Goal: Task Accomplishment & Management: Manage account settings

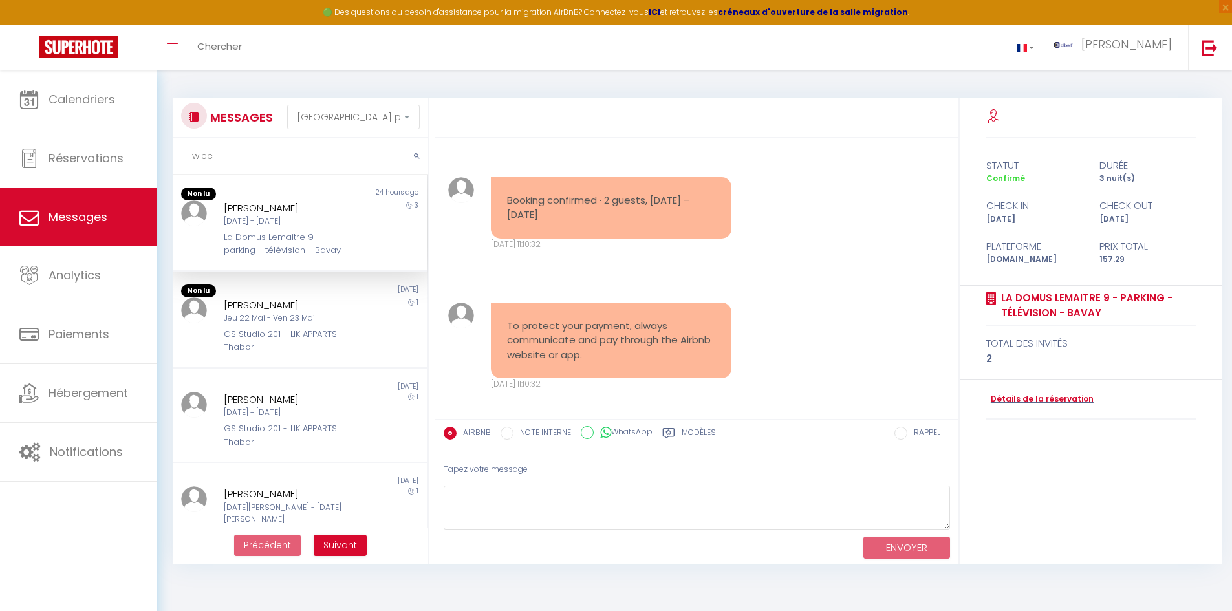
select select "message"
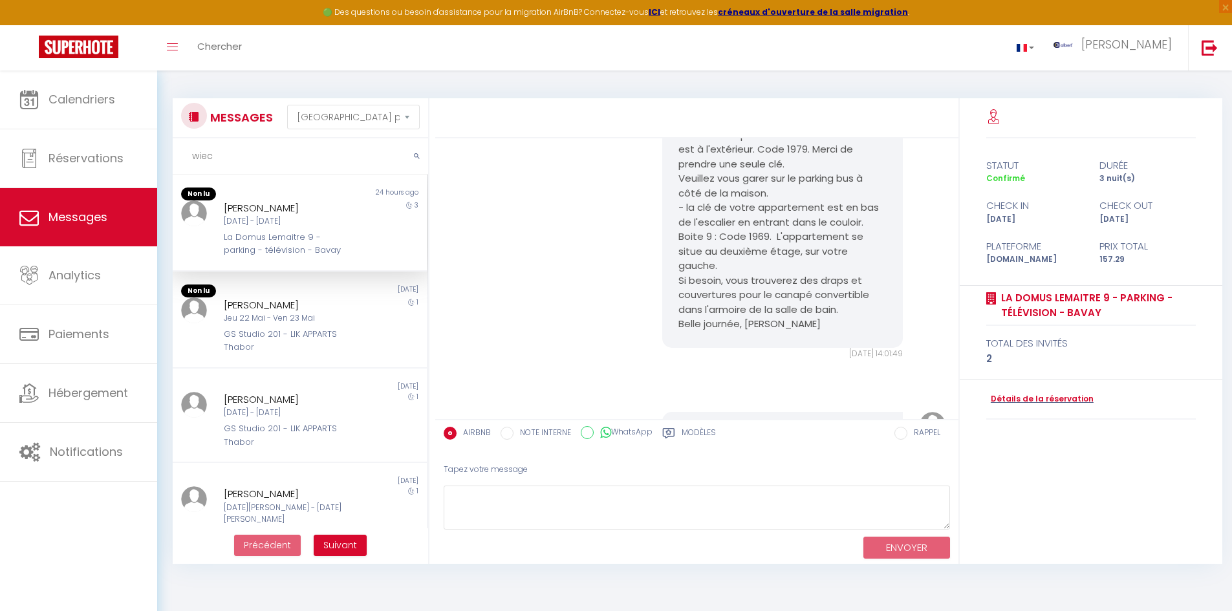
scroll to position [2638, 0]
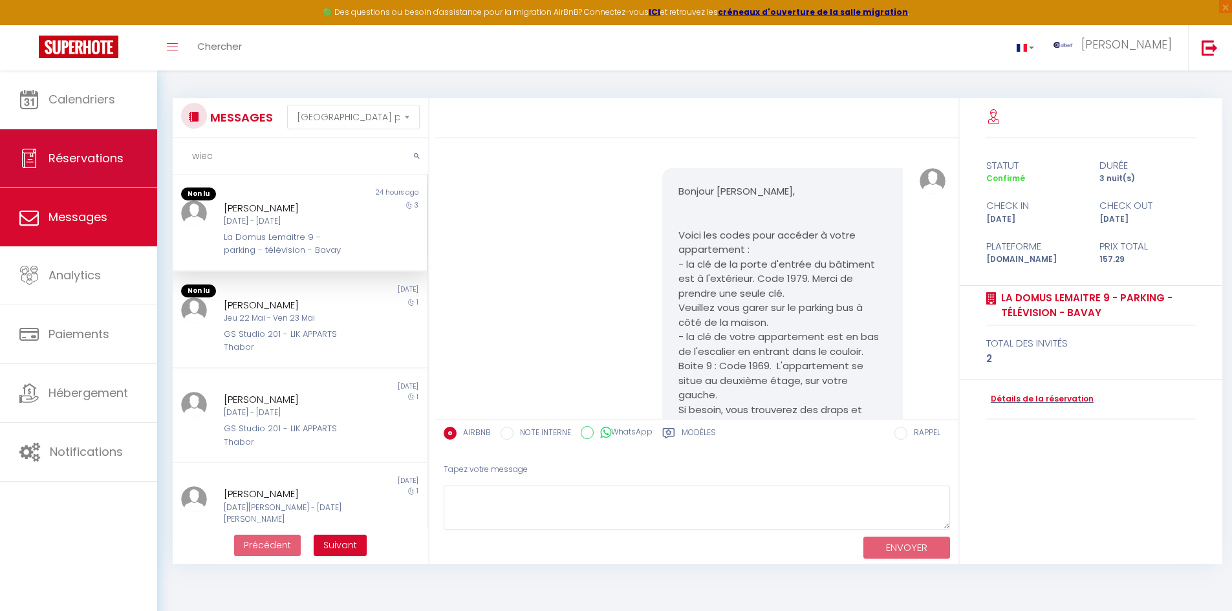
drag, startPoint x: 215, startPoint y: 158, endPoint x: 151, endPoint y: 163, distance: 64.8
click at [151, 163] on div "🟢 Des questions ou besoin d'assistance pour la migration AirBnB? Connectez-vous…" at bounding box center [616, 325] width 1232 height 509
paste input "KerSeaSea"
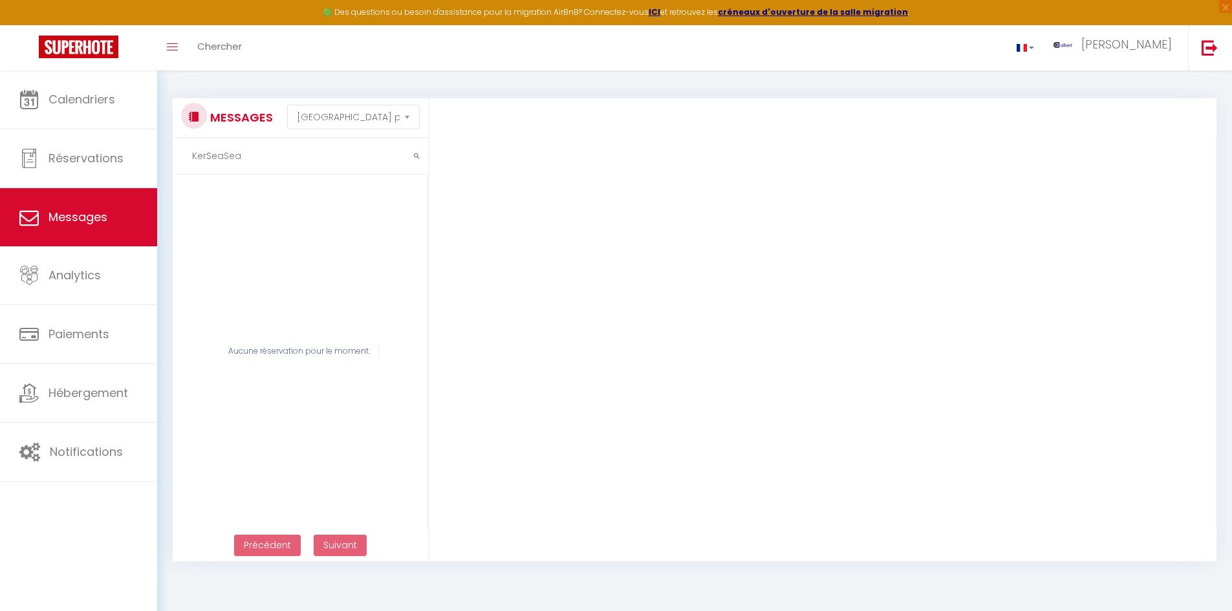
drag, startPoint x: 226, startPoint y: 370, endPoint x: 246, endPoint y: 387, distance: 26.2
click at [226, 370] on div "Aucune réservation pour le moment." at bounding box center [300, 352] width 255 height 354
drag, startPoint x: 193, startPoint y: 243, endPoint x: 232, endPoint y: 203, distance: 55.3
click at [193, 243] on div "Aucune réservation pour le moment." at bounding box center [300, 352] width 255 height 354
drag, startPoint x: 252, startPoint y: 159, endPoint x: 163, endPoint y: 157, distance: 88.6
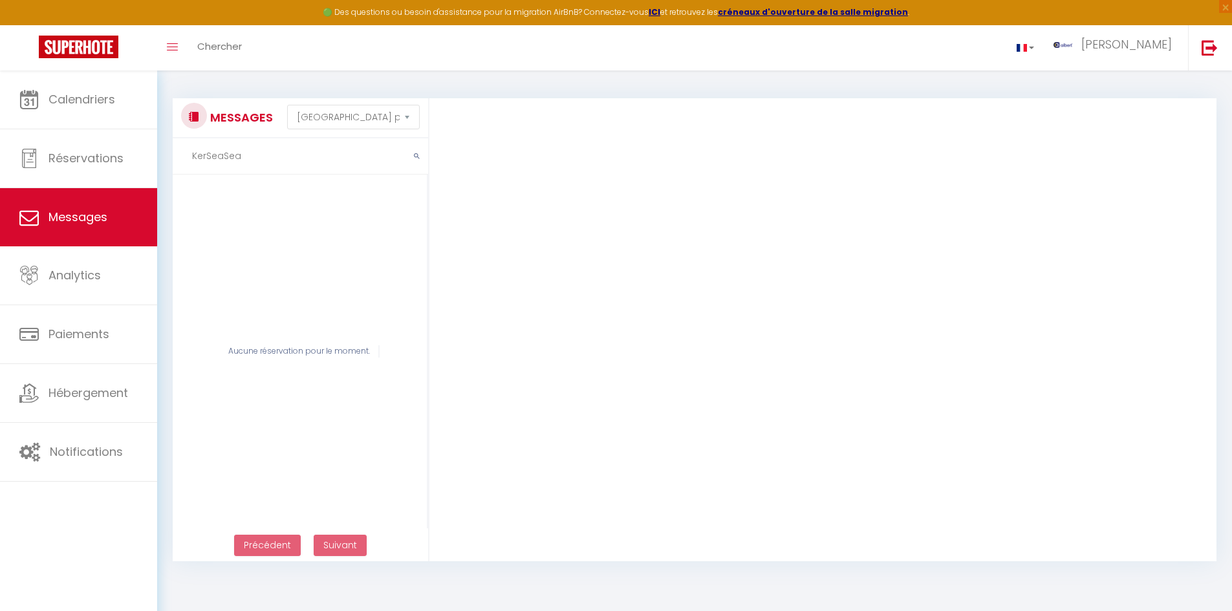
click at [163, 157] on div "MESSAGES Trier par date de réservation Trier par date de message KerSeaSea Aucu…" at bounding box center [694, 324] width 1075 height 506
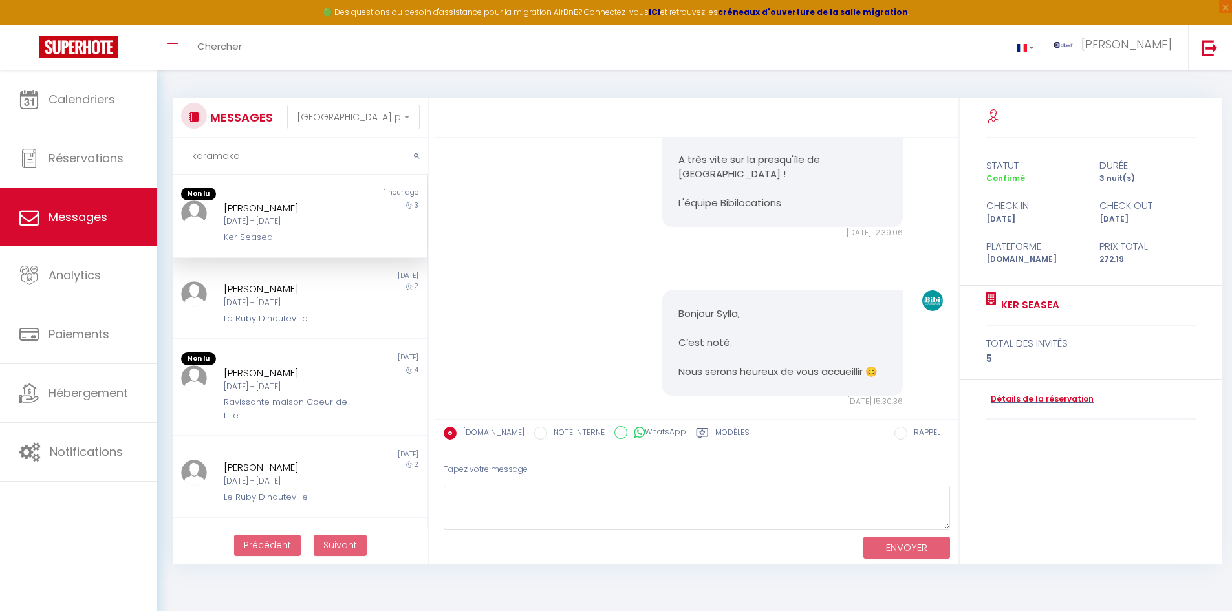
scroll to position [1501, 0]
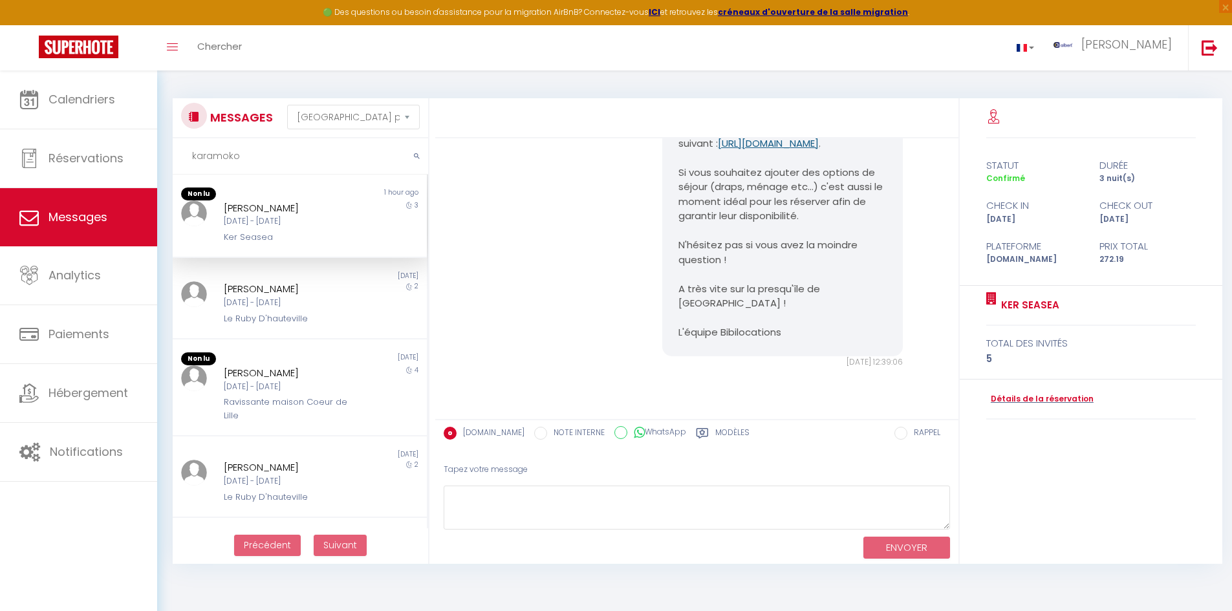
copy link "https://superhote.com/applink/p/unStWZUL"
drag, startPoint x: 664, startPoint y: 228, endPoint x: 685, endPoint y: 250, distance: 30.2
click at [685, 250] on div "Bonjour Karamoko Sylla Ceci est un message de l'agence Bibilocations au sujet d…" at bounding box center [782, 137] width 241 height 440
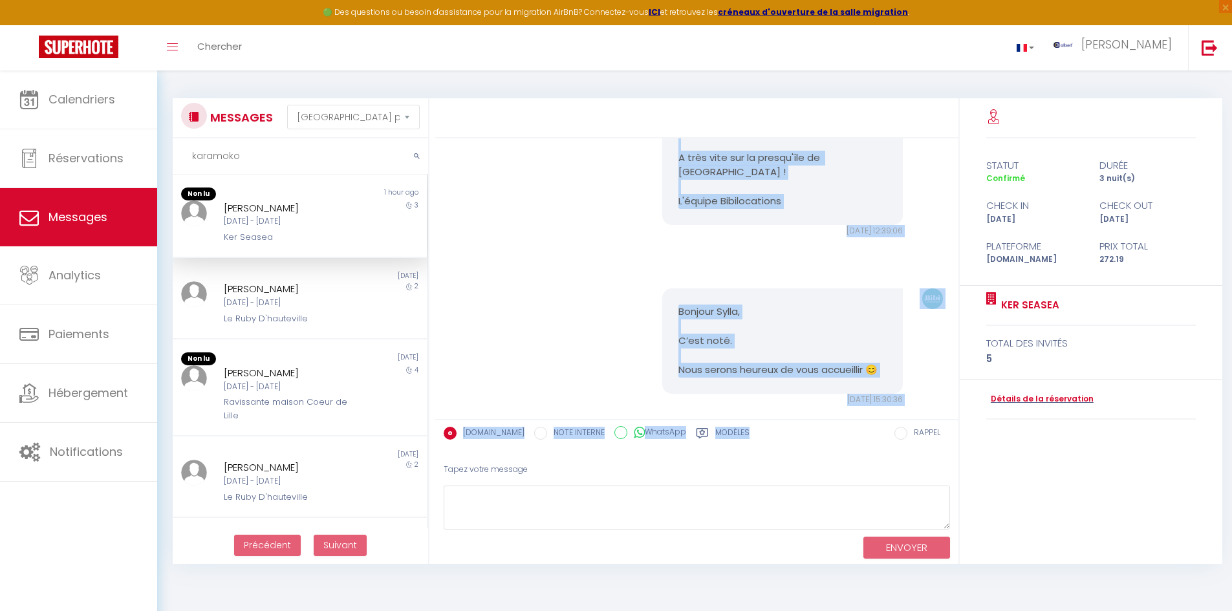
scroll to position [1675, 0]
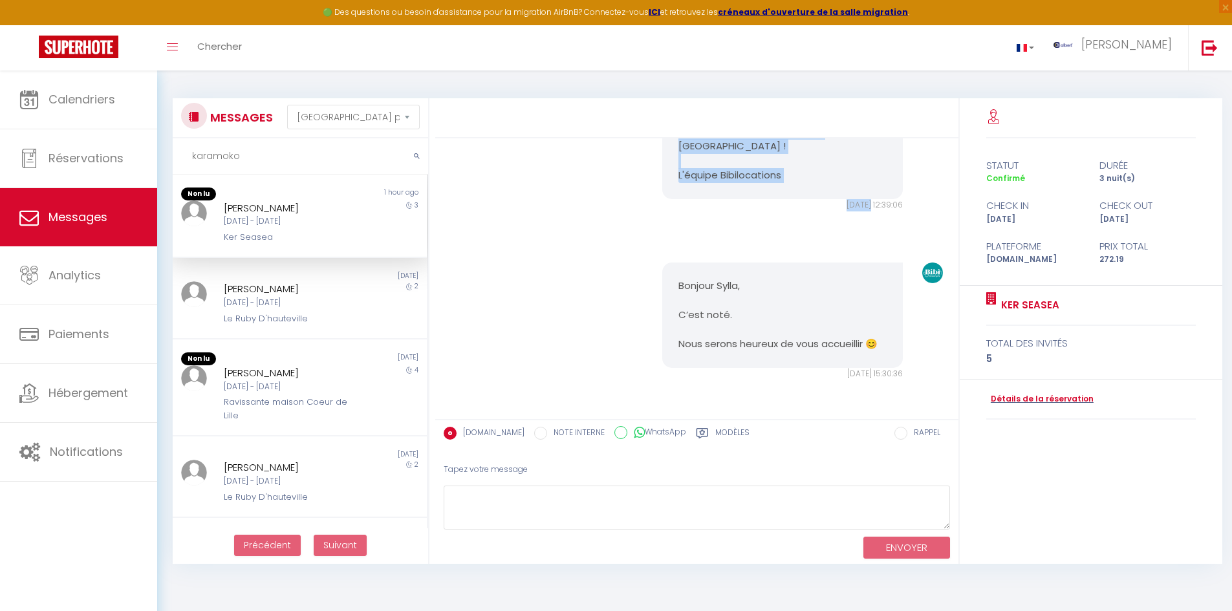
drag, startPoint x: 669, startPoint y: 175, endPoint x: 816, endPoint y: 270, distance: 175.1
copy div "Bonjour Karamoko Sylla Ceci est un message de l'agence Bibilocations au sujet d…"
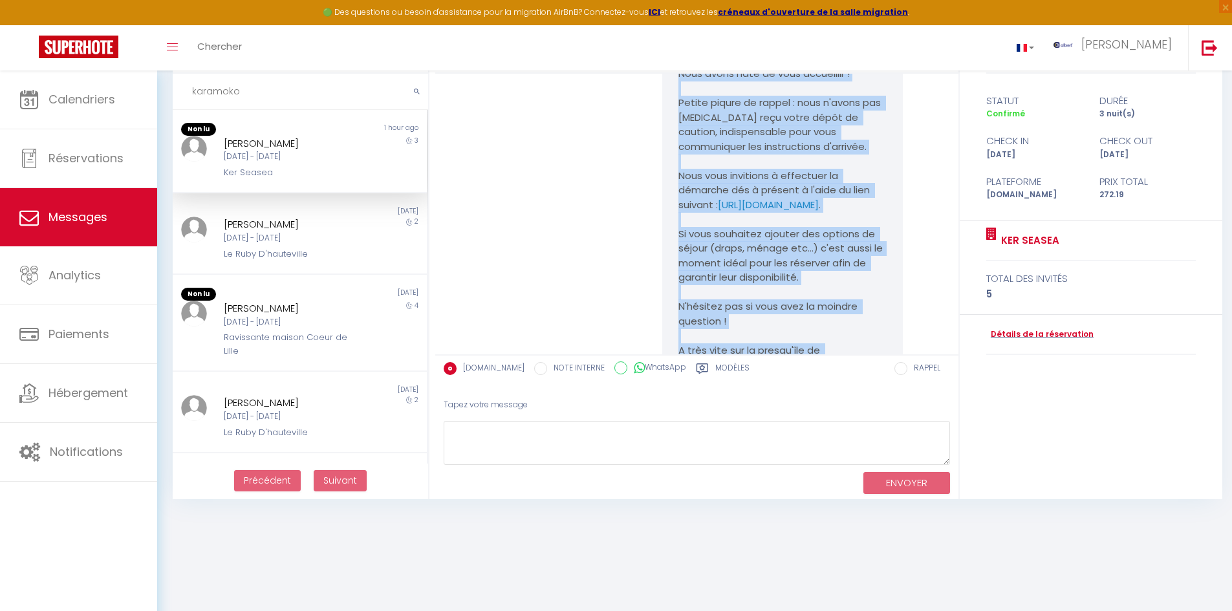
scroll to position [1501, 0]
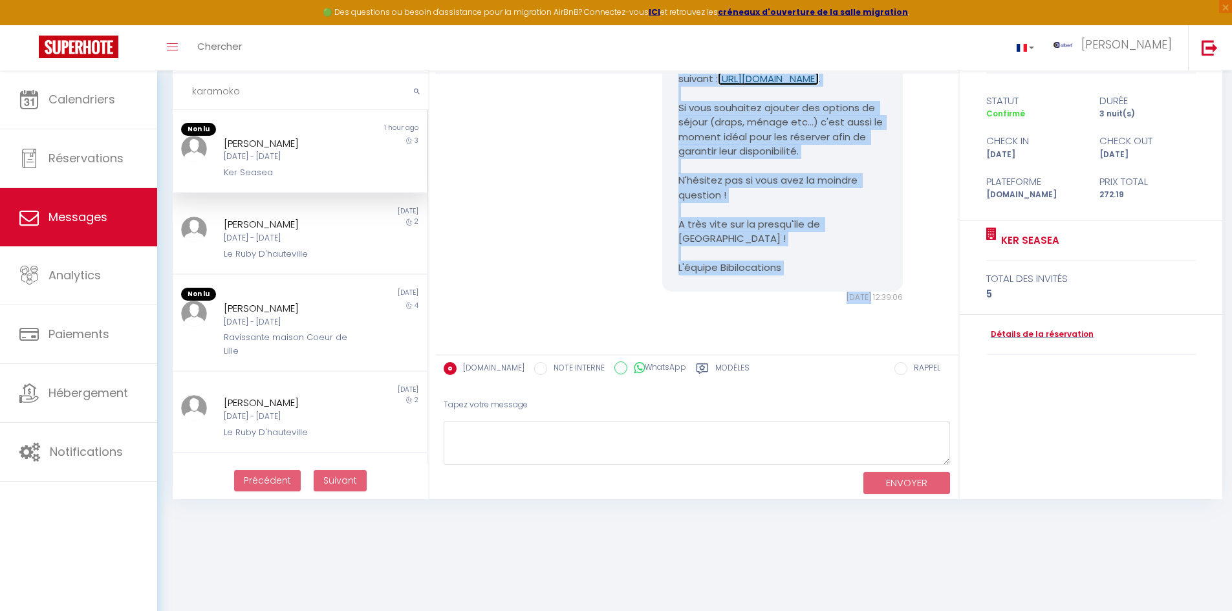
click at [763, 85] on link "https://superhote.com/applink/p/unStWZUL" at bounding box center [768, 79] width 101 height 14
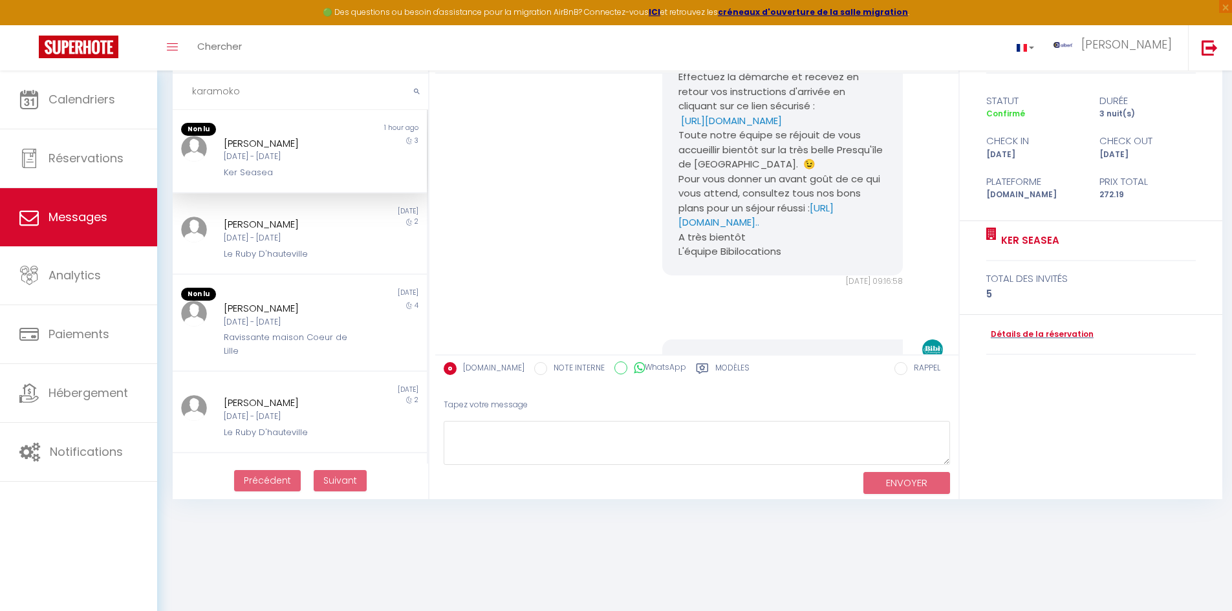
scroll to position [984, 0]
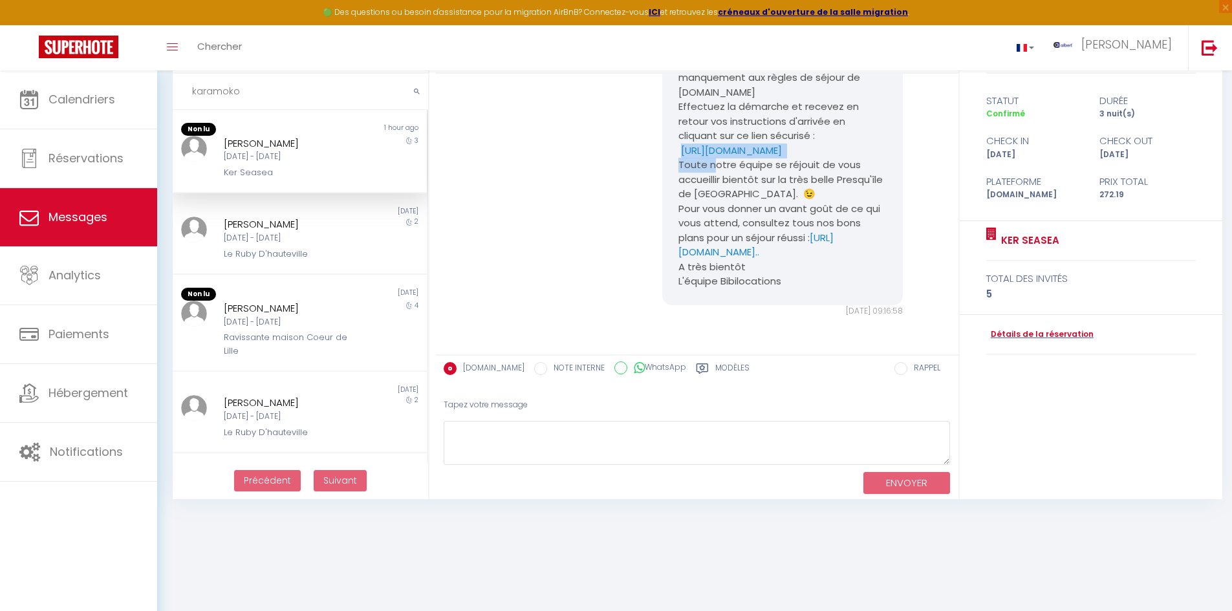
drag, startPoint x: 711, startPoint y: 204, endPoint x: 671, endPoint y: 182, distance: 45.7
click at [719, 158] on p "https://superhote.com/applink/p/sAbqy1Qg" at bounding box center [782, 151] width 208 height 15
drag, startPoint x: 690, startPoint y: 193, endPoint x: 667, endPoint y: 177, distance: 28.3
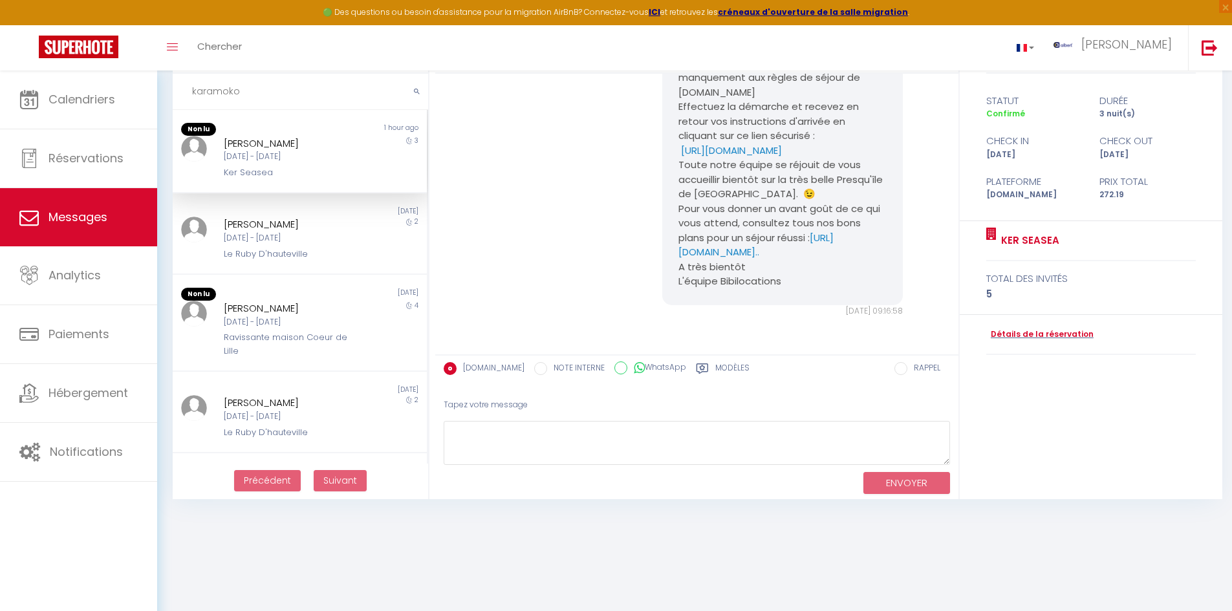
copy link "https://superhote.com/applink/p/sAbqy1Qg"
drag, startPoint x: 266, startPoint y: 95, endPoint x: 161, endPoint y: 106, distance: 105.4
click at [161, 106] on div "MESSAGES Trier par date de réservation Trier par date de message karamoko Non l…" at bounding box center [694, 260] width 1075 height 509
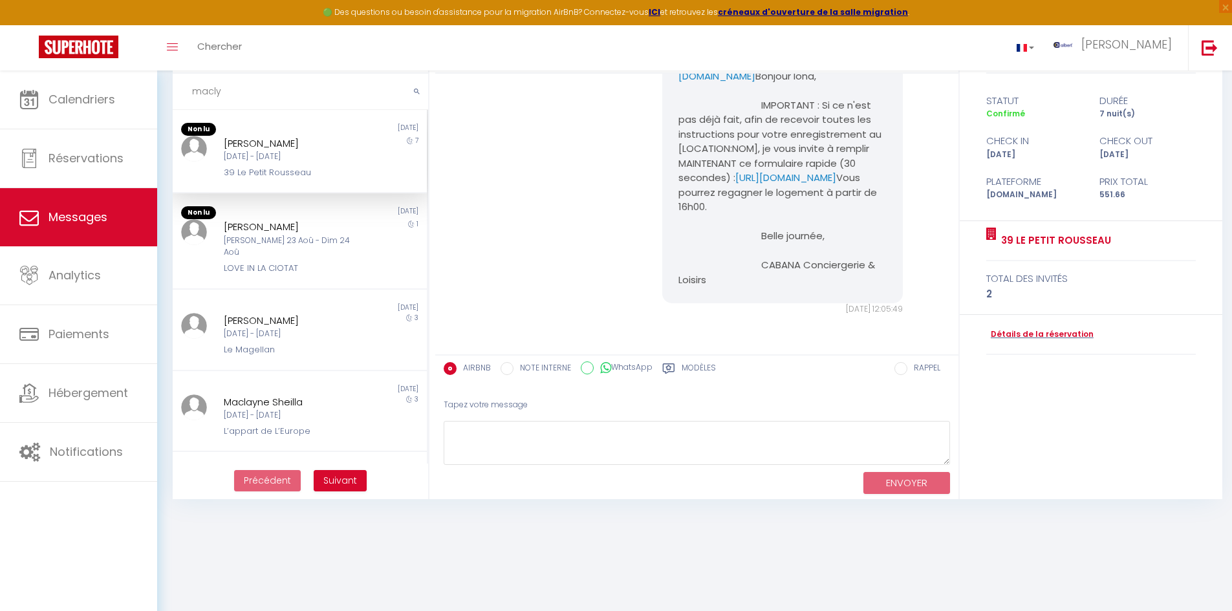
scroll to position [4658, 0]
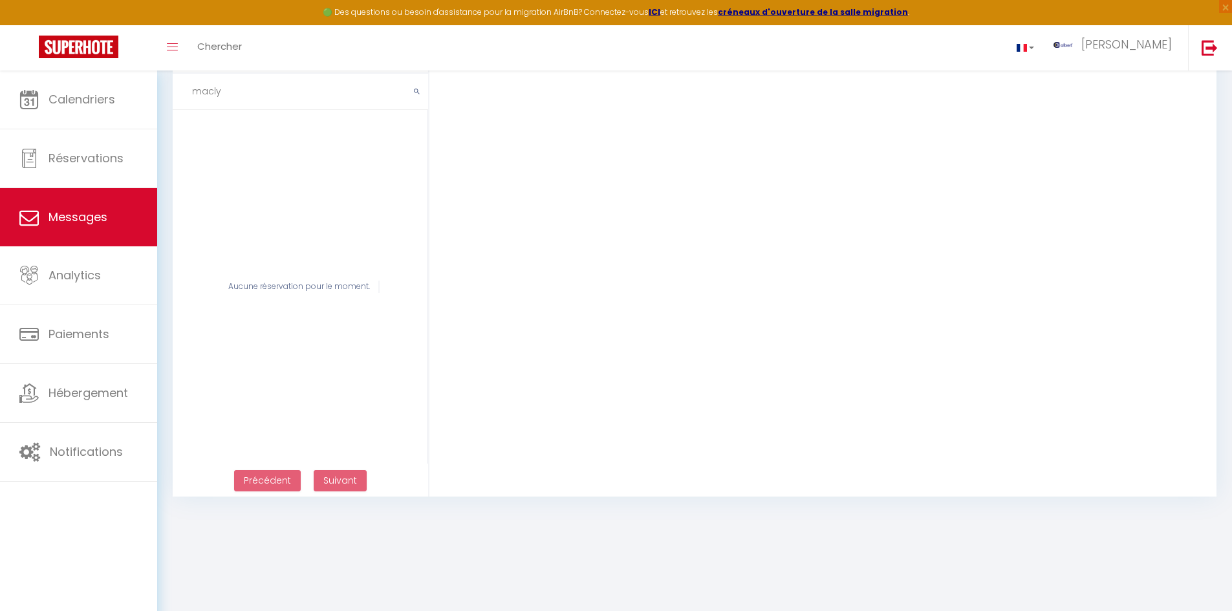
click at [239, 98] on input "macly" at bounding box center [300, 92] width 255 height 36
click at [237, 104] on input "macly" at bounding box center [300, 92] width 255 height 36
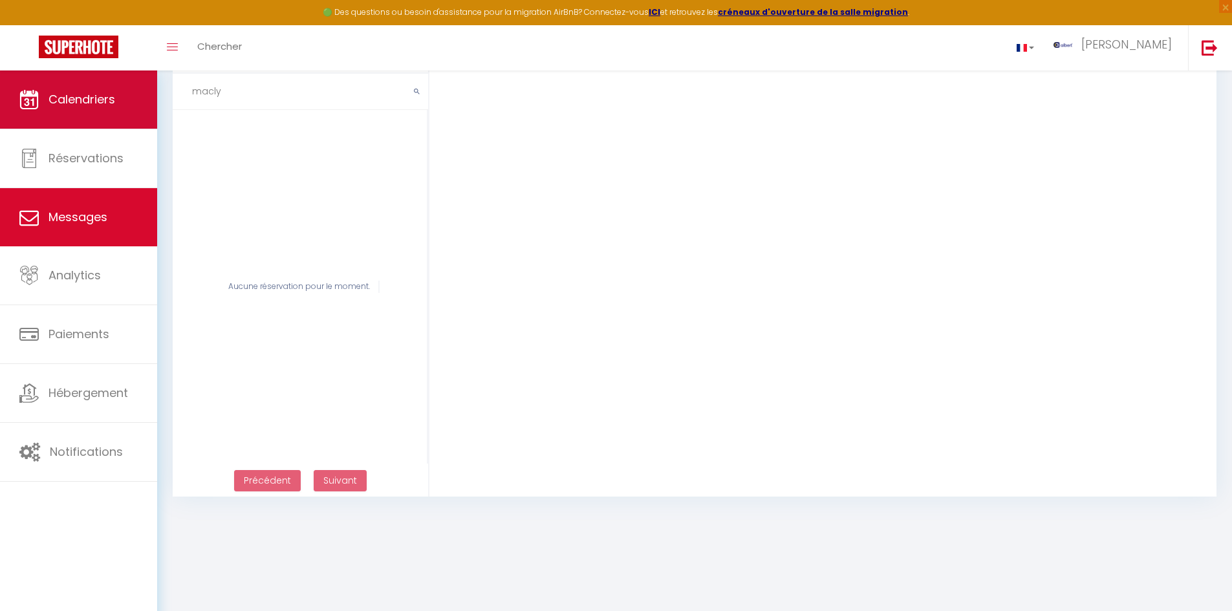
drag, startPoint x: 254, startPoint y: 94, endPoint x: 52, endPoint y: 86, distance: 202.6
click at [52, 86] on div "🟢 Des questions ou besoin d'assistance pour la migration AirBnB? Connectez-vous…" at bounding box center [616, 259] width 1232 height 506
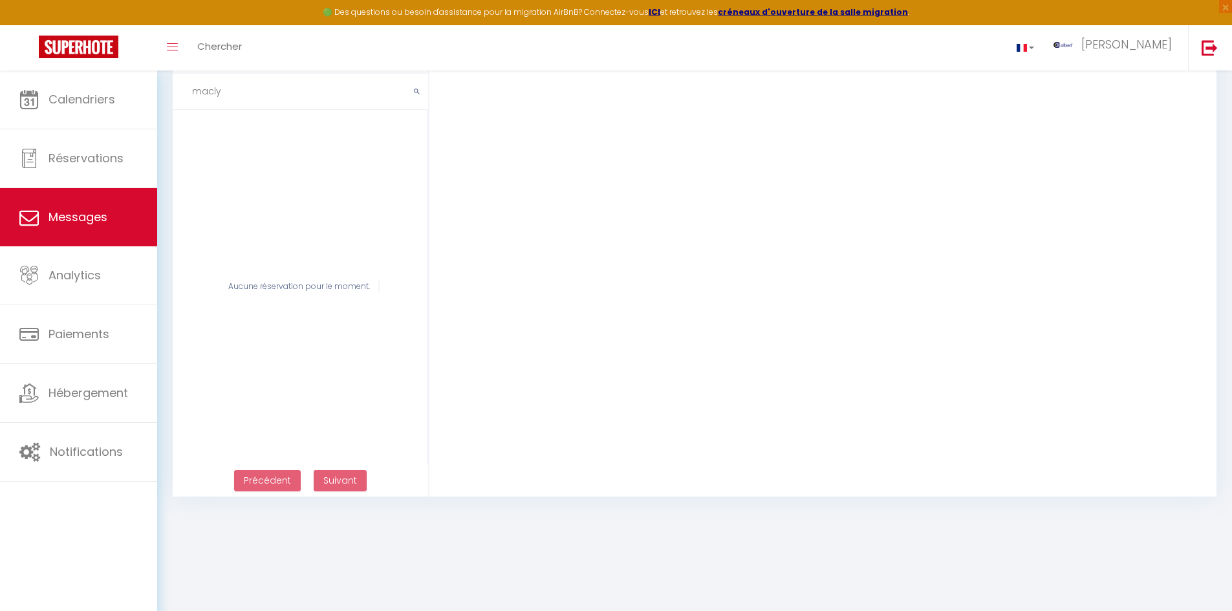
click at [237, 93] on input "macly" at bounding box center [300, 92] width 255 height 36
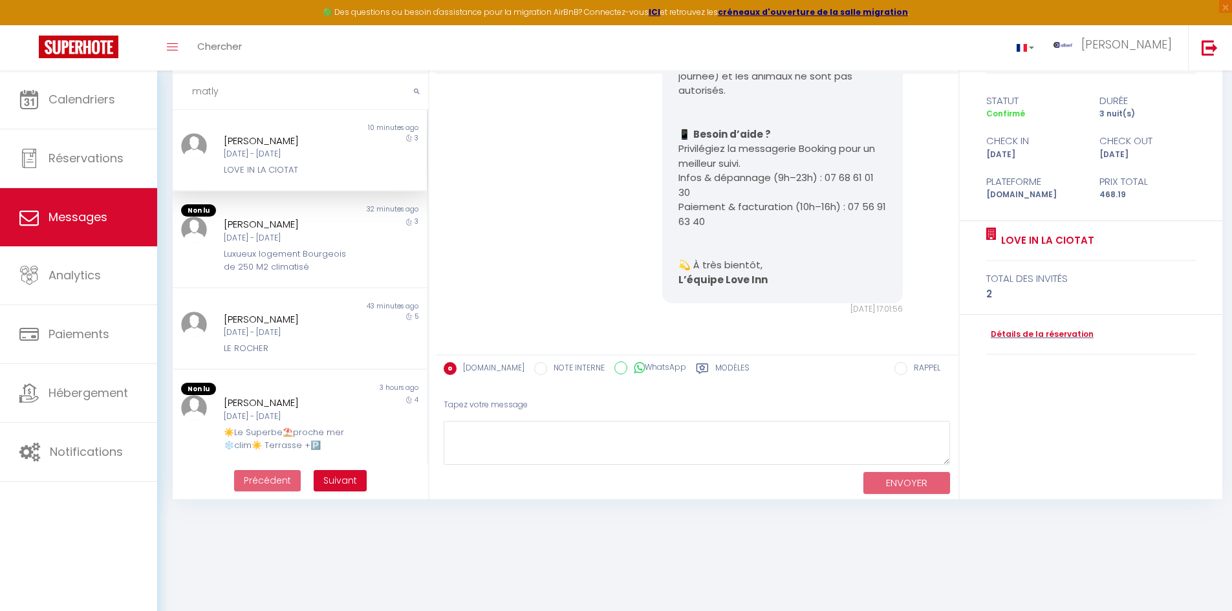
scroll to position [884, 0]
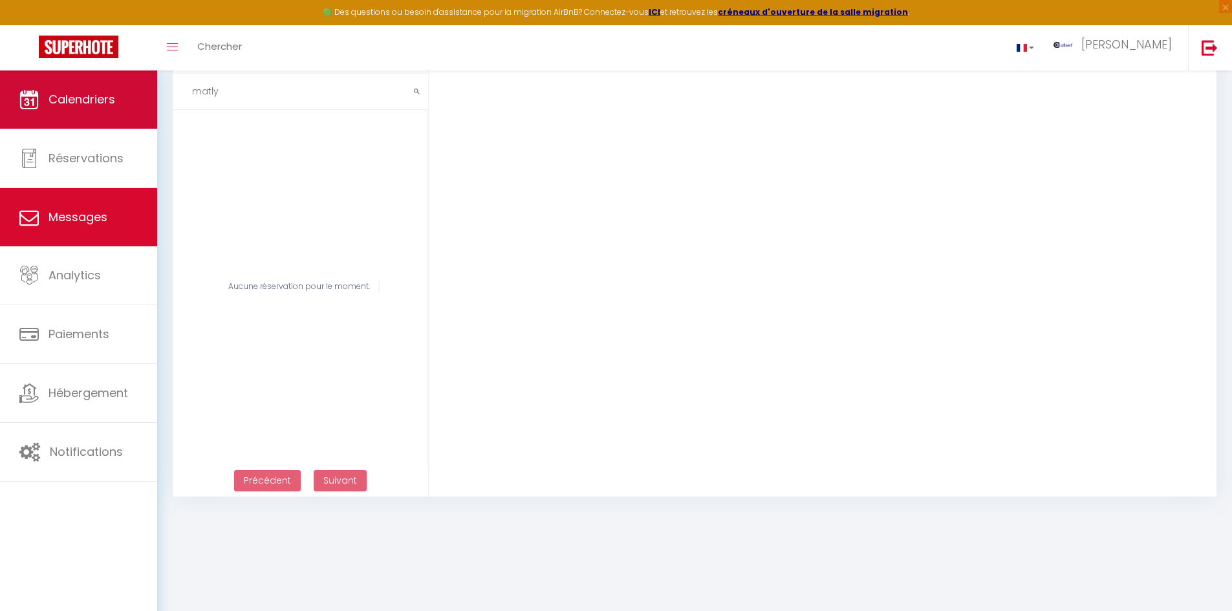
drag, startPoint x: 153, startPoint y: 94, endPoint x: 94, endPoint y: 96, distance: 59.5
click at [94, 96] on div "🟢 Des questions ou besoin d'assistance pour la migration AirBnB? Connectez-vous…" at bounding box center [616, 259] width 1232 height 506
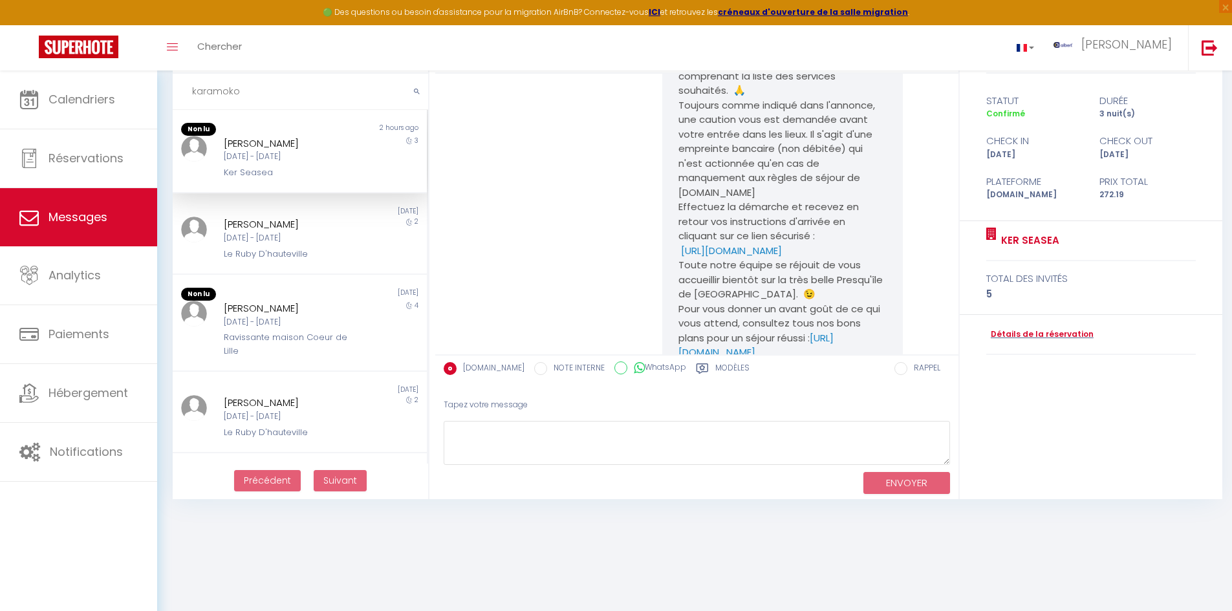
scroll to position [1760, 0]
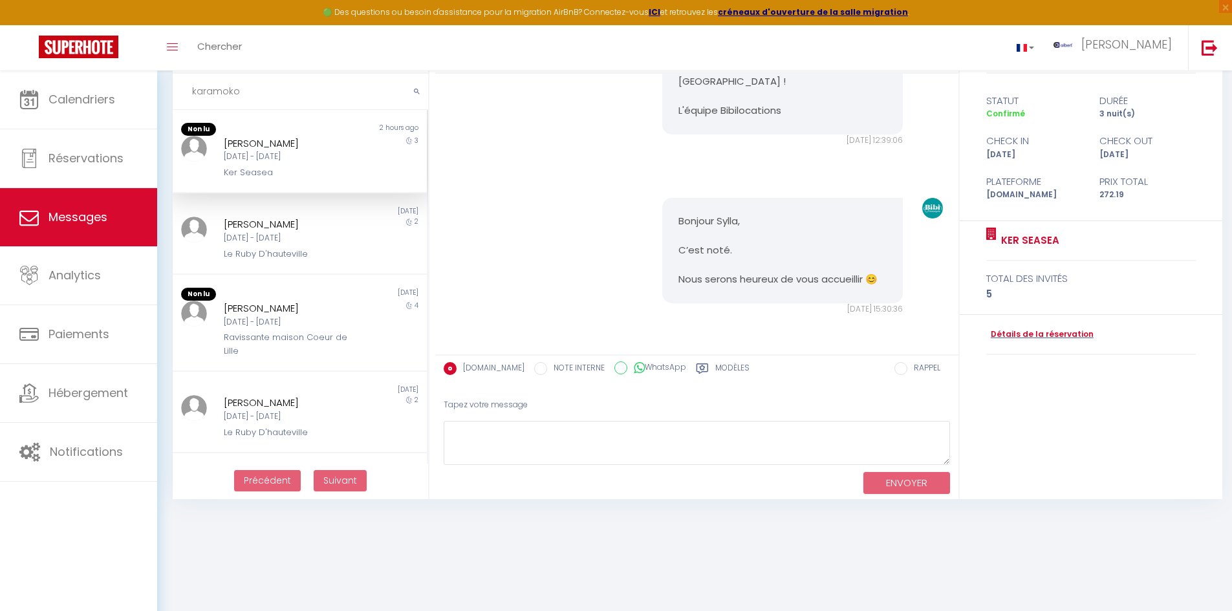
click at [319, 161] on div "Mar 09 Sep - Ven 12 Sep" at bounding box center [289, 157] width 131 height 12
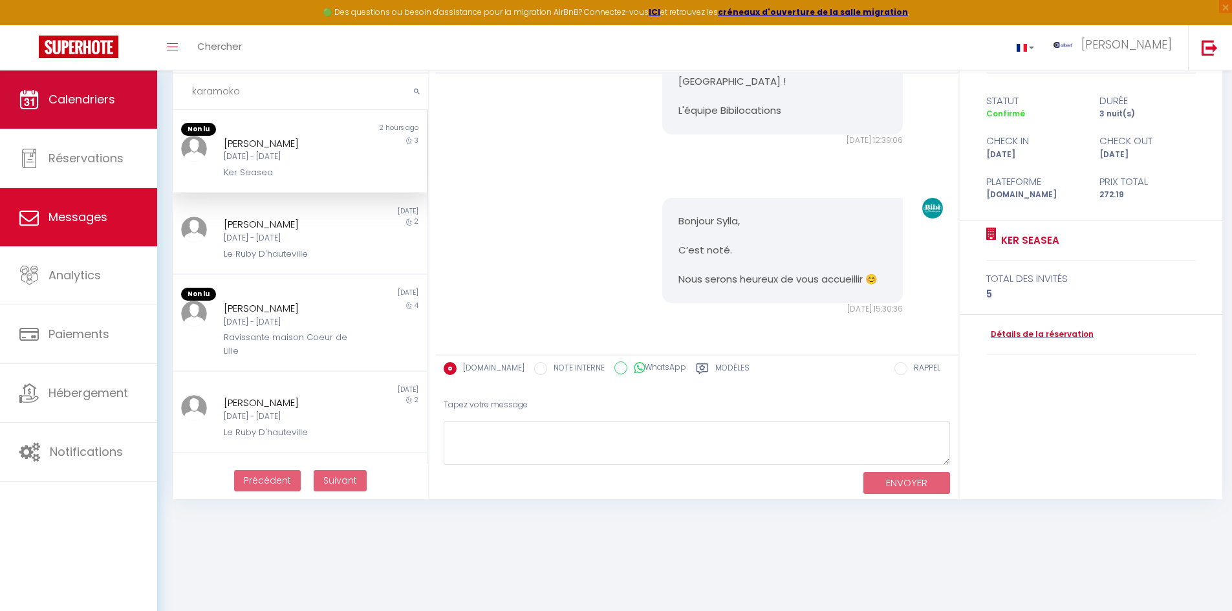
drag, startPoint x: 263, startPoint y: 94, endPoint x: 142, endPoint y: 81, distance: 121.6
click at [142, 81] on div "🟢 Des questions ou besoin d'assistance pour la migration AirBnB? Connectez-vous…" at bounding box center [616, 260] width 1232 height 509
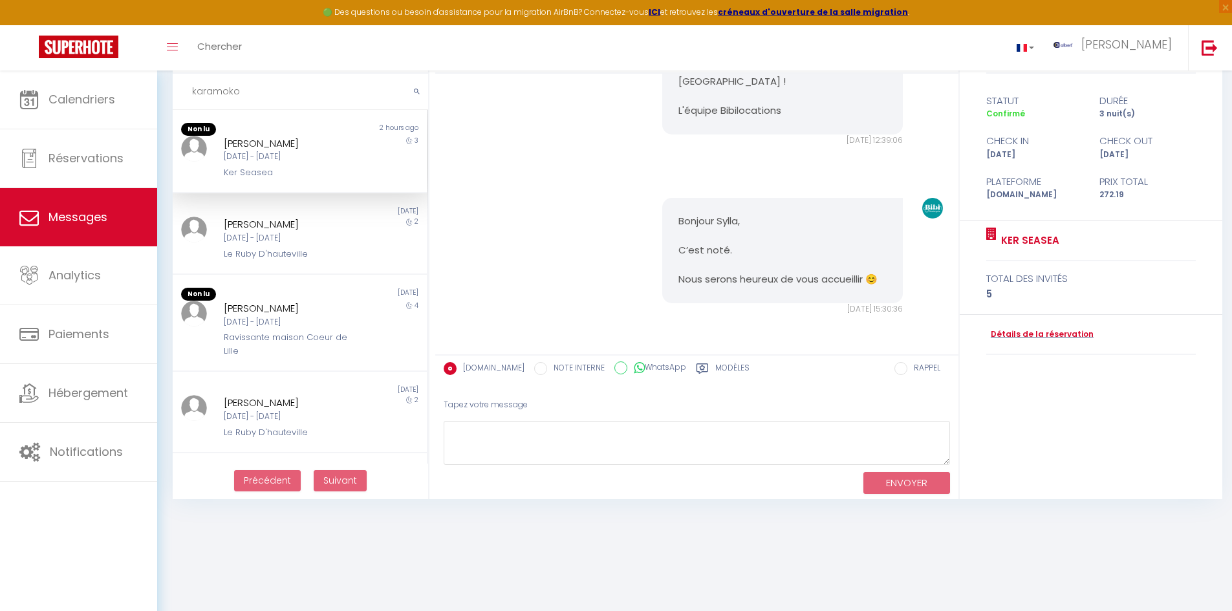
paste input "K"
type input "Karamoko"
drag, startPoint x: 251, startPoint y: 97, endPoint x: 179, endPoint y: 96, distance: 71.8
click at [179, 96] on input "Karamoko" at bounding box center [300, 92] width 255 height 36
click at [254, 94] on input "text" at bounding box center [300, 92] width 255 height 36
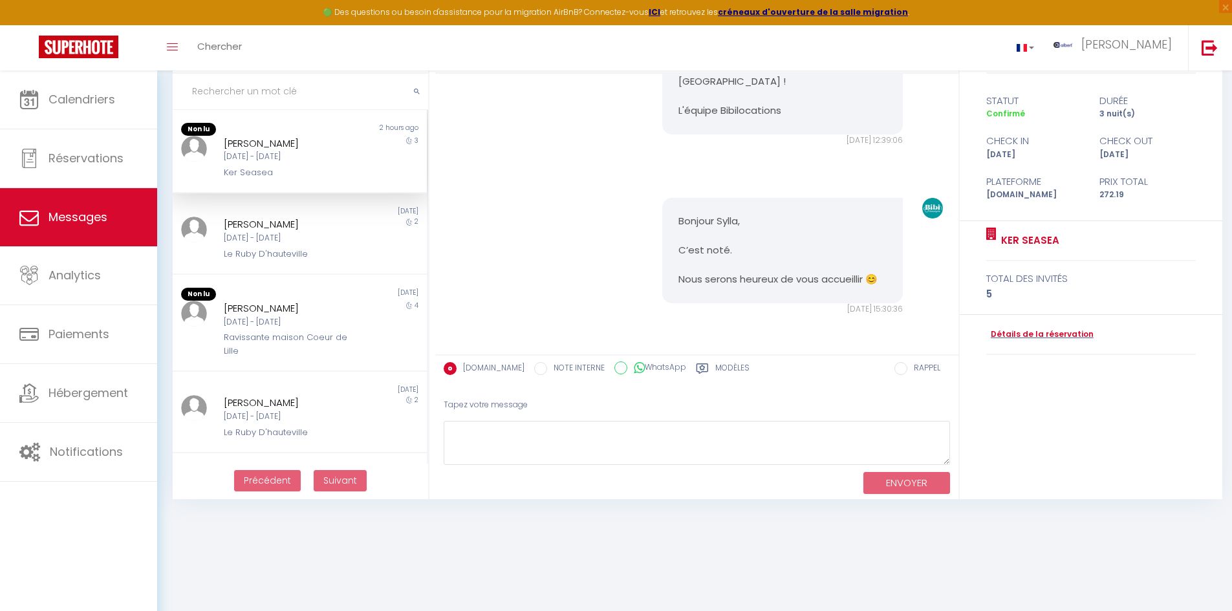
paste input "Karamoko"
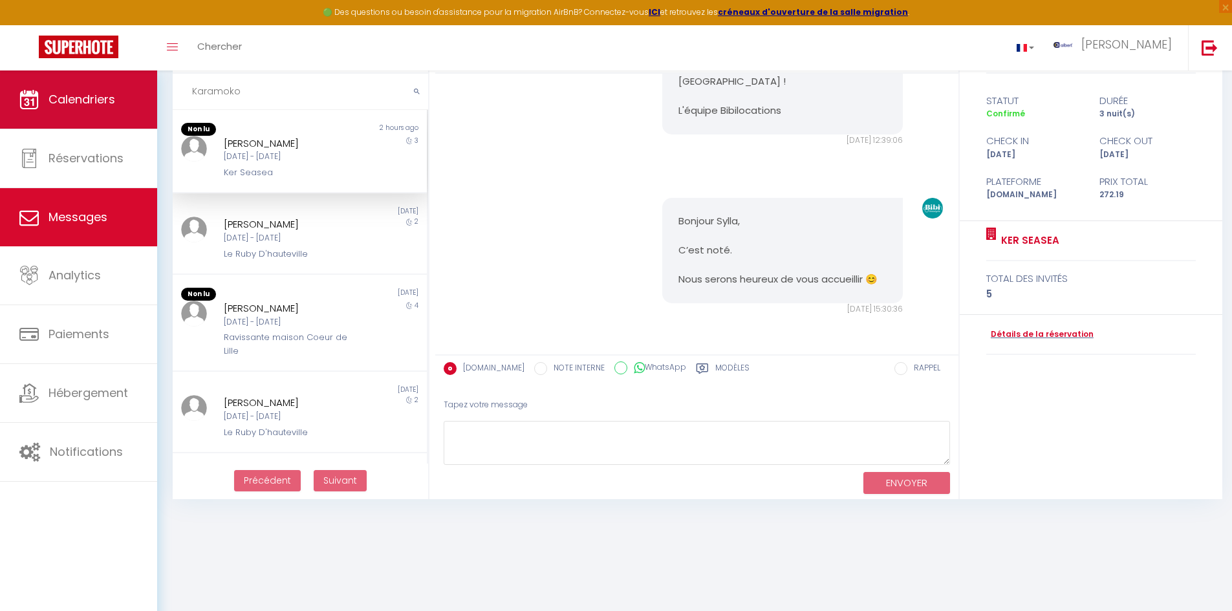
drag, startPoint x: 248, startPoint y: 91, endPoint x: 49, endPoint y: 87, distance: 199.9
click at [49, 87] on div "🟢 Des questions ou besoin d'assistance pour la migration AirBnB? Connectez-vous…" at bounding box center [616, 260] width 1232 height 509
paste input "Vinea Urbana"
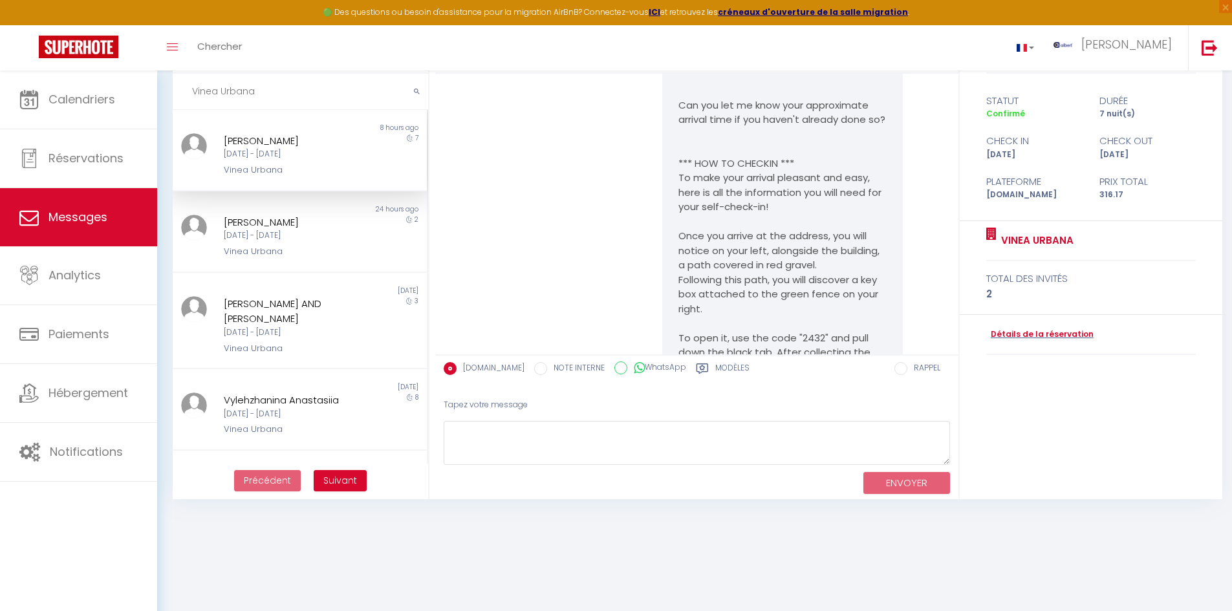
scroll to position [9538, 0]
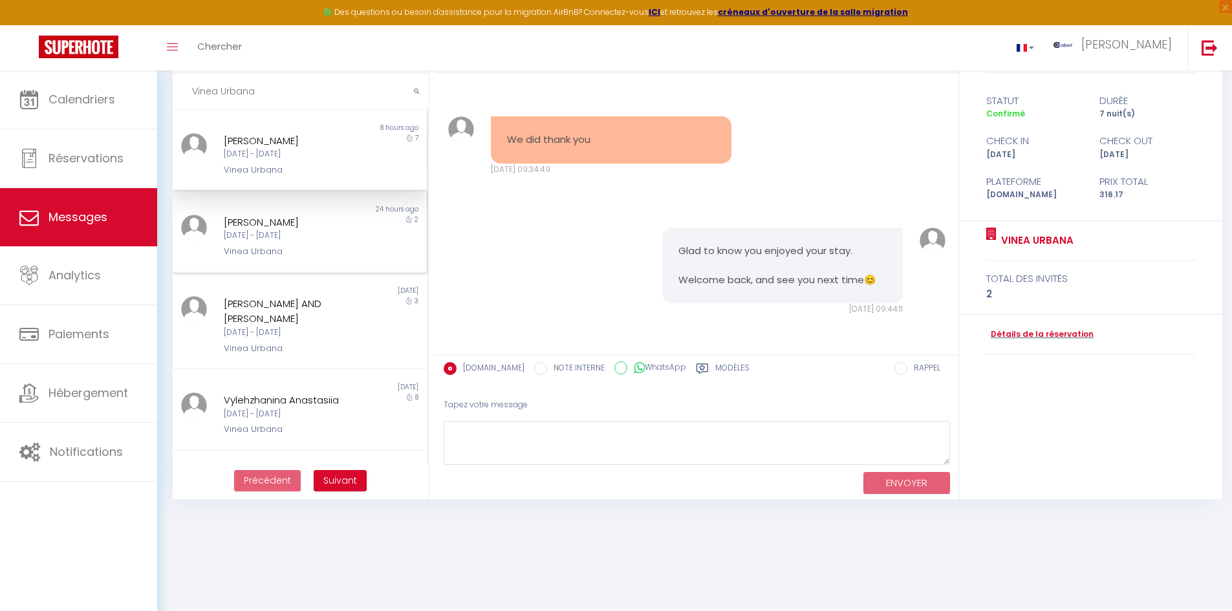
click at [305, 228] on div "BERTRAND RAYNAUD" at bounding box center [289, 223] width 131 height 16
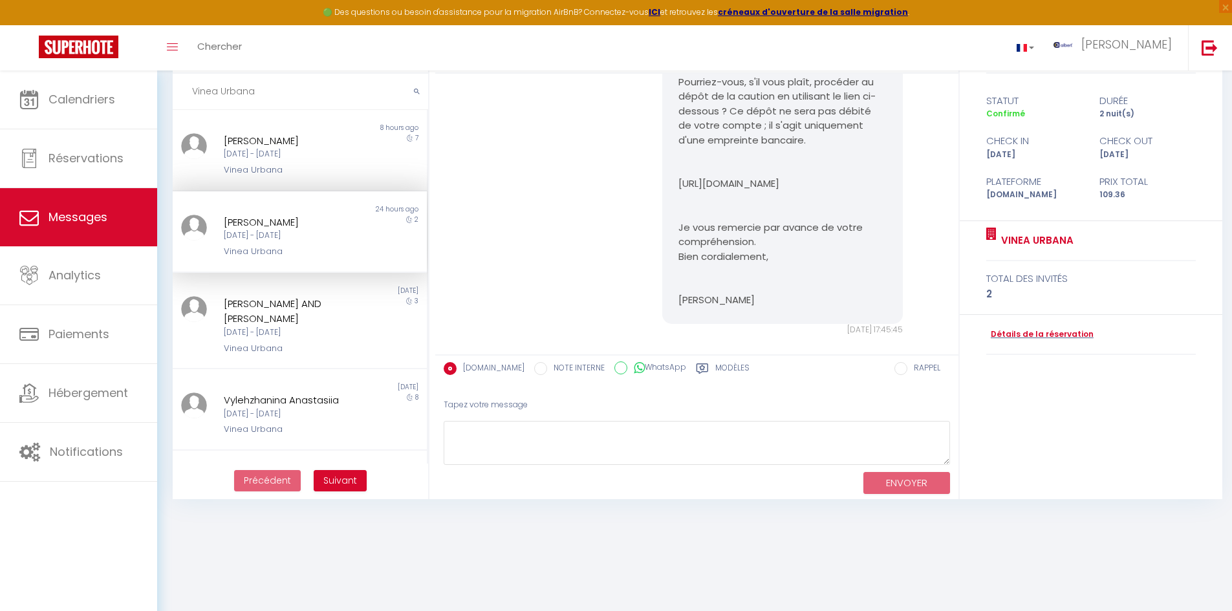
scroll to position [1119, 0]
drag, startPoint x: 686, startPoint y: 229, endPoint x: 675, endPoint y: 212, distance: 20.5
click at [678, 192] on p "https://superhote.com/applink/p/bUIkj2ca" at bounding box center [782, 184] width 208 height 15
copy p "https://superhote.com/applink/p/bUIkj2ca"
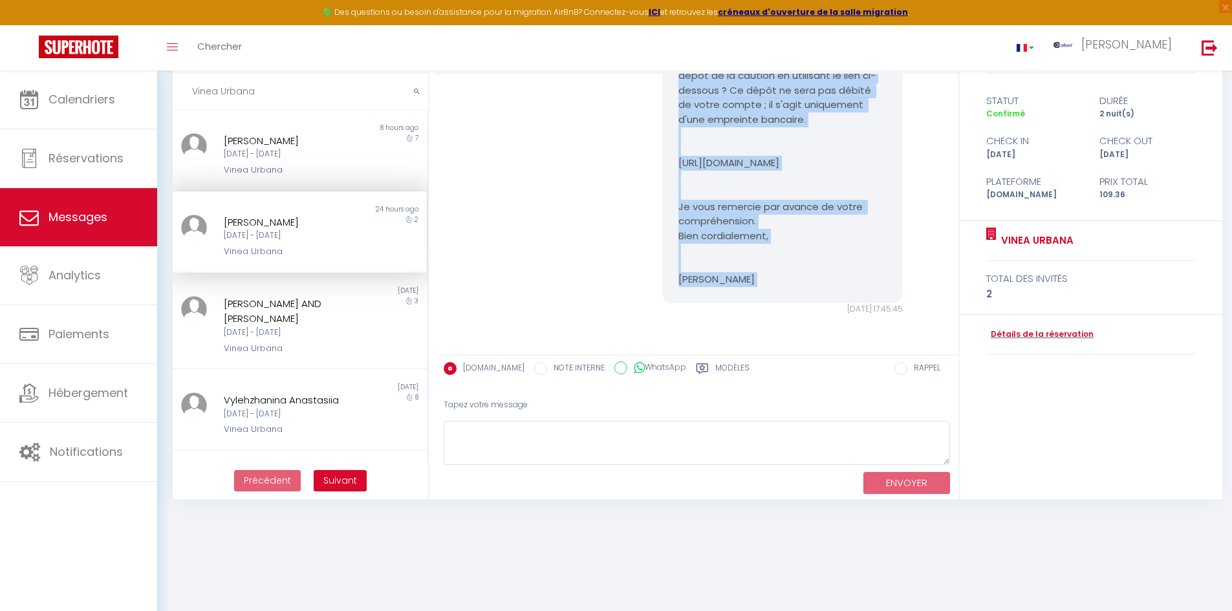
scroll to position [1184, 0]
drag, startPoint x: 668, startPoint y: 164, endPoint x: 750, endPoint y: 285, distance: 145.8
click at [750, 285] on div "Bonjour BERTRAND, Je vous contacte au sujet de la caution pour votre réservatio…" at bounding box center [782, 141] width 241 height 323
copy pre "Bonjour BERTRAND, Je vous contacte au sujet de la caution pour votre réservatio…"
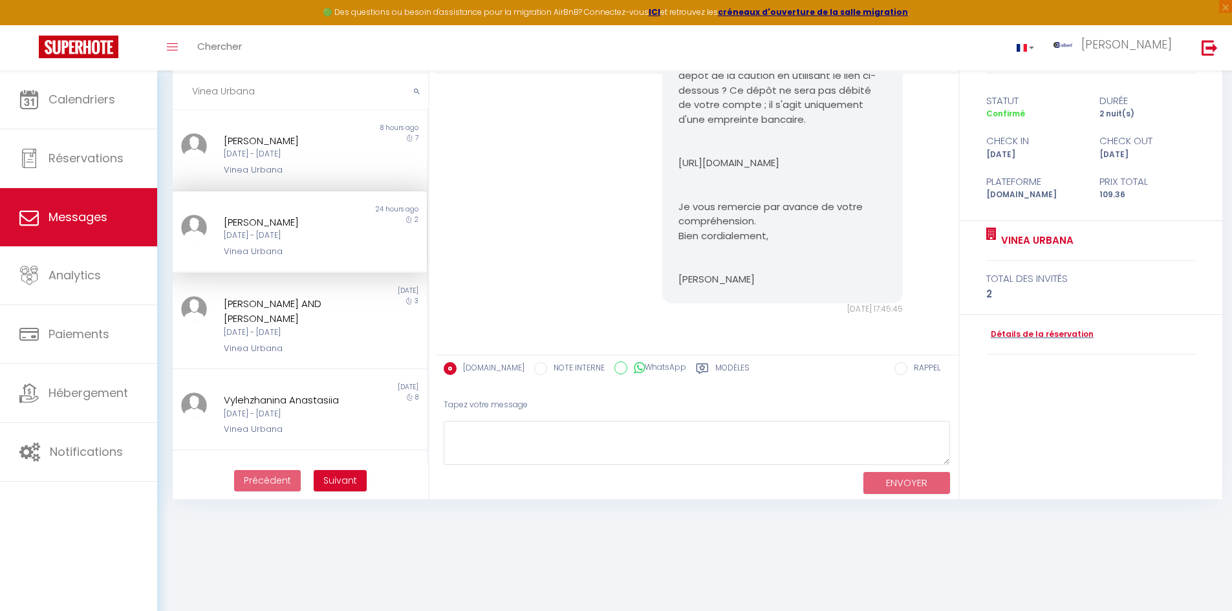
drag, startPoint x: 287, startPoint y: 89, endPoint x: 159, endPoint y: 88, distance: 128.1
click at [159, 88] on div "MESSAGES Trier par date de réservation Trier par date de message Vinea Urbana N…" at bounding box center [694, 260] width 1075 height 509
paste input "Emma Matly"
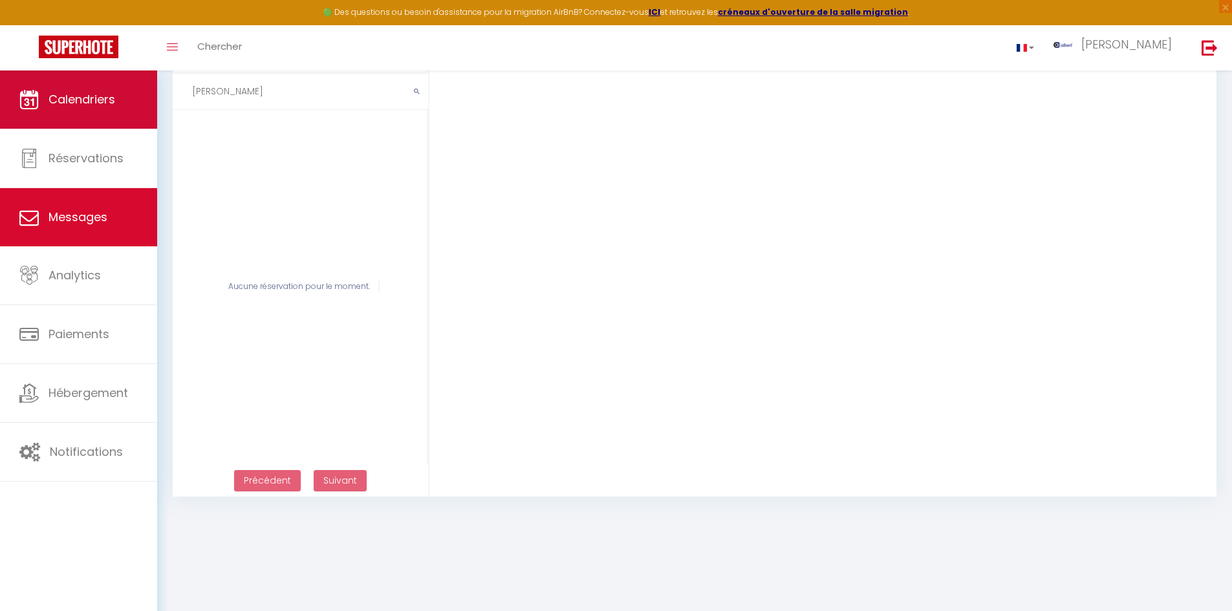
drag, startPoint x: 226, startPoint y: 92, endPoint x: 141, endPoint y: 90, distance: 85.4
click at [141, 90] on div "🟢 Des questions ou besoin d'assistance pour la migration AirBnB? Connectez-vous…" at bounding box center [616, 259] width 1232 height 506
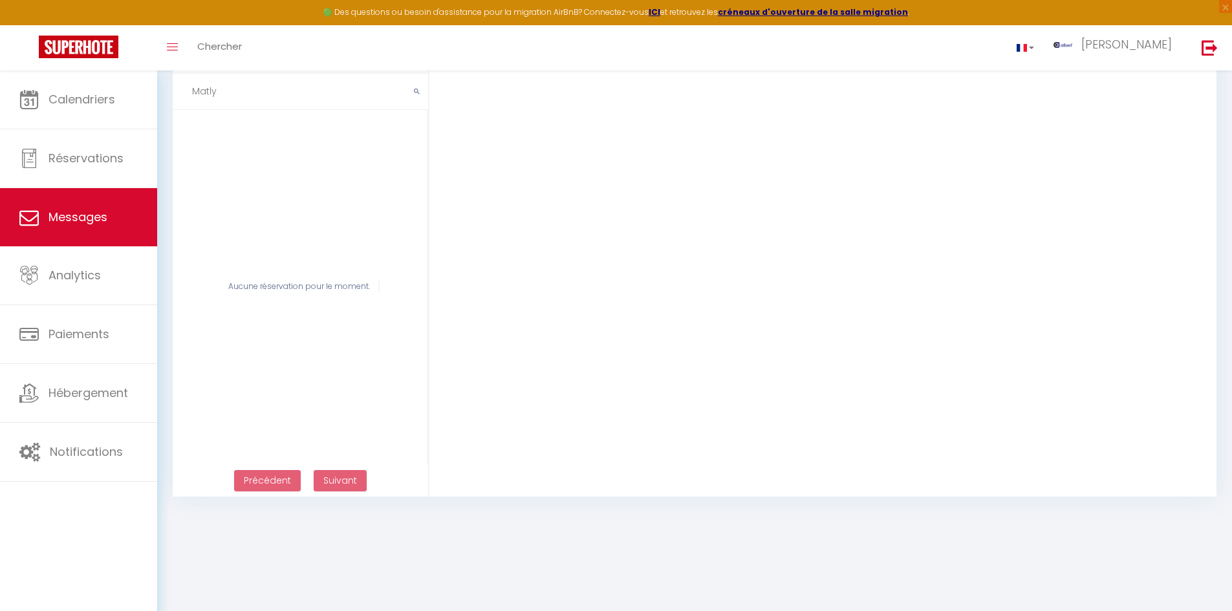
click at [237, 95] on input "Matly" at bounding box center [300, 92] width 255 height 36
click at [241, 98] on input "Matly" at bounding box center [300, 92] width 255 height 36
click at [1164, 146] on div "Bonjour BERTRAND, Merci pour votre réservation, votre date d'arrivée est le 09/…" at bounding box center [833, 266] width 796 height 464
drag, startPoint x: 244, startPoint y: 99, endPoint x: 184, endPoint y: 96, distance: 59.6
click at [184, 96] on input "Matly" at bounding box center [300, 92] width 255 height 36
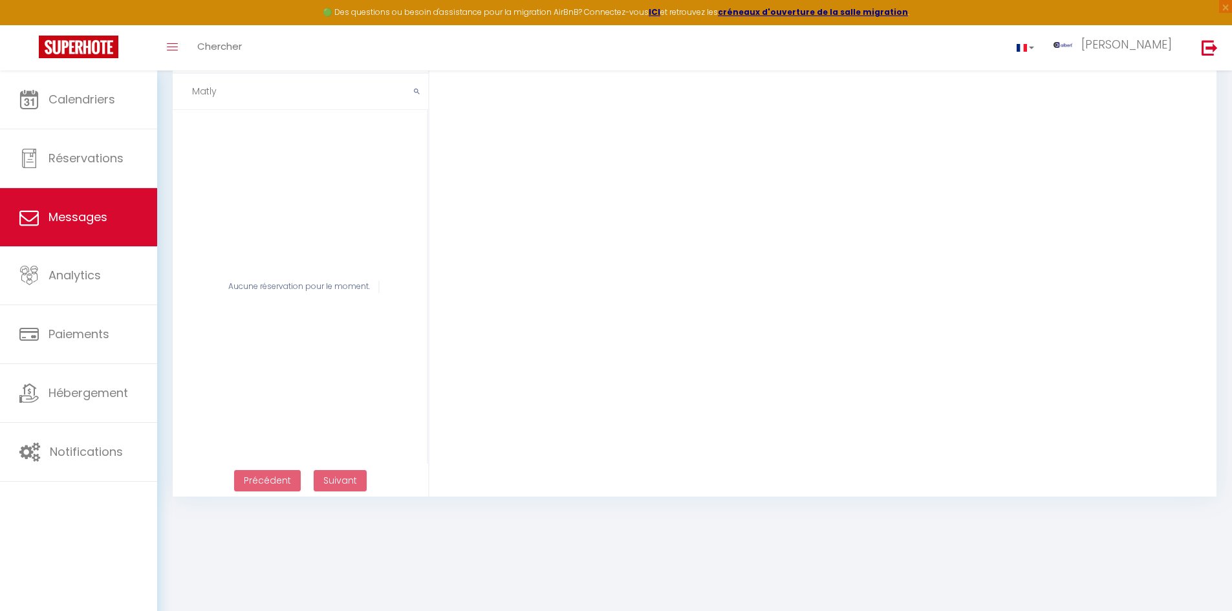
click at [261, 90] on input "Matly" at bounding box center [300, 92] width 255 height 36
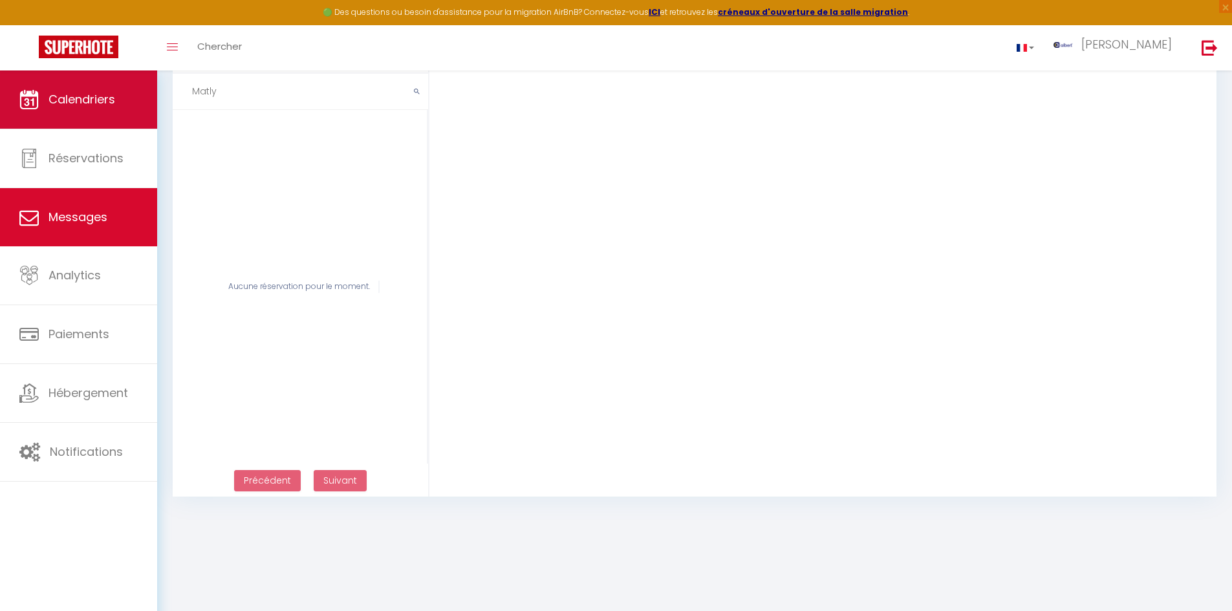
drag, startPoint x: 257, startPoint y: 99, endPoint x: 138, endPoint y: 104, distance: 119.1
click at [138, 104] on div "🟢 Des questions ou besoin d'assistance pour la migration AirBnB? Connectez-vous…" at bounding box center [616, 259] width 1232 height 506
paste input "Luxueux Logement"
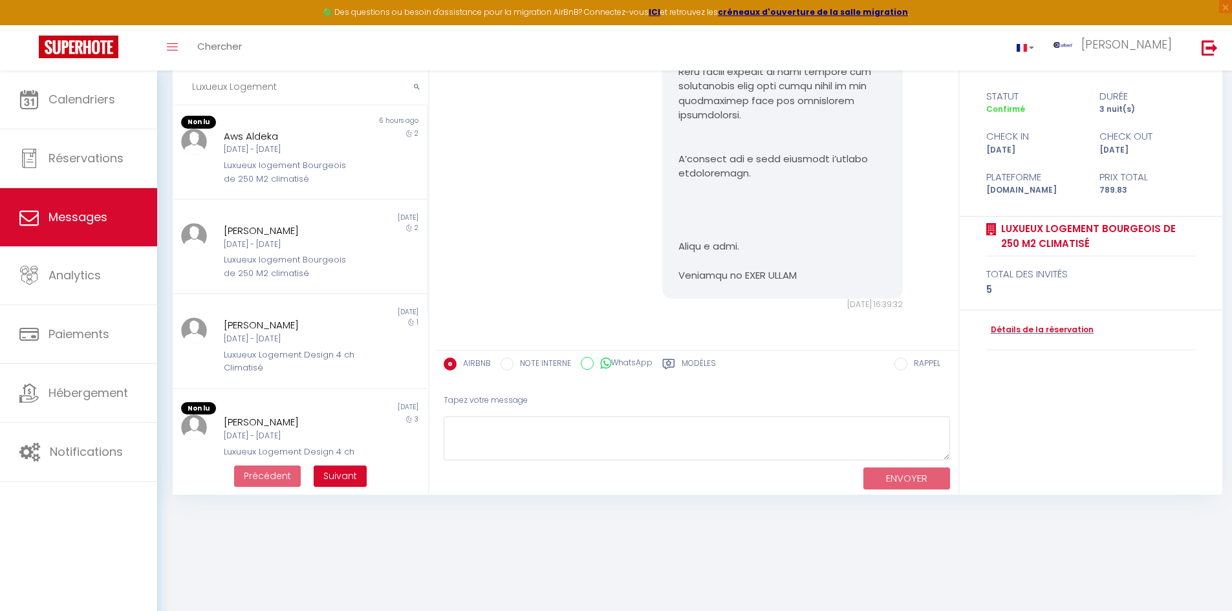
scroll to position [71, 0]
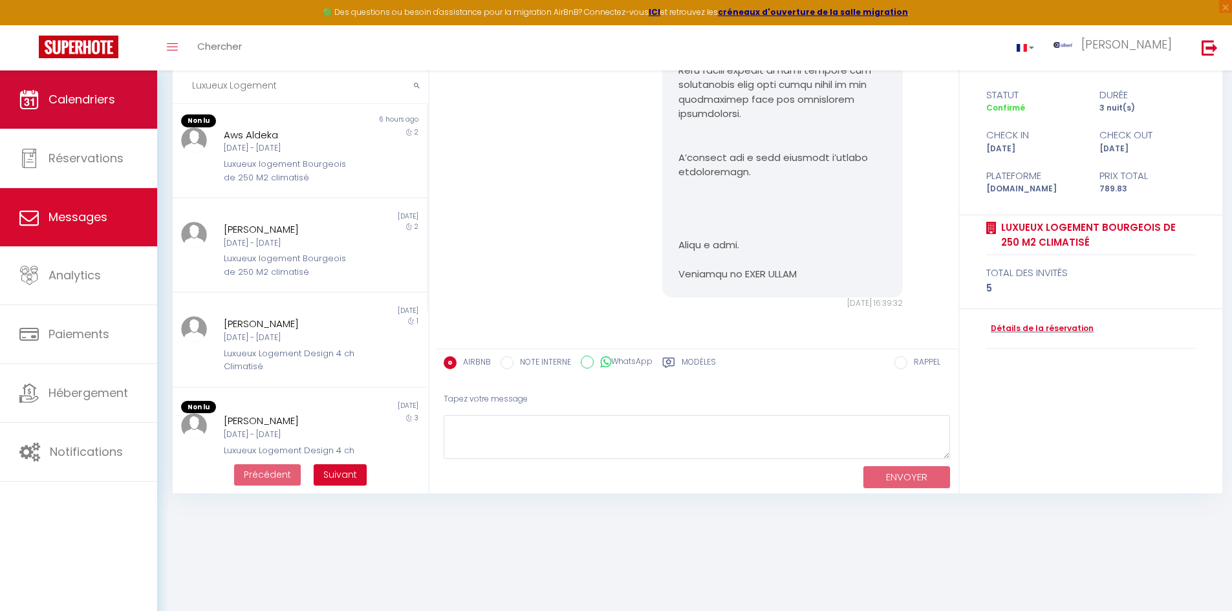
drag, startPoint x: 268, startPoint y: 89, endPoint x: 138, endPoint y: 87, distance: 130.7
click at [138, 87] on div "🟢 Des questions ou besoin d'assistance pour la migration AirBnB? Connectez-vous…" at bounding box center [616, 254] width 1232 height 509
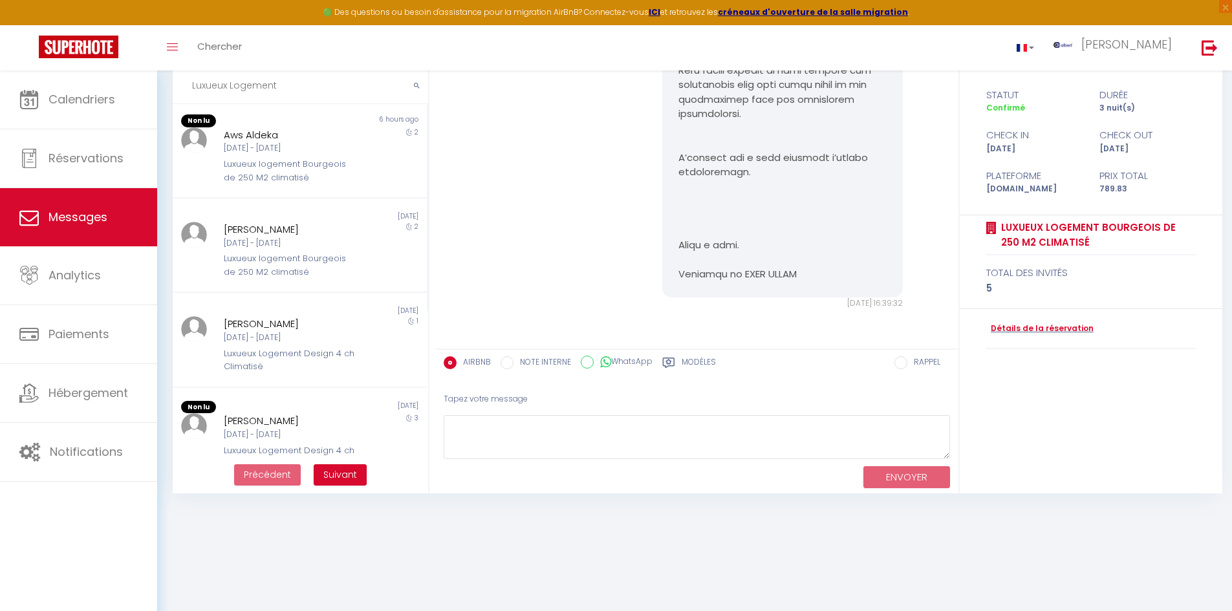
click at [286, 94] on input "Luxueux Logement" at bounding box center [300, 86] width 255 height 36
drag, startPoint x: 293, startPoint y: 92, endPoint x: 177, endPoint y: 92, distance: 116.4
click at [177, 92] on input "Luxueux Logement" at bounding box center [300, 86] width 255 height 36
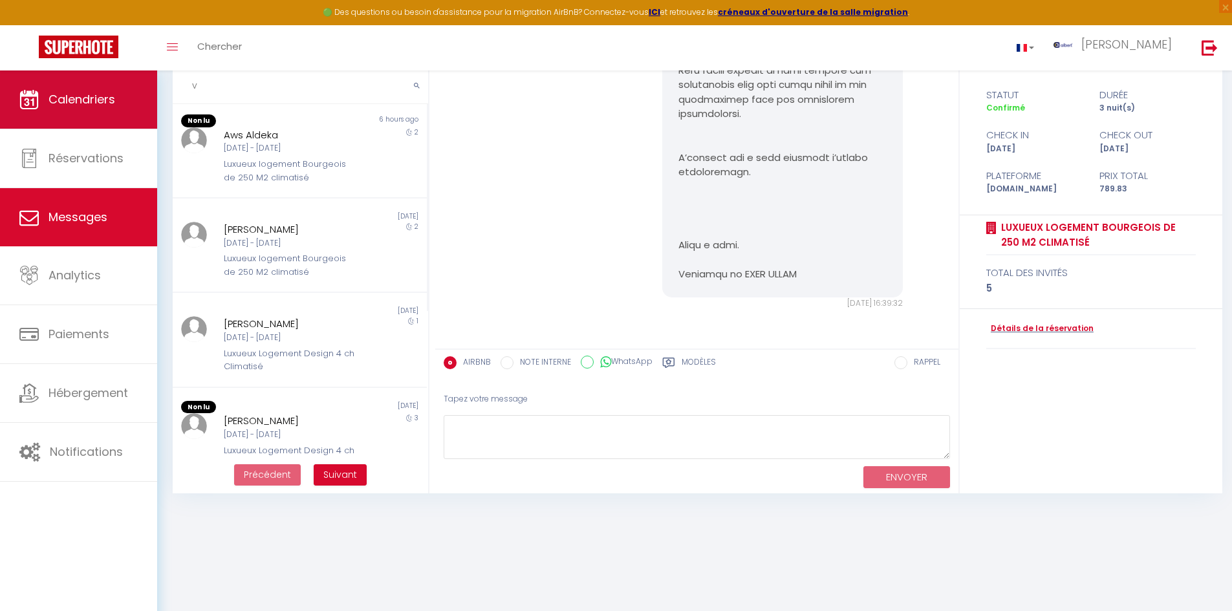
drag, startPoint x: 272, startPoint y: 94, endPoint x: 146, endPoint y: 91, distance: 125.5
click at [146, 91] on div "🟢 Des questions ou besoin d'assistance pour la migration AirBnB? Connectez-vous…" at bounding box center [616, 254] width 1232 height 509
paste input "Vinea Urbana"
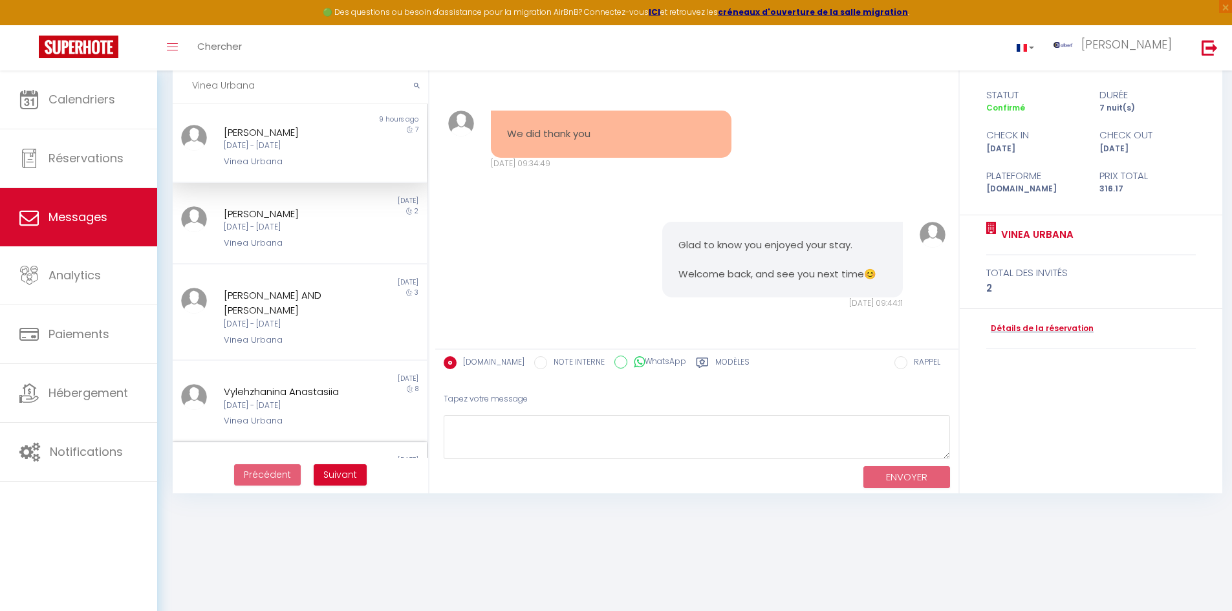
scroll to position [0, 0]
type input "Vinea Urbana"
click at [317, 214] on div "BERTRAND RAYNAUD" at bounding box center [289, 217] width 131 height 16
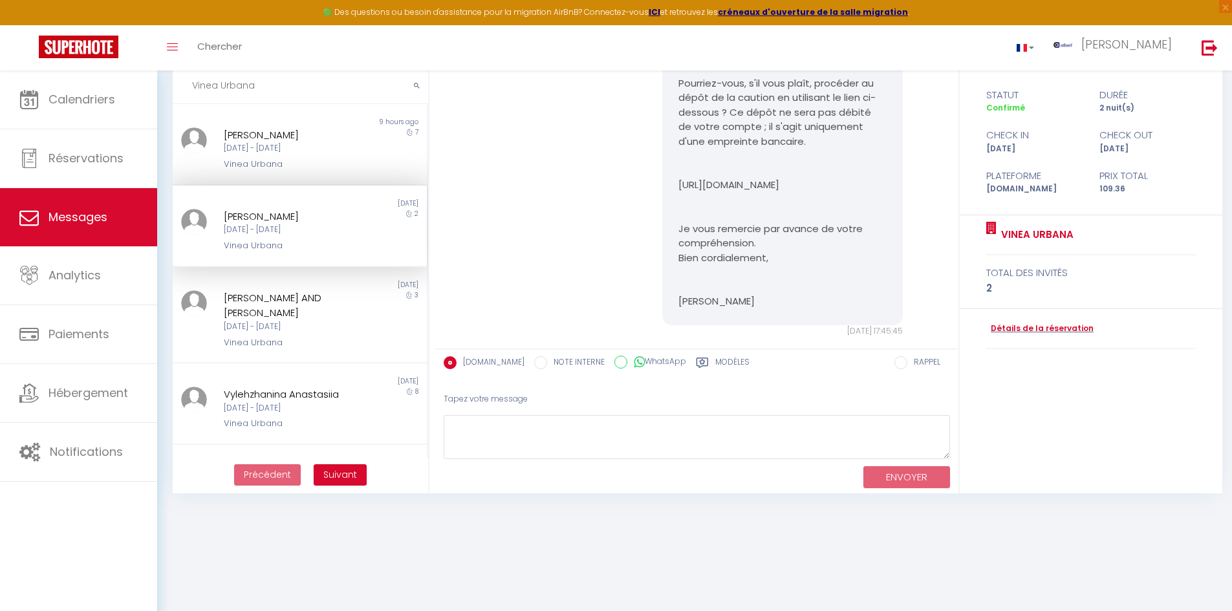
scroll to position [1184, 0]
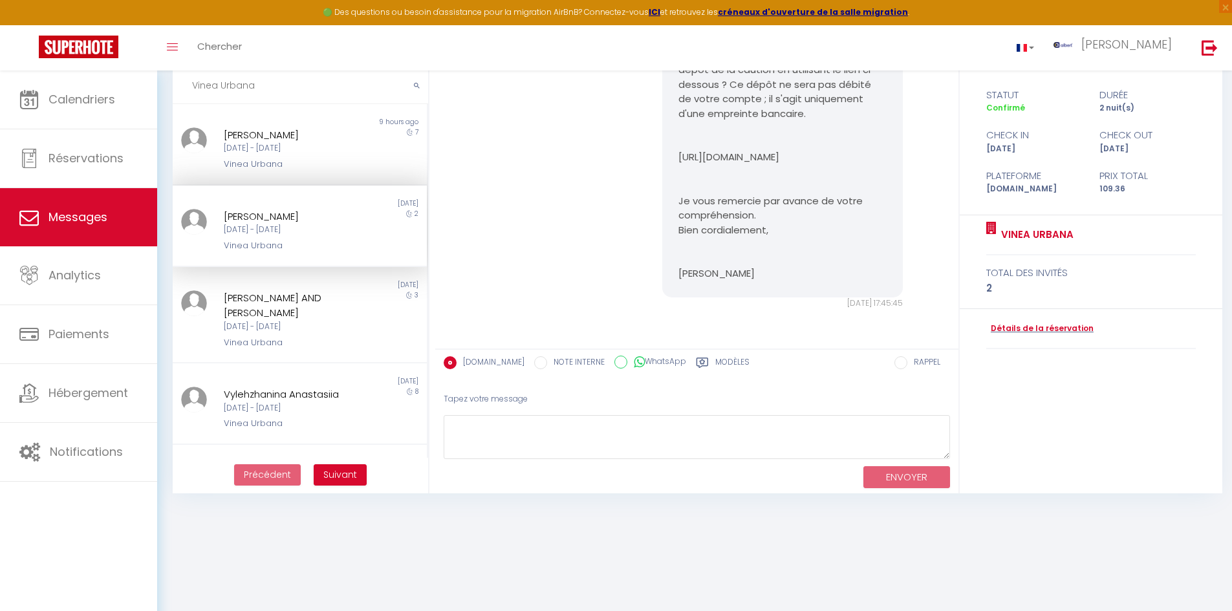
copy p "https://superhote.com/applink/p/bUIkj2ca"
drag, startPoint x: 693, startPoint y: 164, endPoint x: 671, endPoint y: 142, distance: 30.6
click at [671, 142] on div "Bonjour BERTRAND, Je vous contacte au sujet de la caution pour votre réservatio…" at bounding box center [782, 135] width 241 height 323
click at [1061, 329] on link "Détails de la réservation" at bounding box center [1039, 329] width 107 height 12
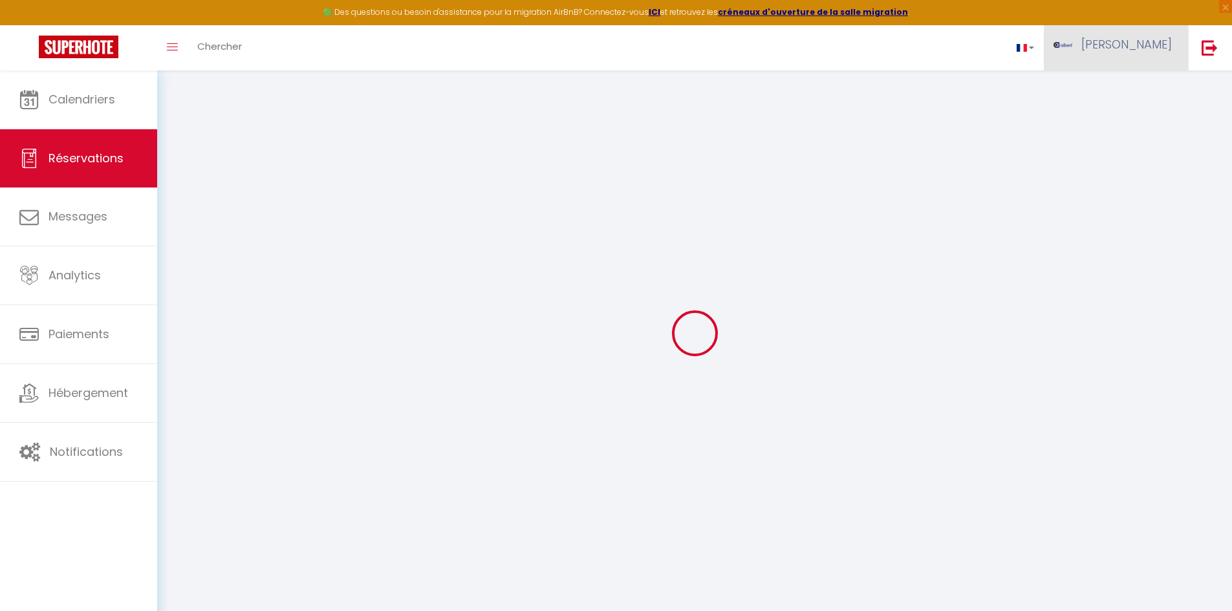
type input "BERTRAND"
type input "RAYNAUD"
type input "brayna.420922@guest.booking.com"
type input "+33617533279"
select select "FR"
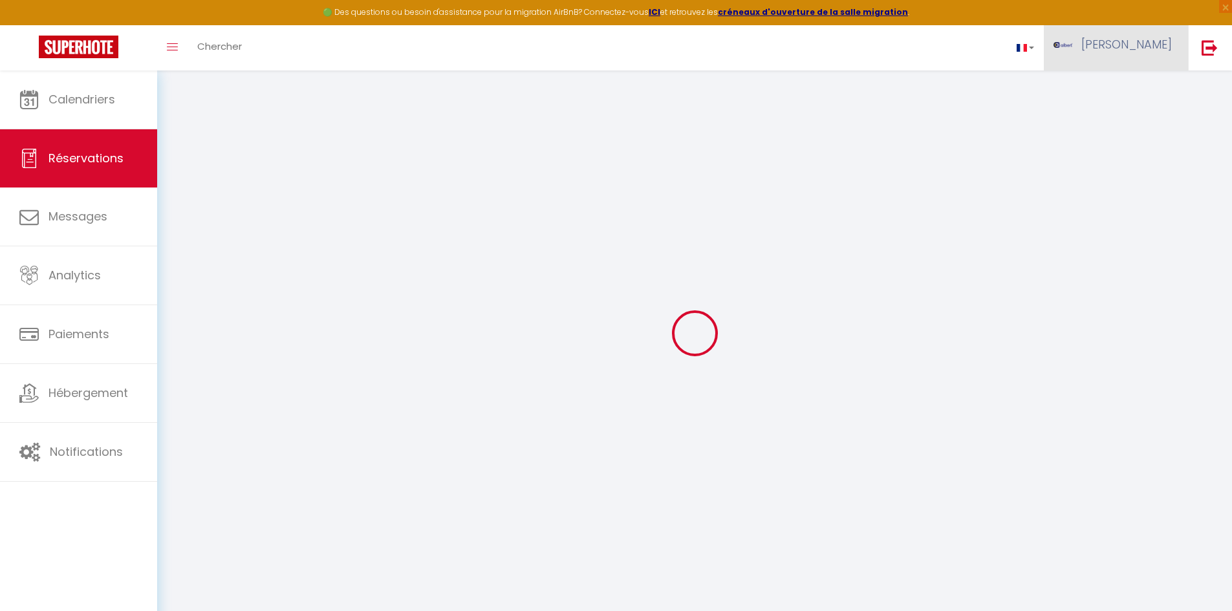
type input "17.99"
type input "1.53"
select select "30351"
select select "1"
select select
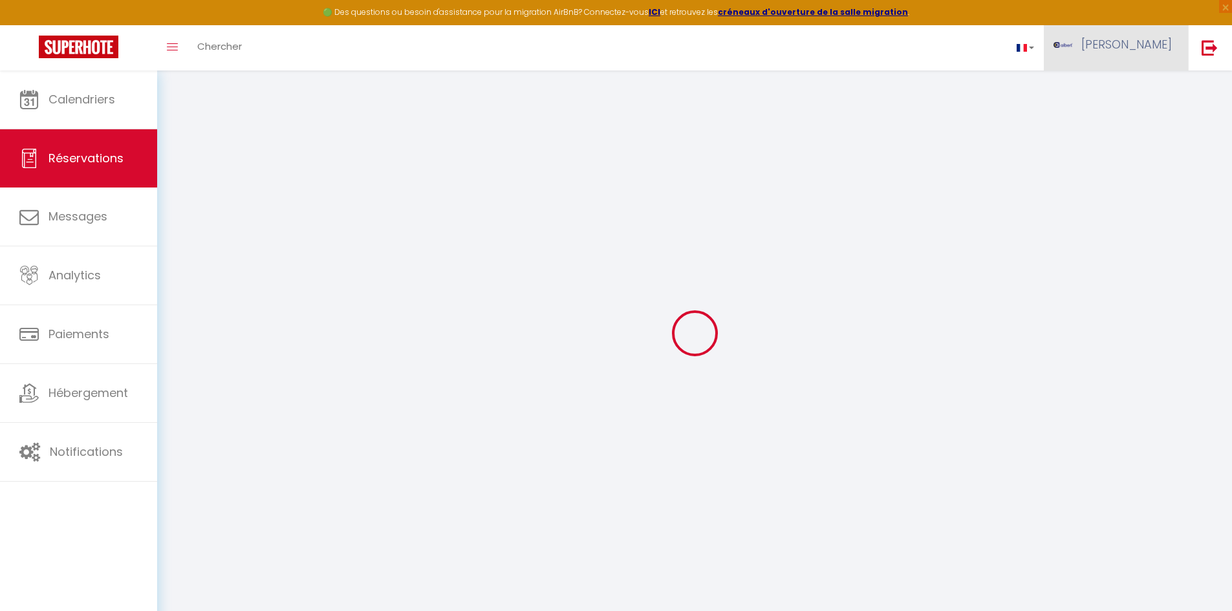
select select
type input "2"
select select "12"
select select "15"
type input "64.8"
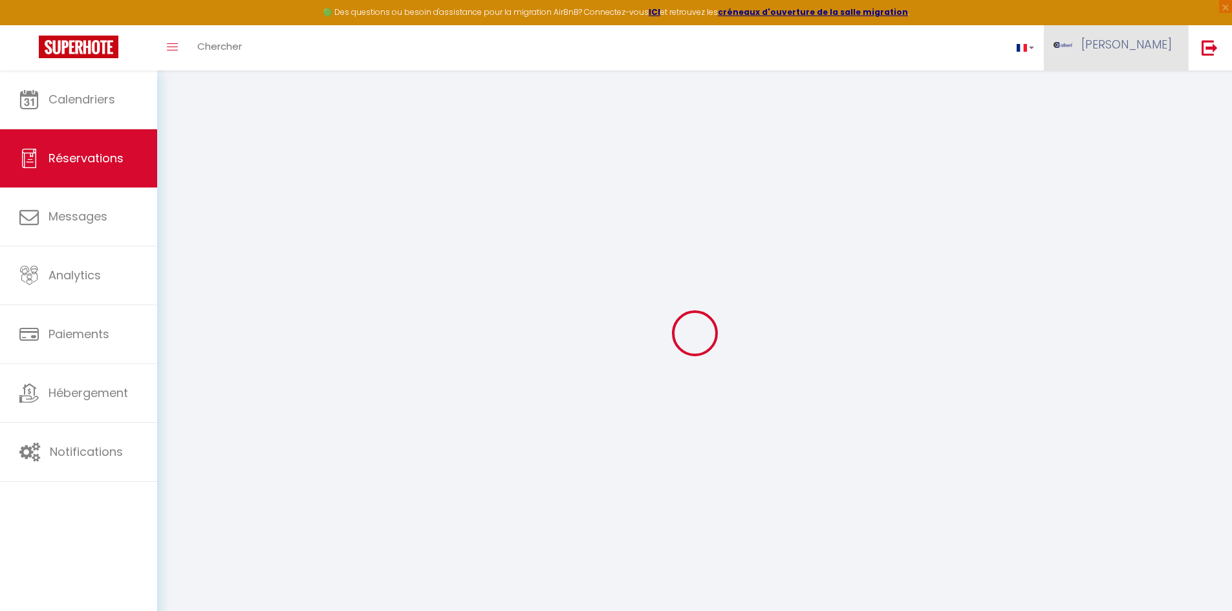
checkbox input "false"
select select "2"
type input "0"
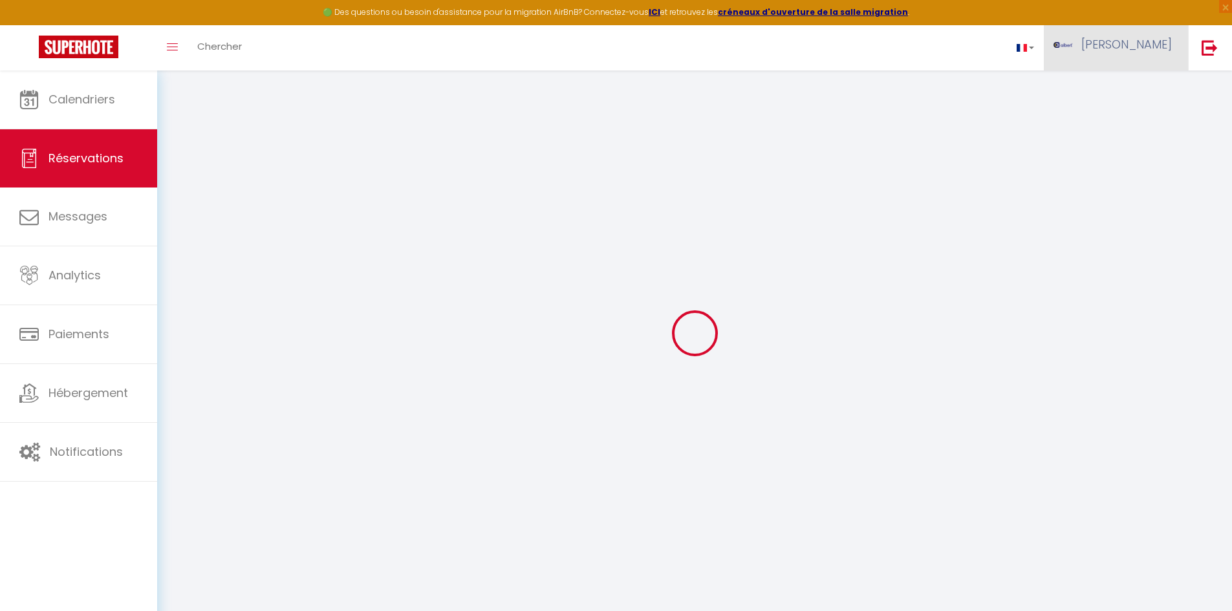
select select
checkbox input "false"
select select
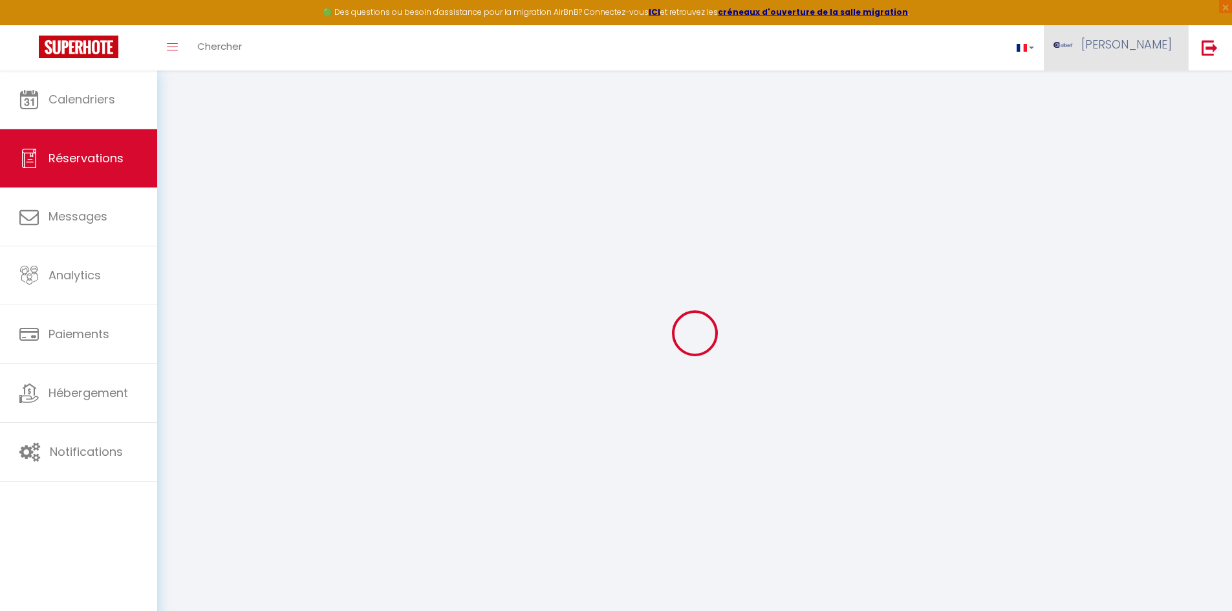
checkbox input "false"
select select
checkbox input "false"
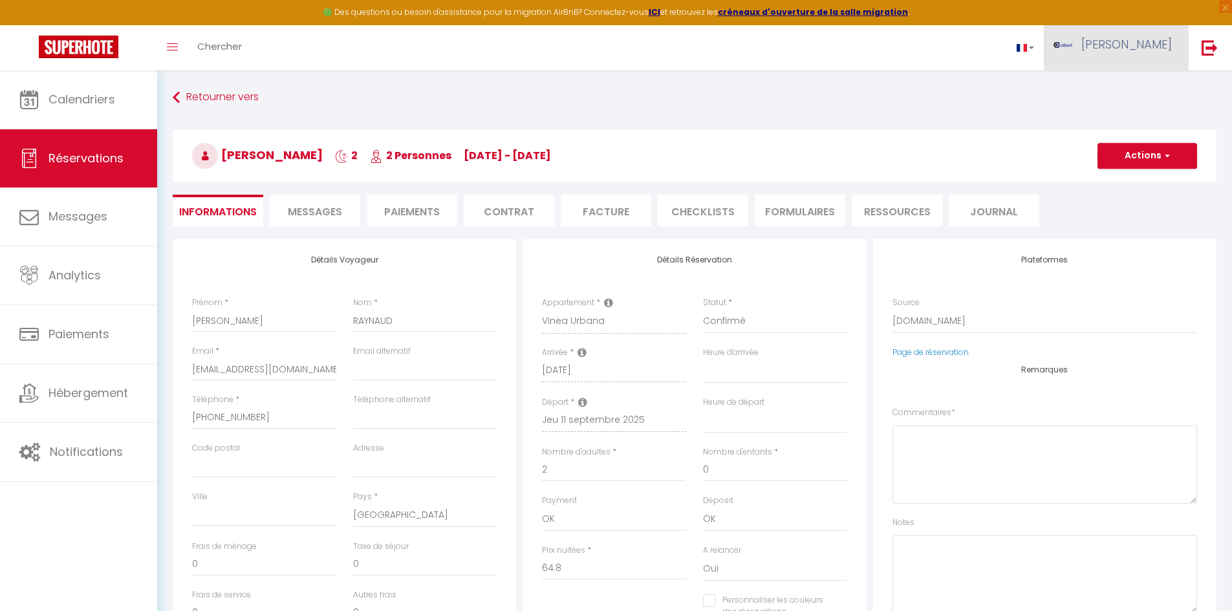
select select
checkbox input "false"
type textarea "** THIS RESERVATION HAS BEEN PRE-PAID ** BOOKING NOTE : Payment charge is EUR 1…"
type input "41"
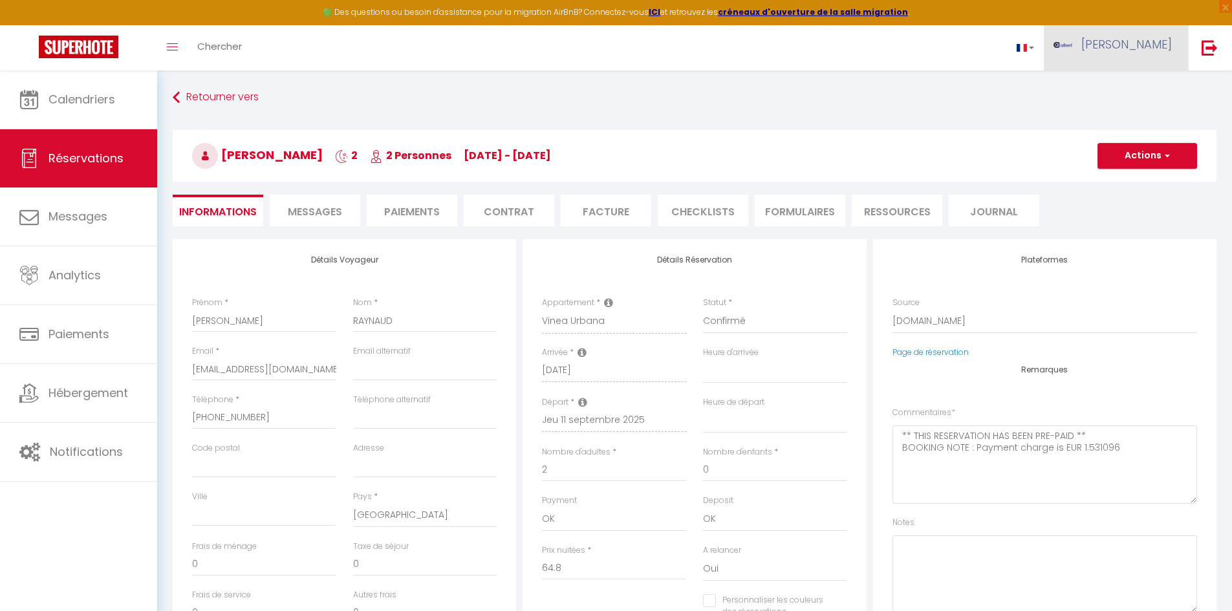
type input "3.56"
select select
checkbox input "false"
select select
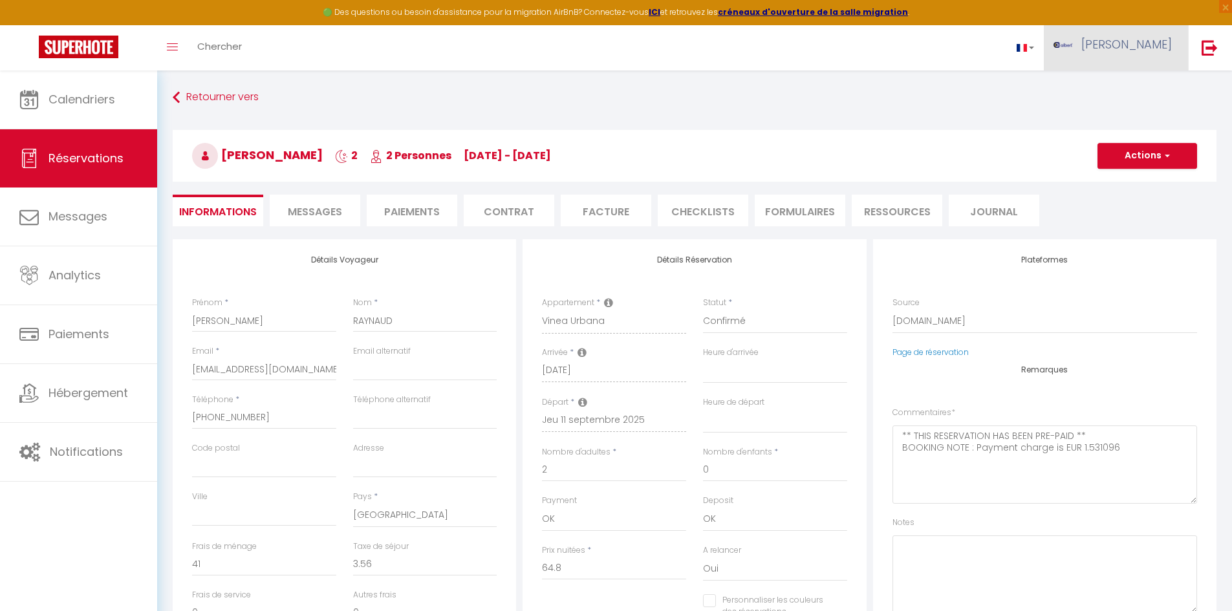
select select
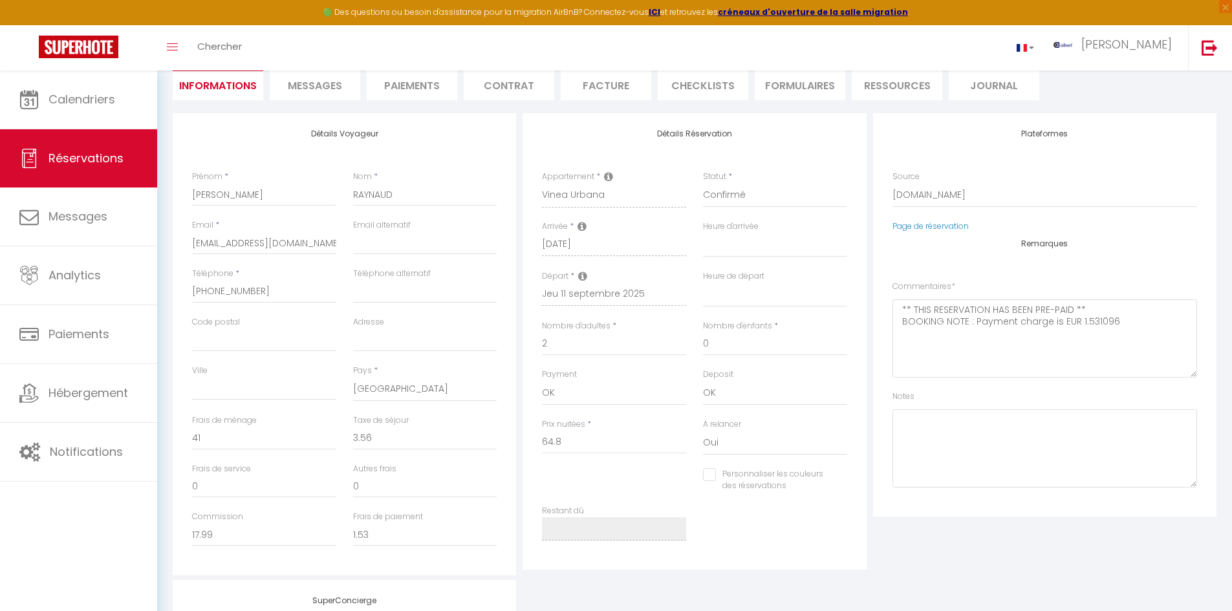
scroll to position [129, 0]
click at [291, 77] on span "Messages" at bounding box center [315, 82] width 54 height 15
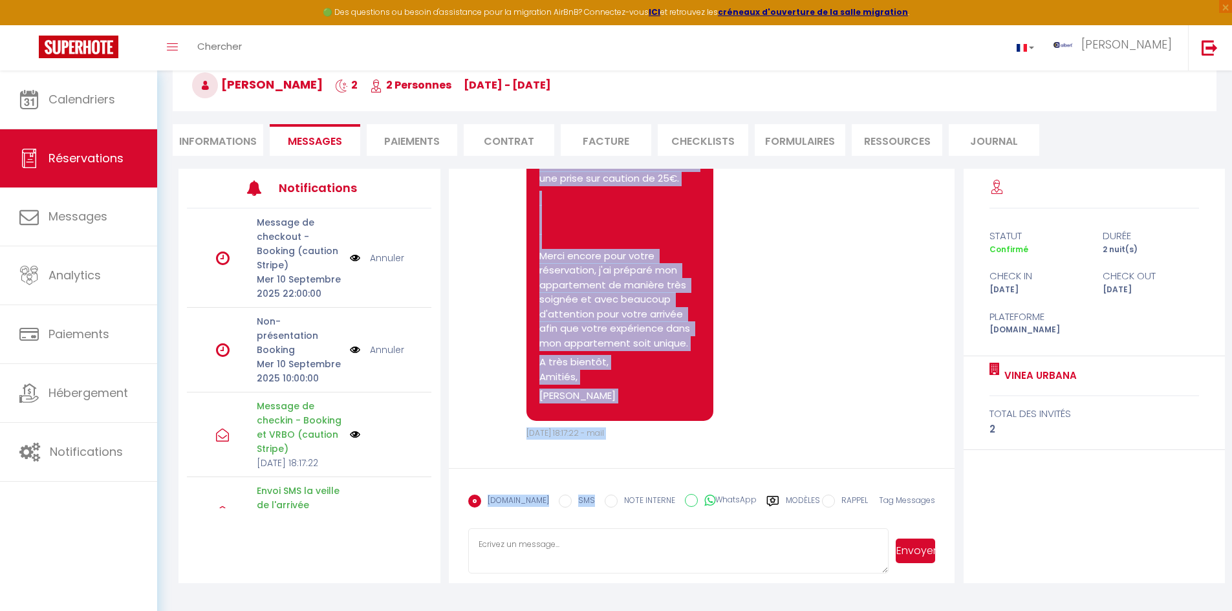
scroll to position [3438, 0]
copy pre "Bonjour BERTRAND, Je reviens vers vous concernant la procédure de CHECKIN. Pouv…"
drag, startPoint x: 540, startPoint y: 315, endPoint x: 628, endPoint y: 396, distance: 119.9
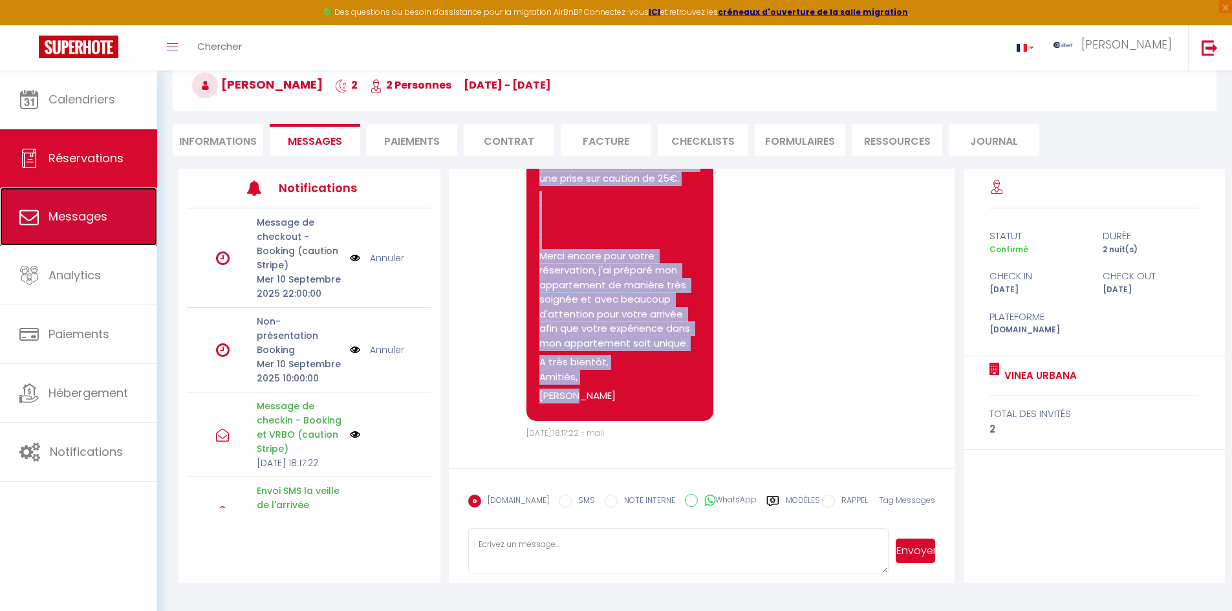
click at [99, 223] on span "Messages" at bounding box center [78, 216] width 59 height 16
select select "message"
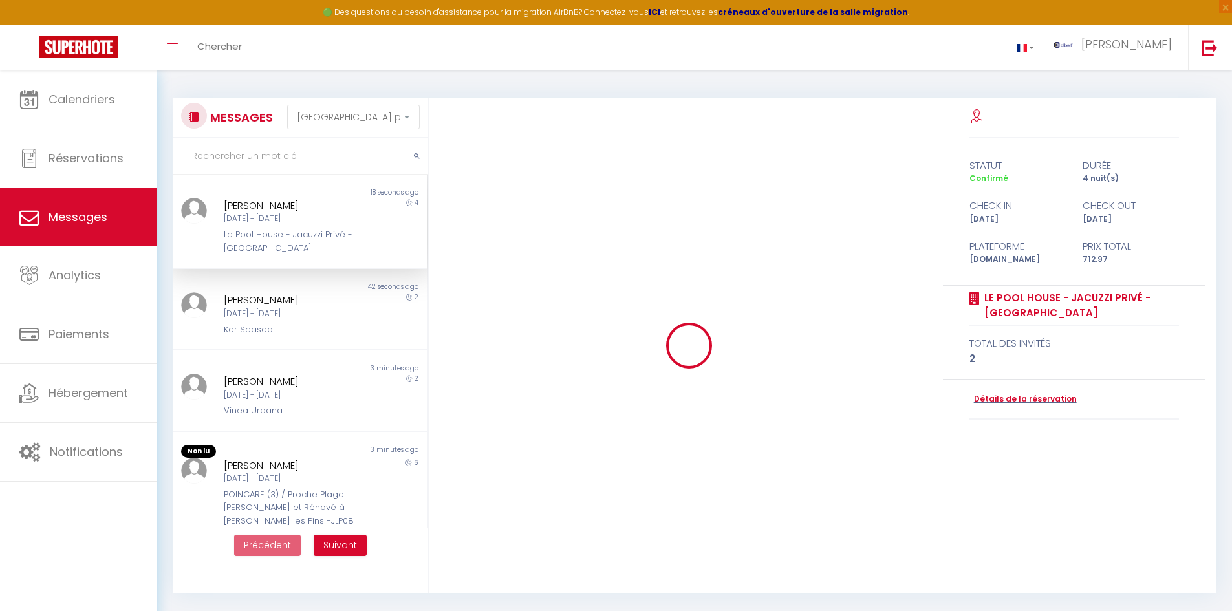
click at [265, 156] on input "text" at bounding box center [300, 156] width 255 height 36
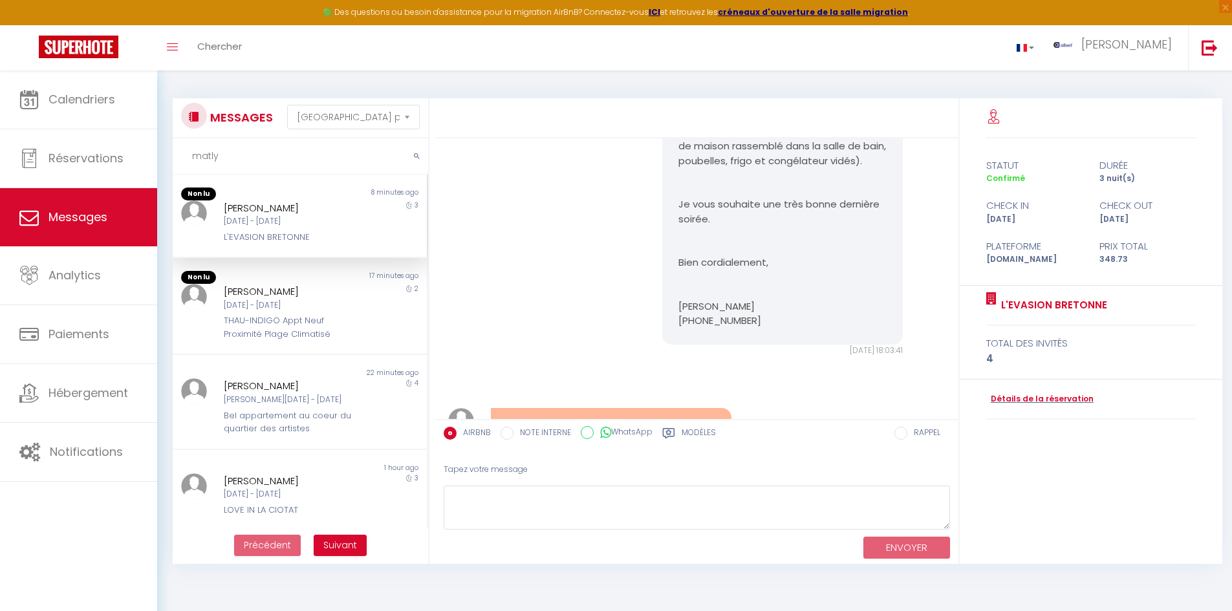
scroll to position [884, 0]
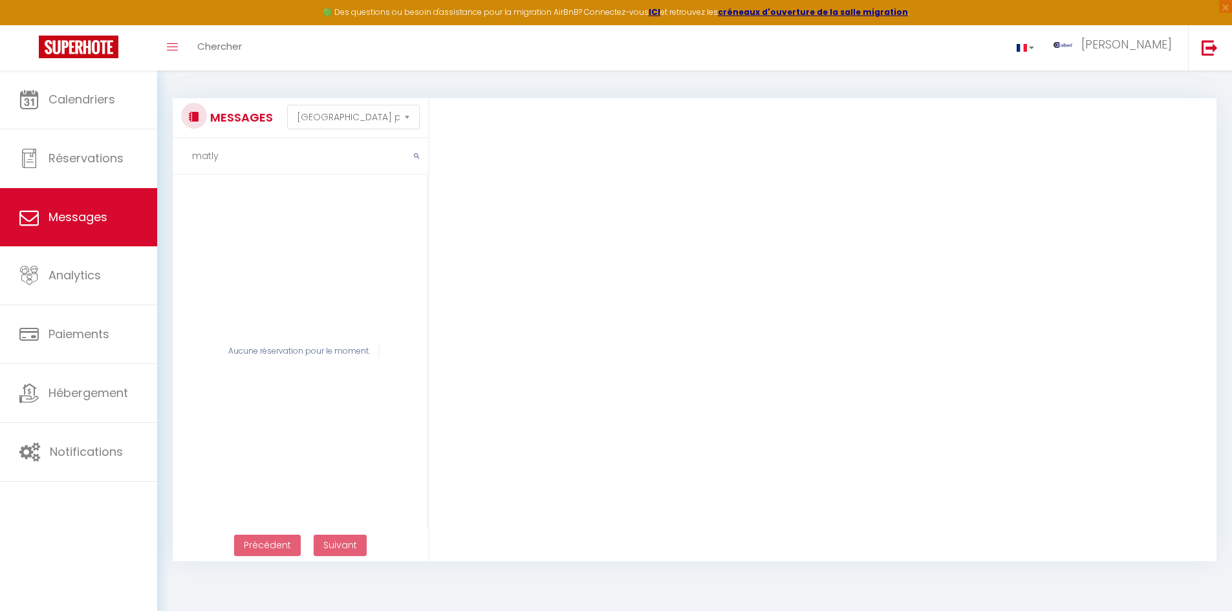
type input "matly"
drag, startPoint x: 265, startPoint y: 163, endPoint x: 194, endPoint y: 164, distance: 71.2
click at [194, 164] on input "matly" at bounding box center [300, 156] width 255 height 36
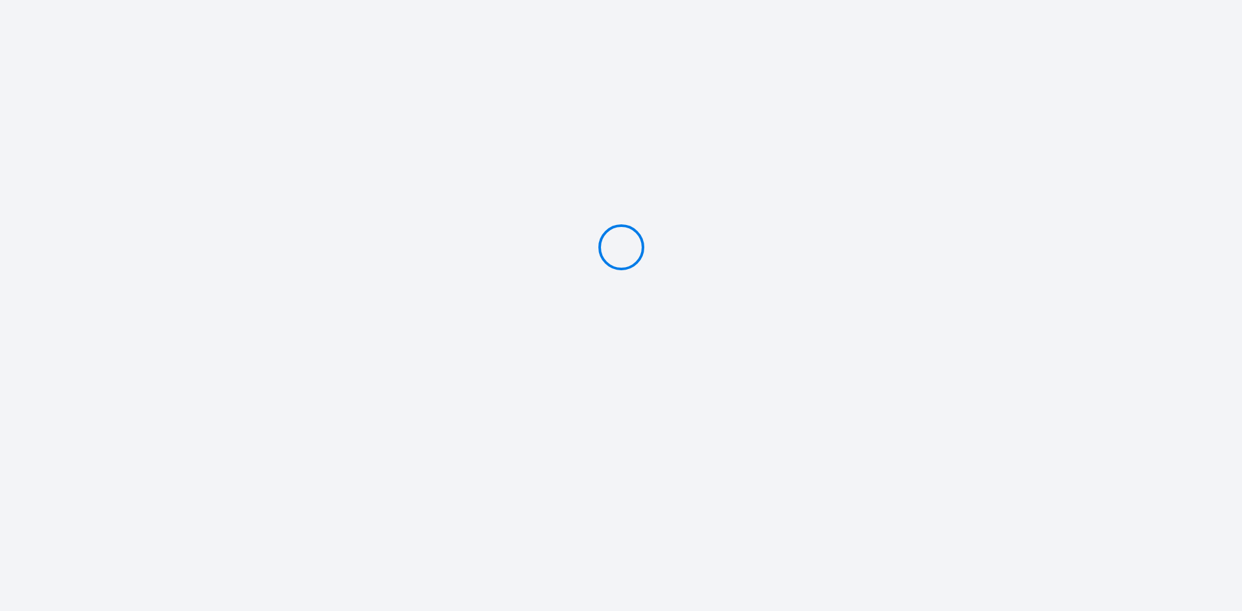
type input "Caution 400 €"
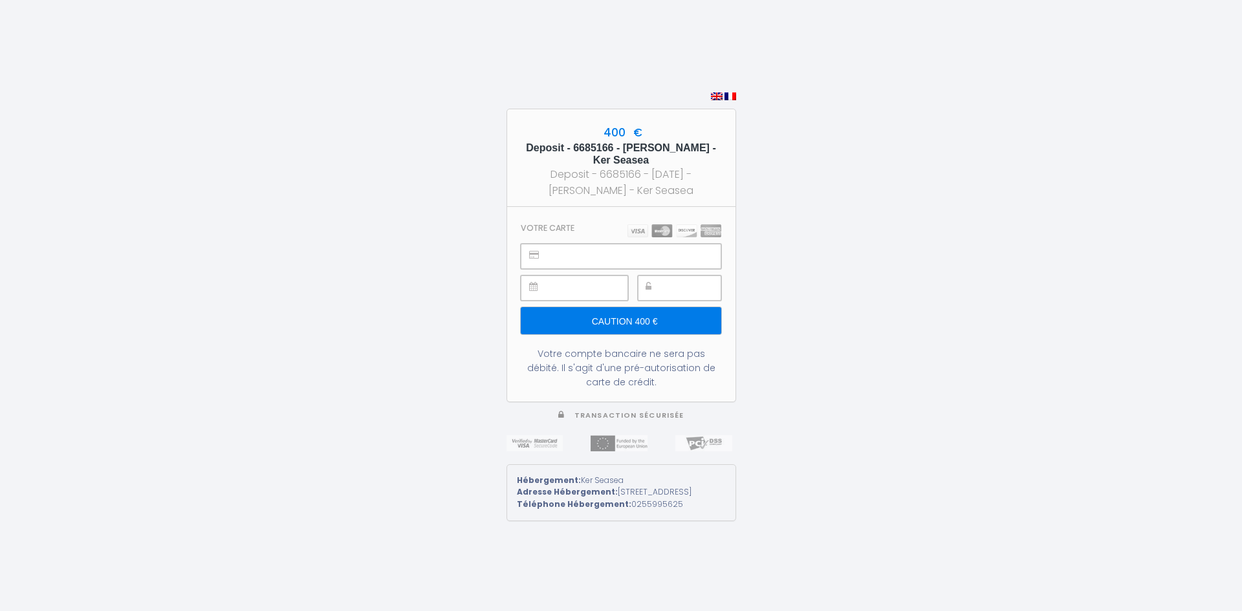
copy h5 "Ker Seasea"
drag, startPoint x: 702, startPoint y: 139, endPoint x: 698, endPoint y: 151, distance: 12.3
click at [698, 151] on h5 "Deposit - 6685166 - [PERSON_NAME] - Ker Seasea" at bounding box center [621, 154] width 205 height 25
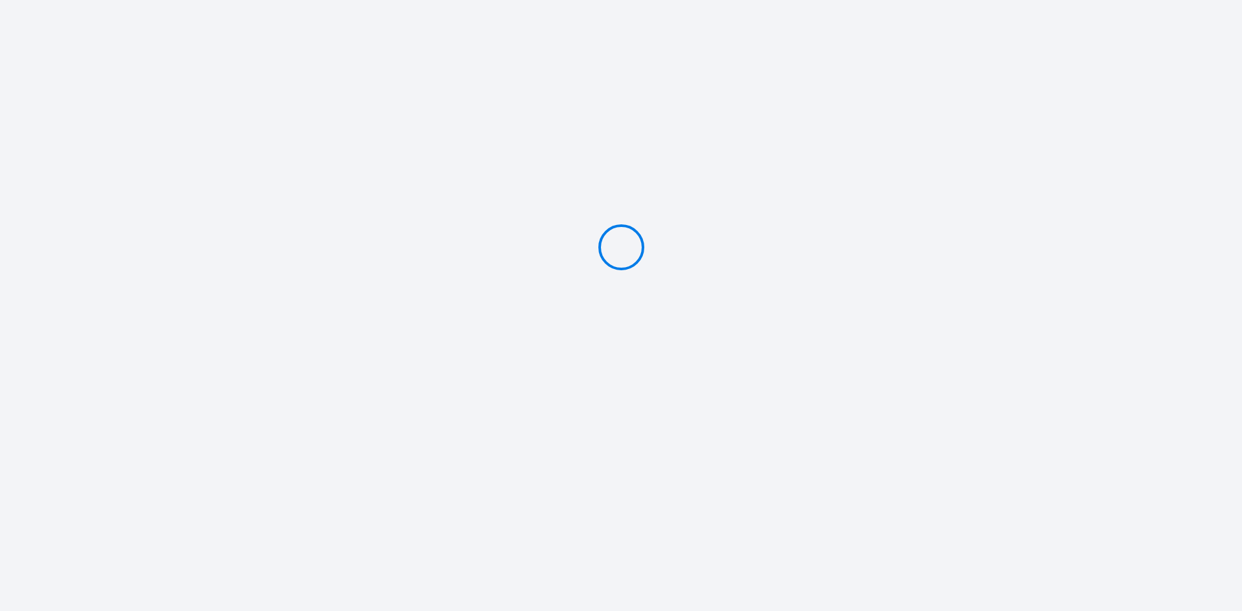
type input "Caution 300 €"
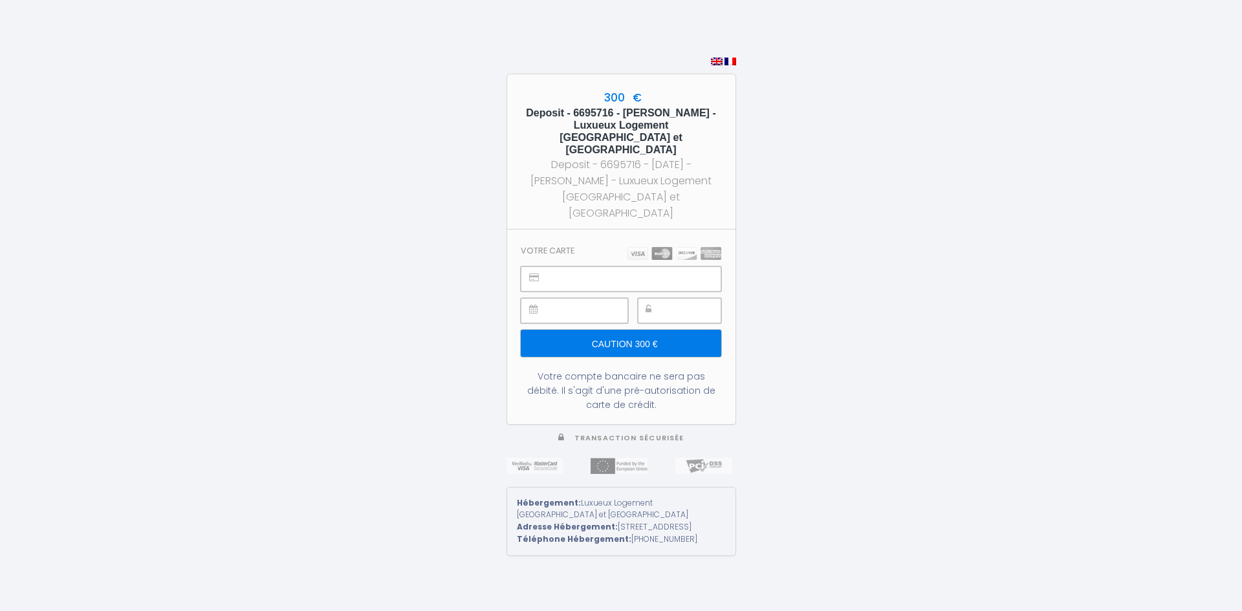
copy h5 "Luxueux Logement Grand Place et Opéra clim"
drag, startPoint x: 683, startPoint y: 127, endPoint x: 731, endPoint y: 145, distance: 50.9
click at [731, 145] on div "300 € Deposit - 6695716 - Emma Matly - Luxueux Logement Grand Place et Opéra cl…" at bounding box center [621, 151] width 228 height 155
click at [718, 107] on div "300 € Deposit - 6695716 - Emma Matly - Luxueux Logement Grand Place et Opéra cl…" at bounding box center [621, 151] width 228 height 155
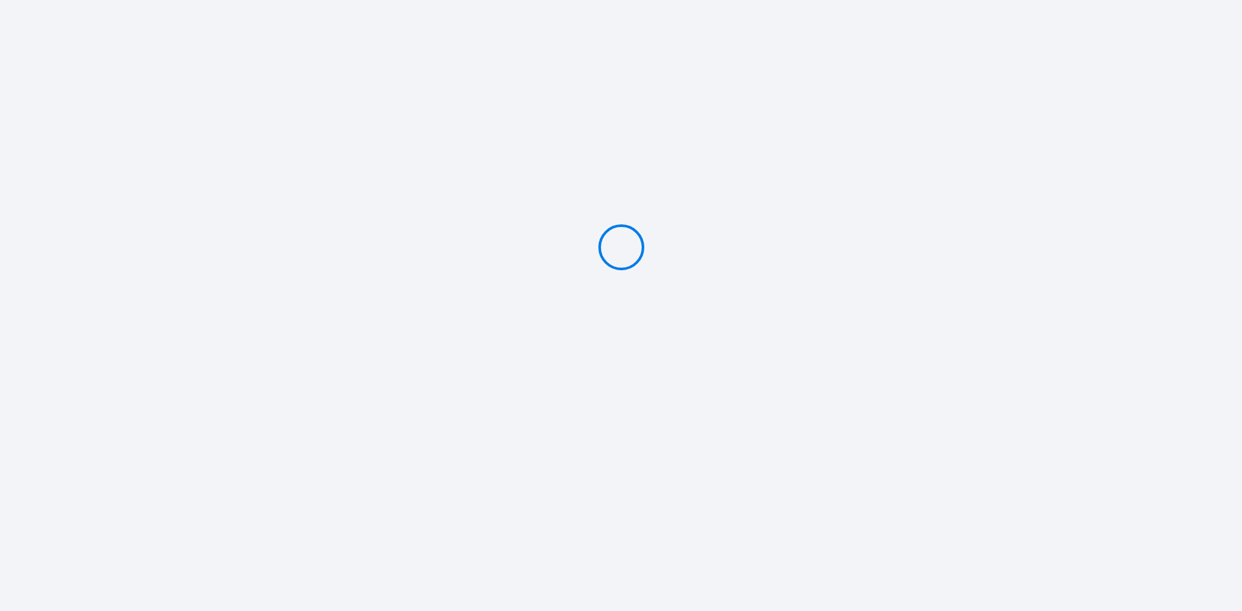
type input "Caution 400 €"
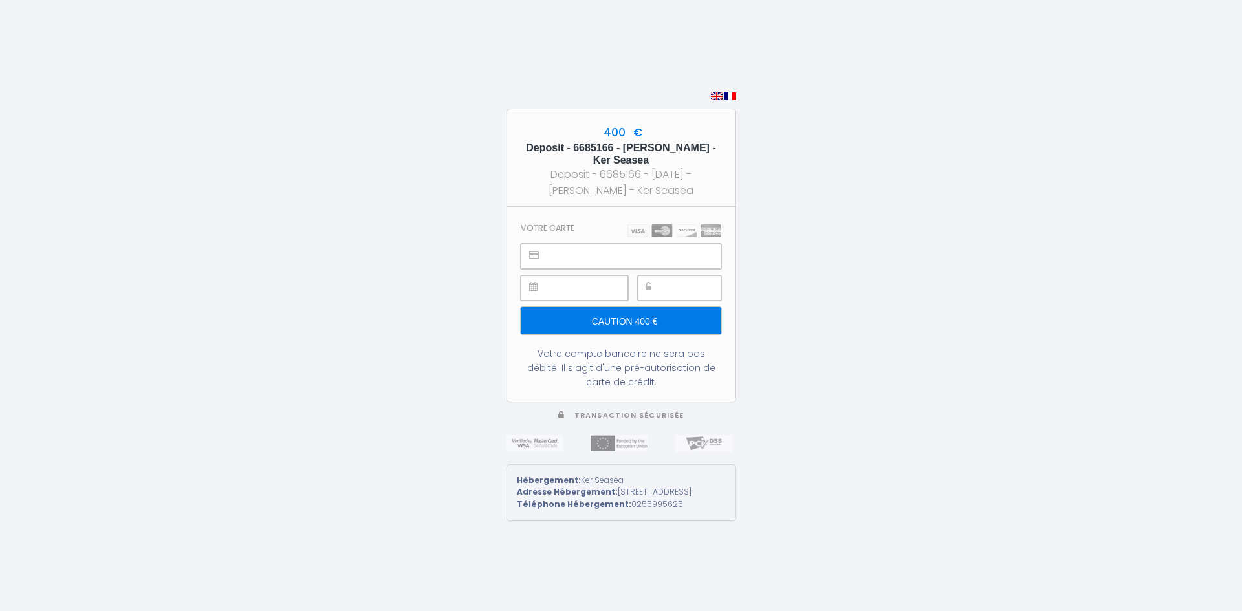
copy h5 "[PERSON_NAME] - Ker Seasea"
drag, startPoint x: 620, startPoint y: 142, endPoint x: 659, endPoint y: 149, distance: 40.2
click at [659, 149] on h5 "Deposit - 6685166 - Karamoko Sylla - Ker Seasea" at bounding box center [621, 154] width 205 height 25
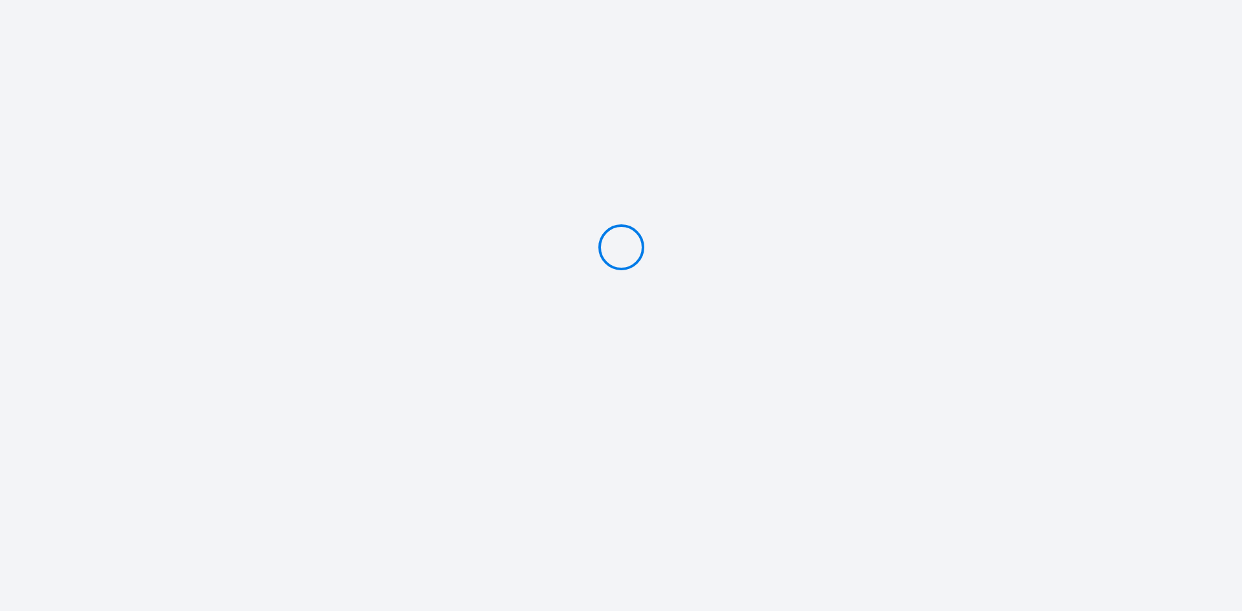
type input "Caution 400 €"
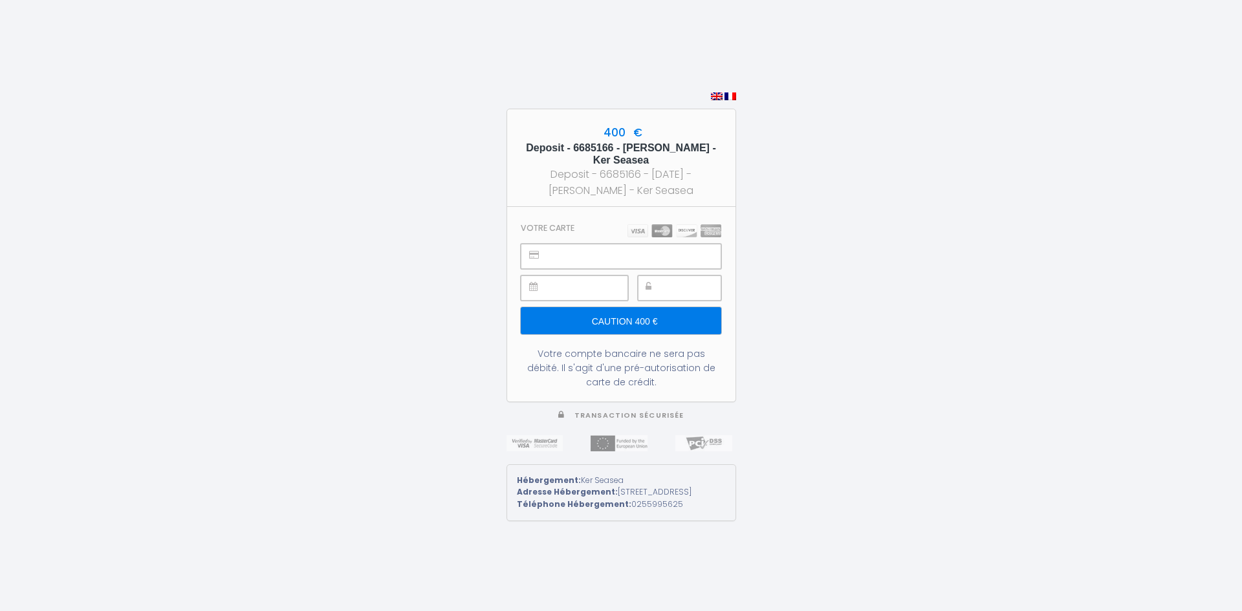
drag, startPoint x: 666, startPoint y: 142, endPoint x: 622, endPoint y: 145, distance: 43.5
click at [622, 145] on h5 "Deposit - 6685166 - Karamoko Sylla - Ker Seasea" at bounding box center [621, 154] width 205 height 25
copy h5 "Karamoko"
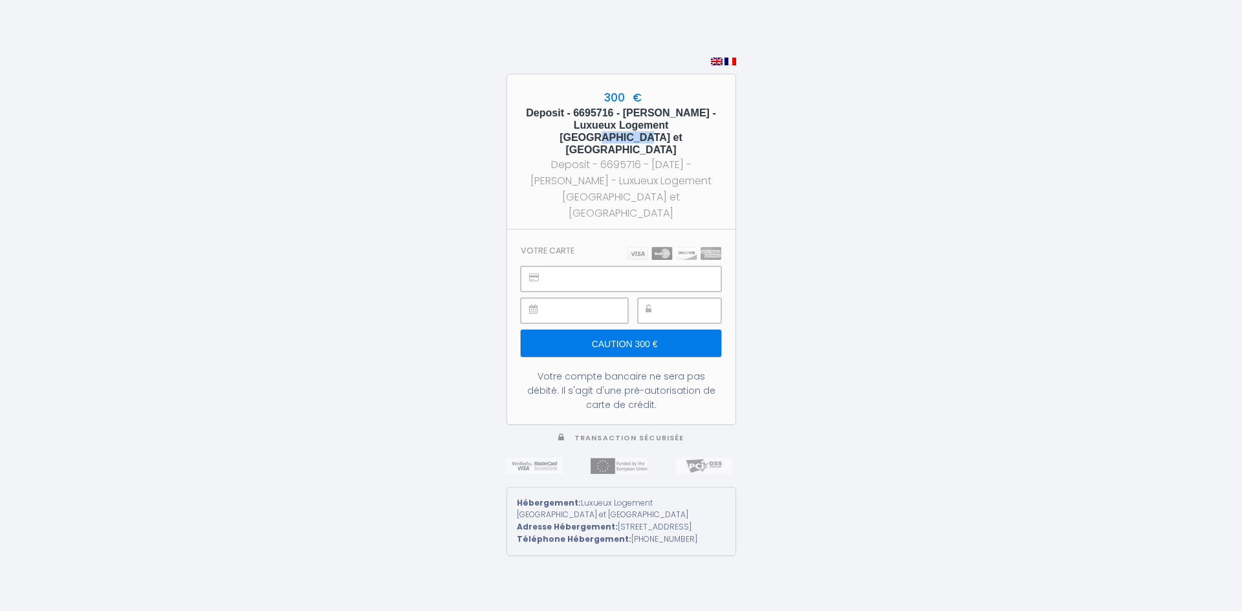
drag, startPoint x: 673, startPoint y: 128, endPoint x: 633, endPoint y: 129, distance: 40.1
click at [631, 129] on h5 "Deposit - 6695716 - [PERSON_NAME] - Luxueux Logement [GEOGRAPHIC_DATA] et [GEOG…" at bounding box center [621, 132] width 205 height 50
copy h5 "Luxueux Logement [GEOGRAPHIC_DATA] et [GEOGRAPHIC_DATA]"
drag, startPoint x: 683, startPoint y: 127, endPoint x: 710, endPoint y: 144, distance: 31.8
click at [710, 144] on h5 "Deposit - 6695716 - [PERSON_NAME] - Luxueux Logement [GEOGRAPHIC_DATA] et [GEOG…" at bounding box center [621, 132] width 205 height 50
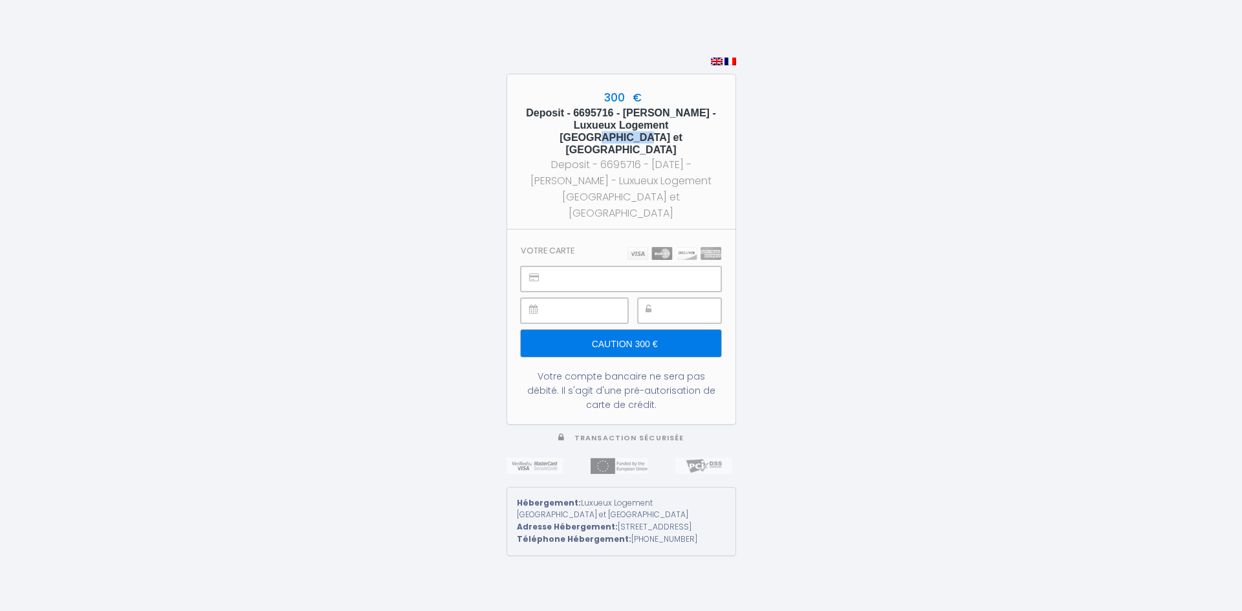
click at [692, 129] on h5 "Deposit - 6695716 - Emma Matly - Luxueux Logement Grand Place et Opéra clim" at bounding box center [621, 132] width 205 height 50
drag, startPoint x: 674, startPoint y: 125, endPoint x: 610, endPoint y: 125, distance: 64.0
click at [610, 125] on h5 "Deposit - 6695716 - Emma Matly - Luxueux Logement Grand Place et Opéra clim" at bounding box center [621, 132] width 205 height 50
copy h5 "Emma Matly"
click at [673, 144] on h5 "Deposit - 6695716 - Emma Matly - Luxueux Logement Grand Place et Opéra clim" at bounding box center [621, 132] width 205 height 50
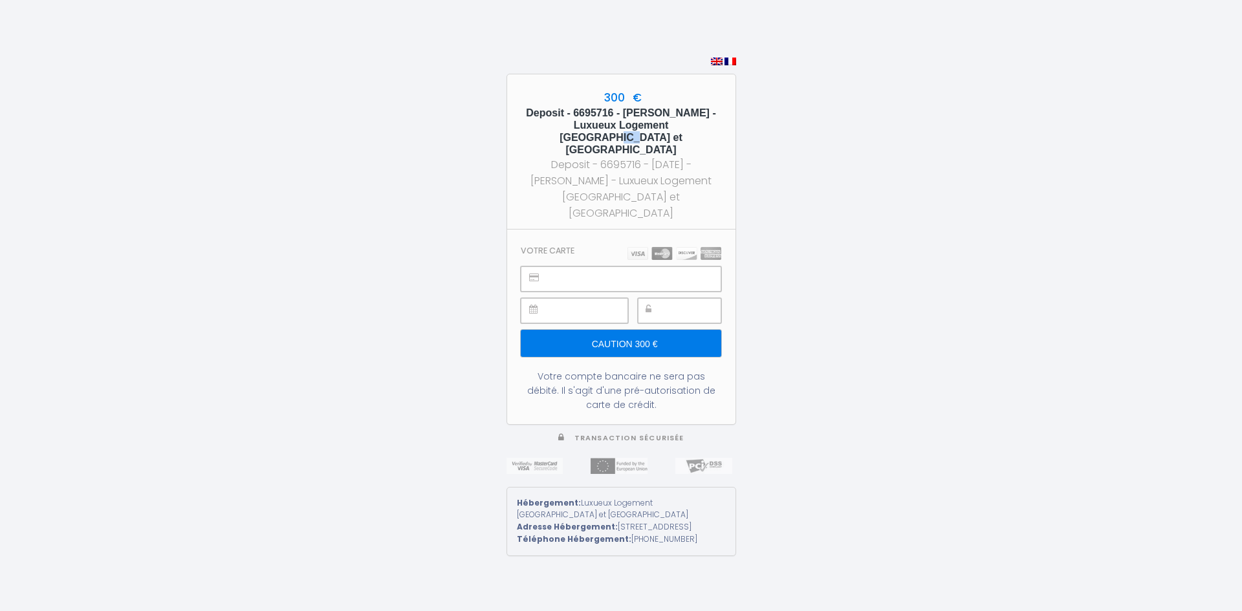
drag, startPoint x: 647, startPoint y: 129, endPoint x: 664, endPoint y: 129, distance: 16.2
click at [664, 129] on h5 "Deposit - 6695716 - Emma Matly - Luxueux Logement Grand Place et Opéra clim" at bounding box center [621, 132] width 205 height 50
copy h5 "Luxueux Logement Grand Place et Opéra clim"
drag, startPoint x: 683, startPoint y: 129, endPoint x: 704, endPoint y: 140, distance: 24.3
click at [704, 140] on h5 "Deposit - 6695716 - Emma Matly - Luxueux Logement Grand Place et Opéra clim" at bounding box center [621, 132] width 205 height 50
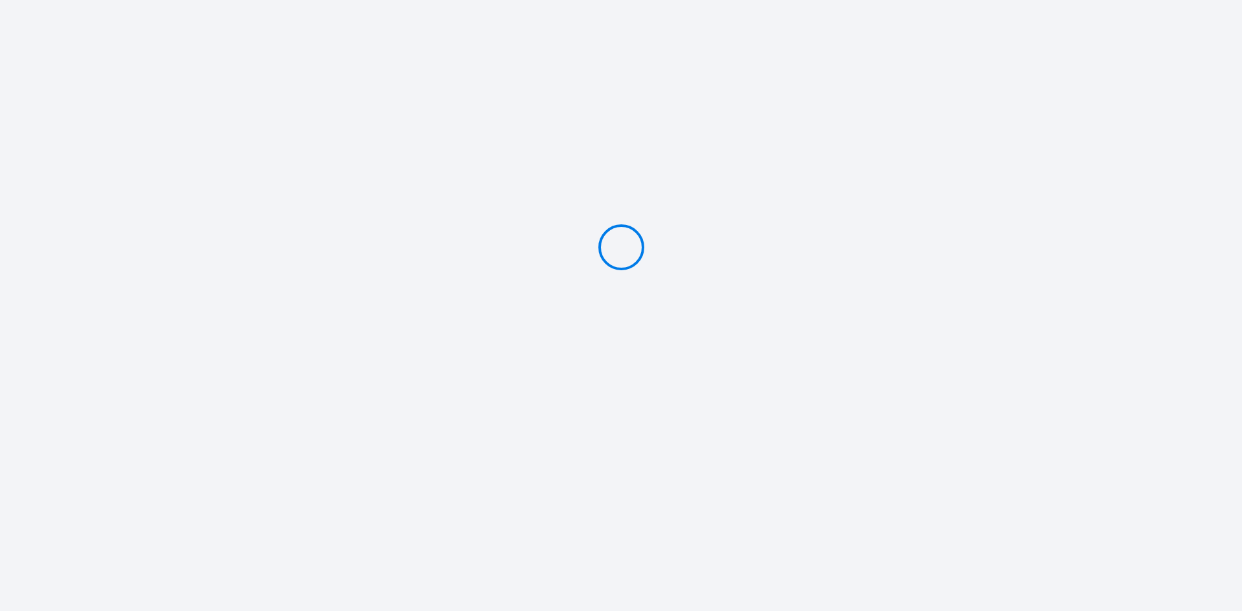
type input "Caution 400 €"
type input "Caution 300 €"
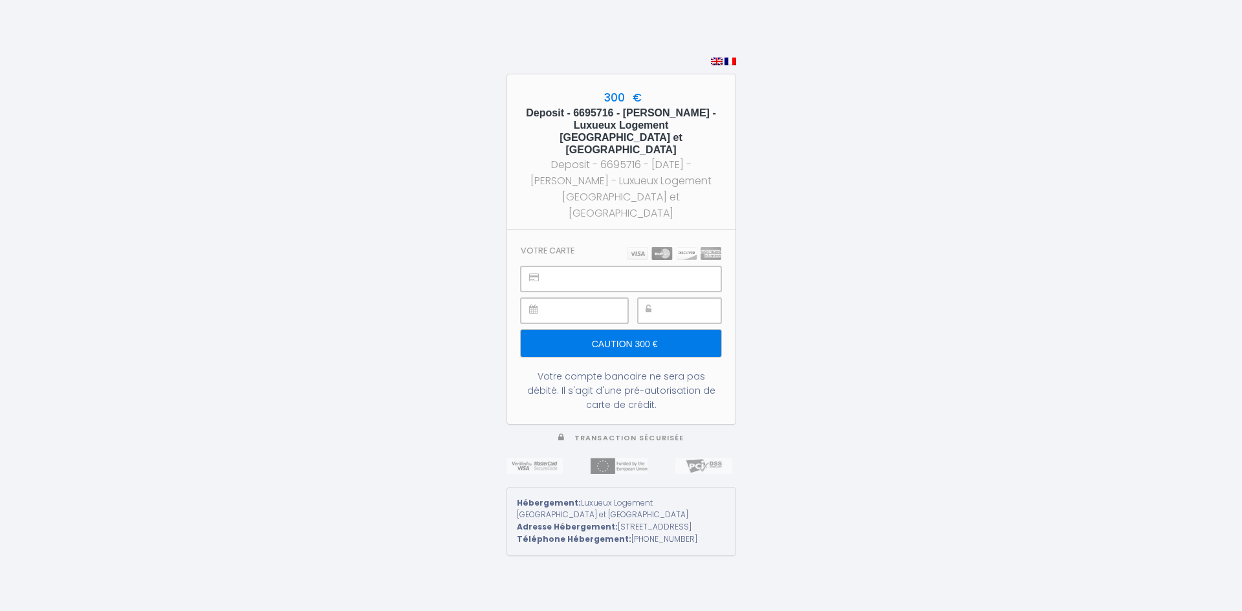
copy h5 "Luxueux Logement Grand Place et Opéra clim"
drag, startPoint x: 683, startPoint y: 121, endPoint x: 704, endPoint y: 139, distance: 28.0
click at [704, 139] on h5 "Deposit - 6695716 - Emma Matly - Luxueux Logement Grand Place et Opéra clim" at bounding box center [621, 132] width 205 height 50
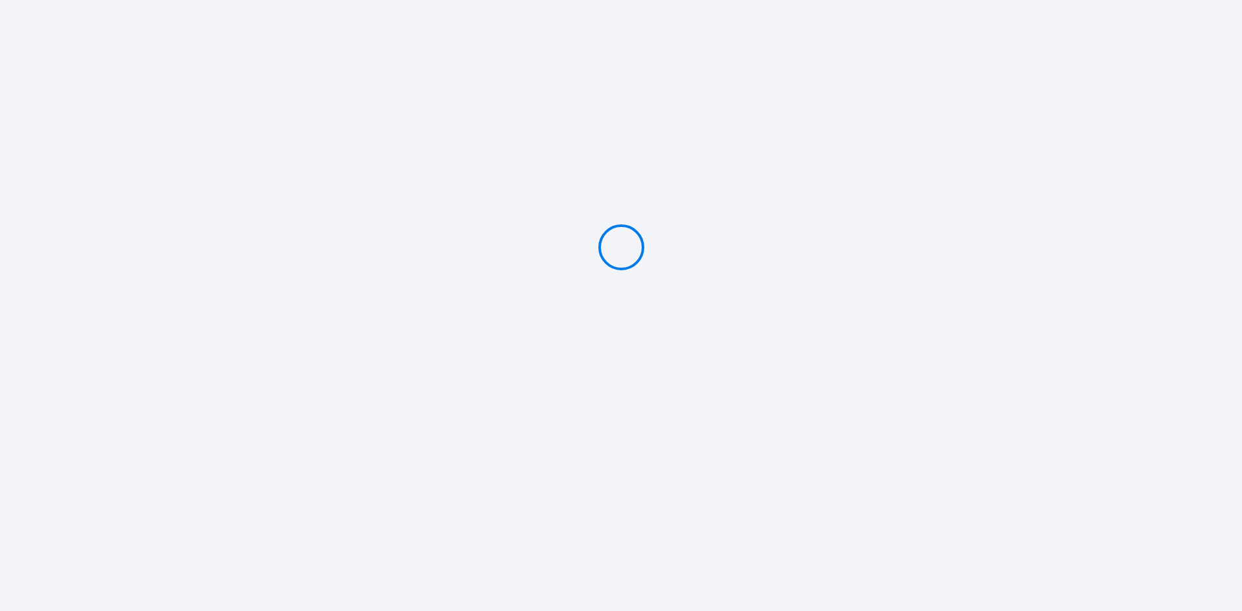
type input "Caution 400 €"
type input "Caution 300 €"
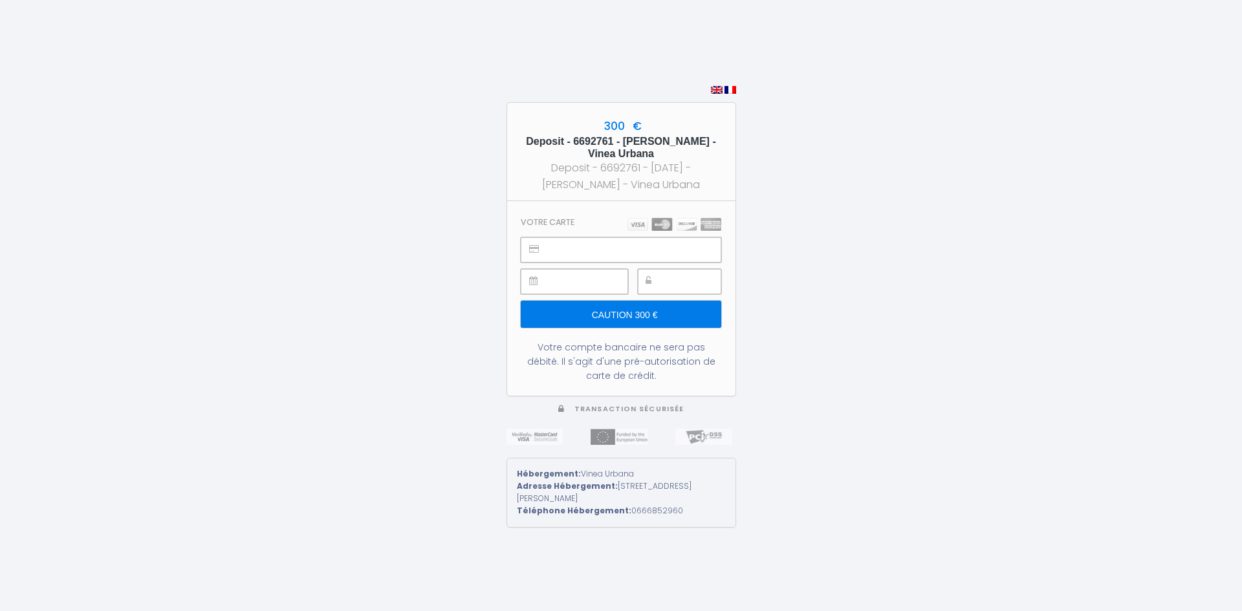
type input "Caution 300 €"
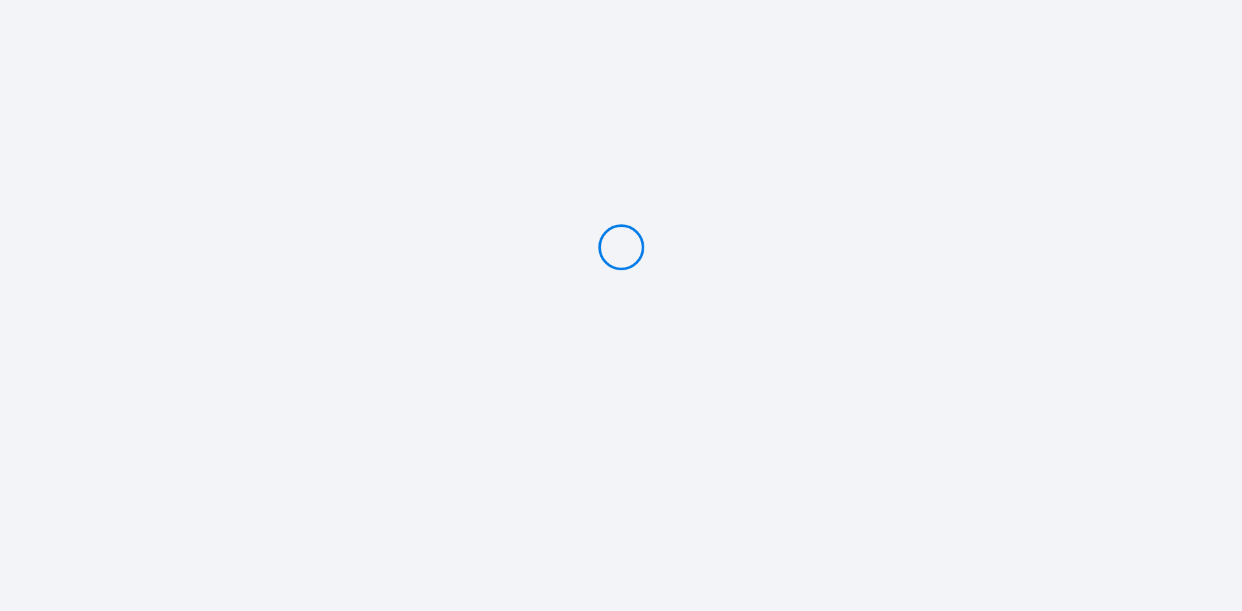
type input "Caution 300 €"
type input "Caution 400 €"
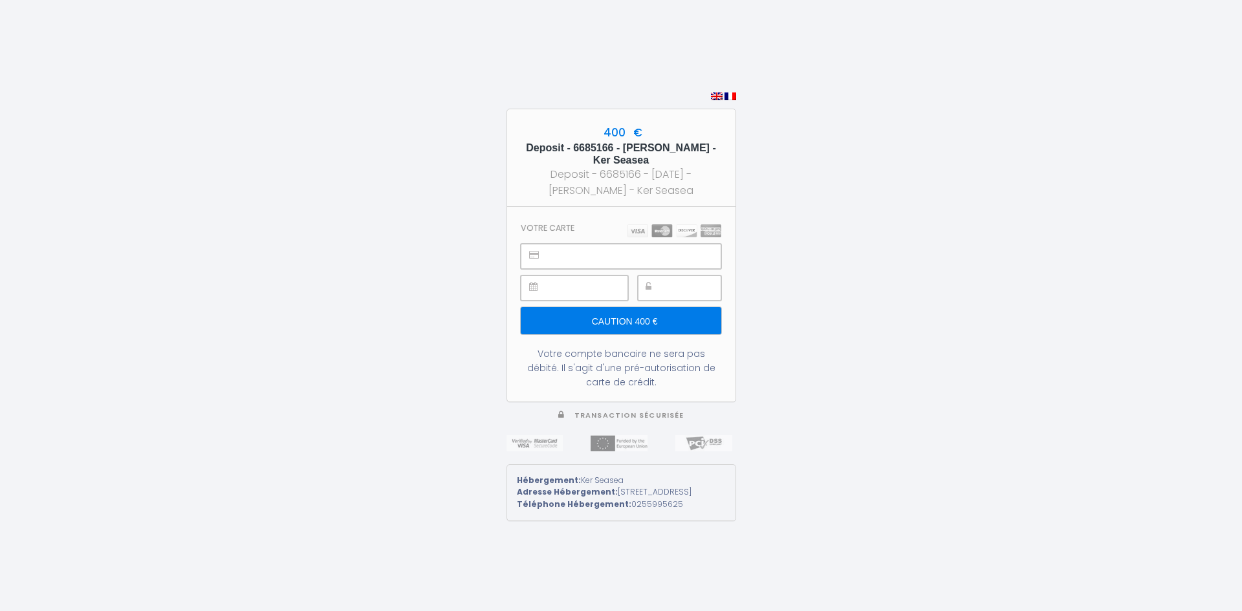
copy h5 "Ker Seasea"
drag, startPoint x: 700, startPoint y: 144, endPoint x: 706, endPoint y: 153, distance: 11.3
click at [706, 153] on h5 "Deposit - 6685166 - Karamoko Sylla - Ker Seasea" at bounding box center [621, 154] width 205 height 25
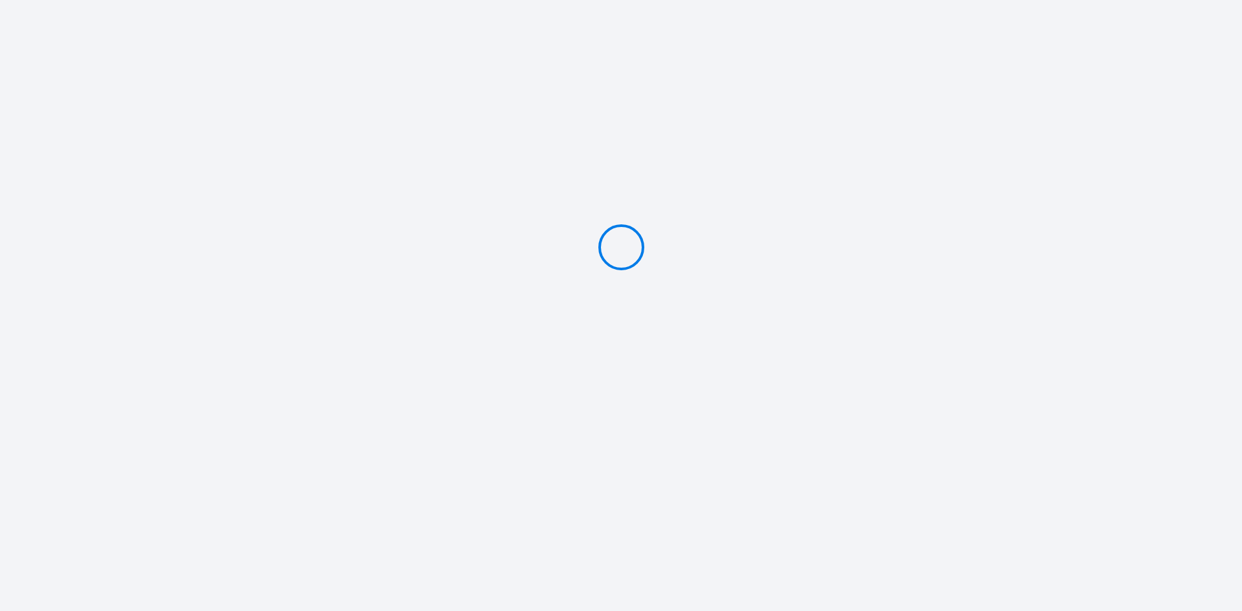
type input "Caution 300 €"
copy h5 "Vinea Urbana"
drag, startPoint x: 655, startPoint y: 281, endPoint x: 589, endPoint y: 287, distance: 66.3
click at [589, 287] on h5 "Deposit - 6692761 - BERTRAND RAYNAUD - Vinea Urbana" at bounding box center [621, 278] width 205 height 25
type input "Caution 300 €"
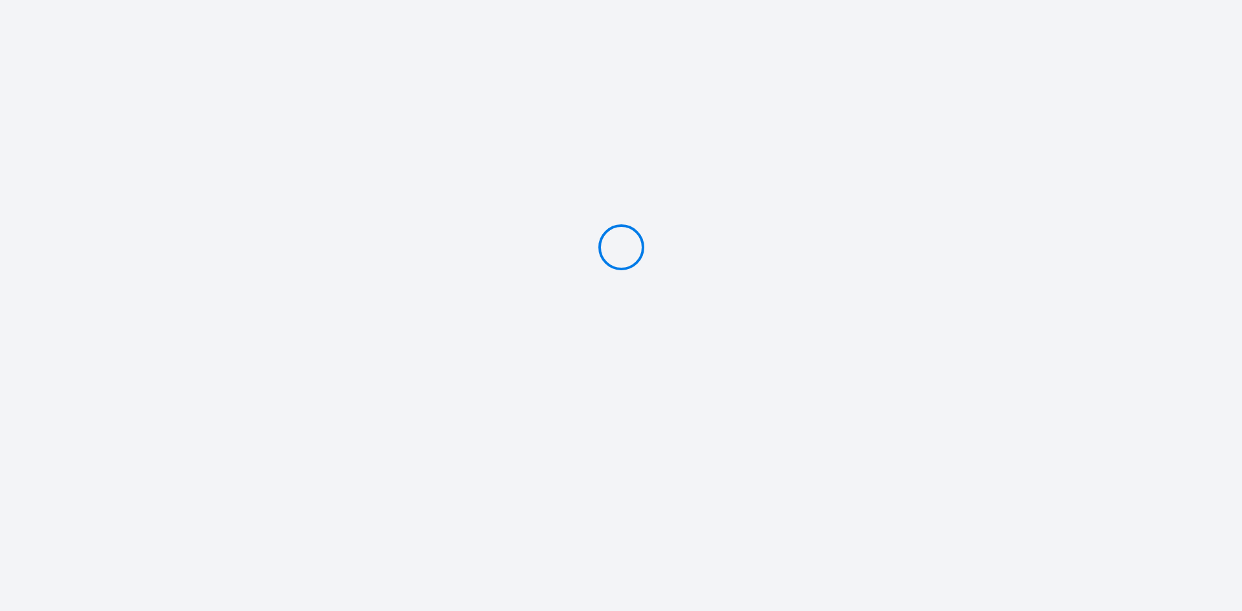
type input "Caution 300 €"
type input "Caution 400 €"
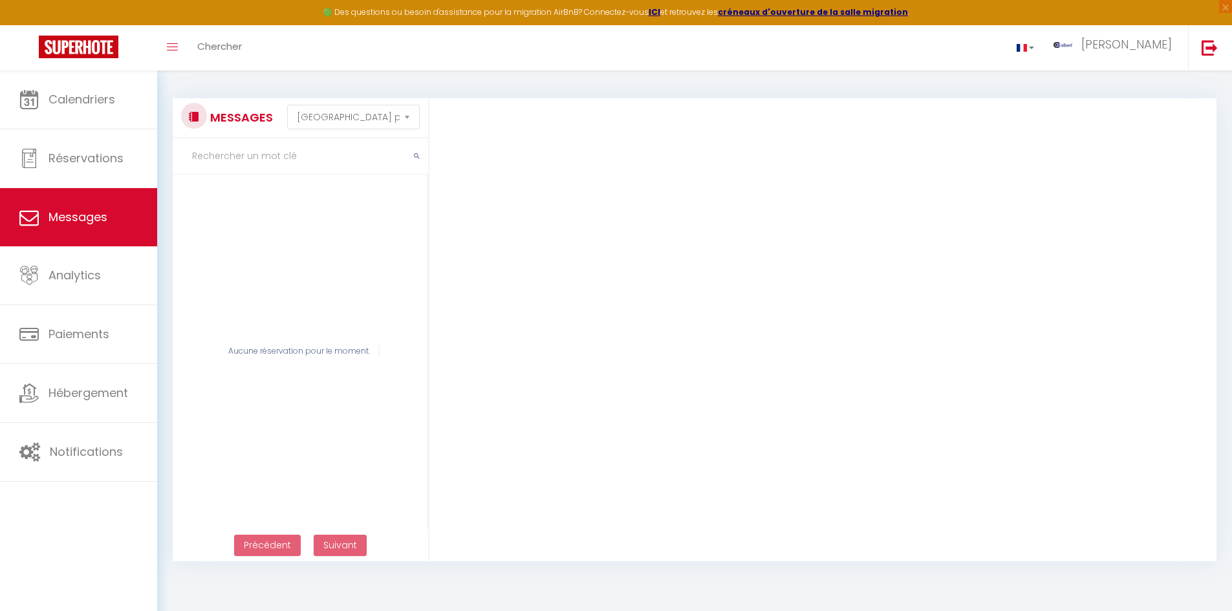
select select "message"
click at [284, 150] on input "text" at bounding box center [300, 156] width 255 height 36
click at [263, 163] on input "text" at bounding box center [300, 156] width 255 height 36
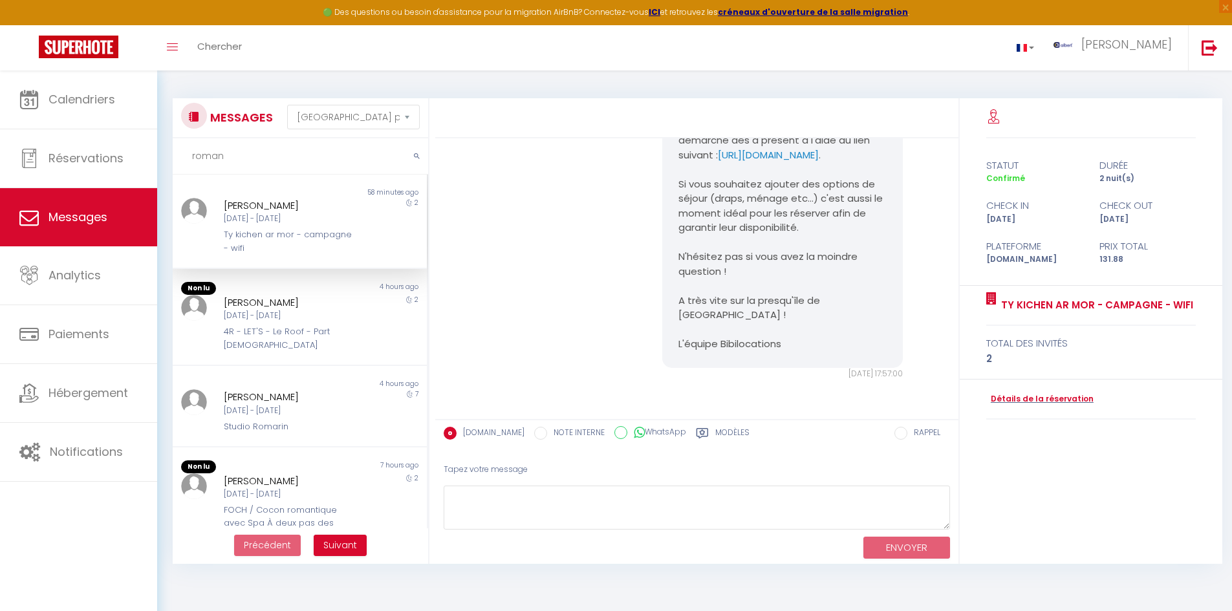
scroll to position [1606, 0]
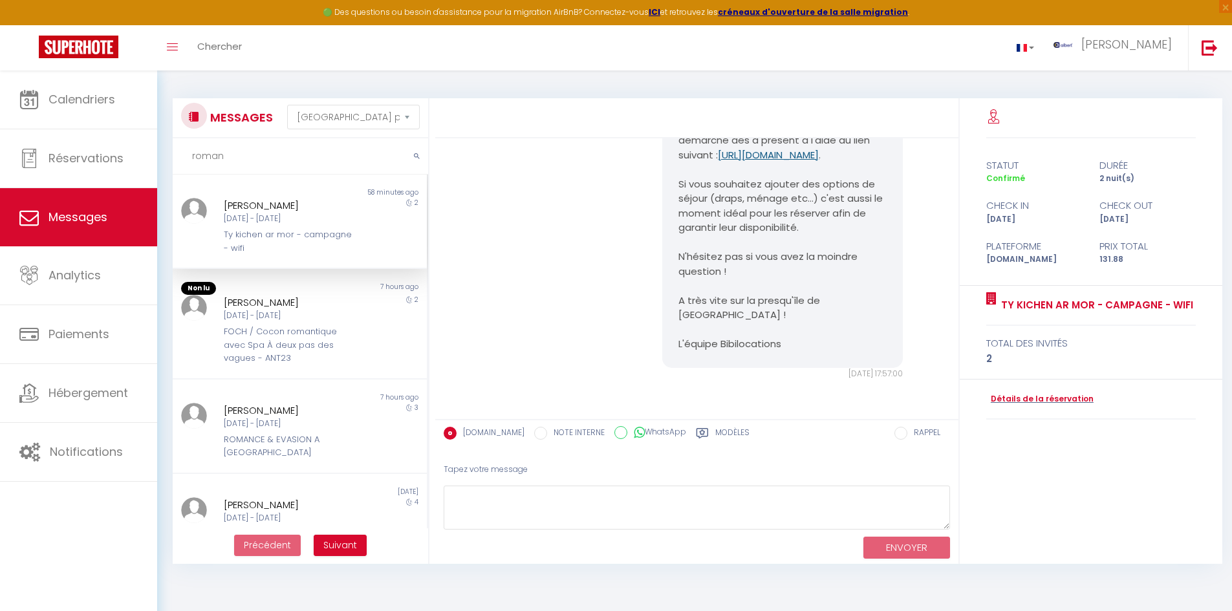
drag, startPoint x: 666, startPoint y: 155, endPoint x: 693, endPoint y: 175, distance: 34.3
click at [693, 175] on div "Bonjour Gérard Roman Ceci est un message de l'agence Bibilocations au sujet de …" at bounding box center [782, 148] width 241 height 440
copy link "https://superhote.com/applink/p/yFMG1WZn"
click at [710, 169] on pre "Bonjour Gérard Roman Ceci est un message de l'agence Bibilocations au sujet de …" at bounding box center [782, 147] width 208 height 407
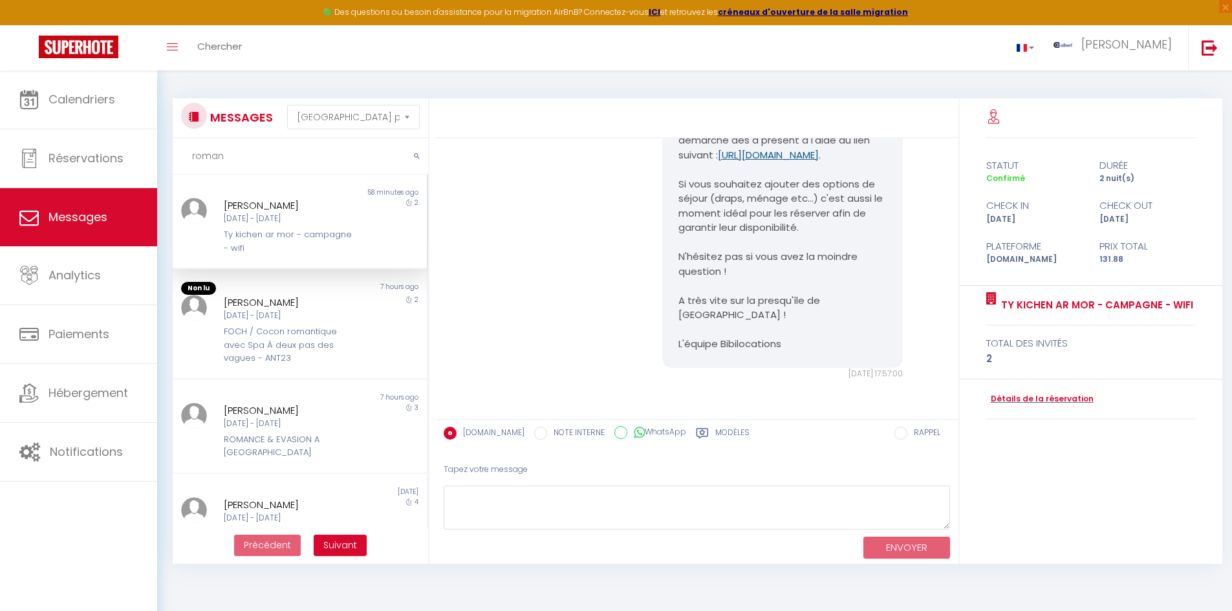
copy link "https://superhote.com/applink/p/yFMG1WZn"
drag, startPoint x: 673, startPoint y: 156, endPoint x: 693, endPoint y: 163, distance: 21.3
click at [693, 163] on div "Bonjour Gérard Roman Ceci est un message de l'agence Bibilocations au sujet de …" at bounding box center [782, 148] width 241 height 440
click at [797, 184] on pre "Bonjour Gérard Roman Ceci est un message de l'agence Bibilocations au sujet de …" at bounding box center [782, 147] width 208 height 407
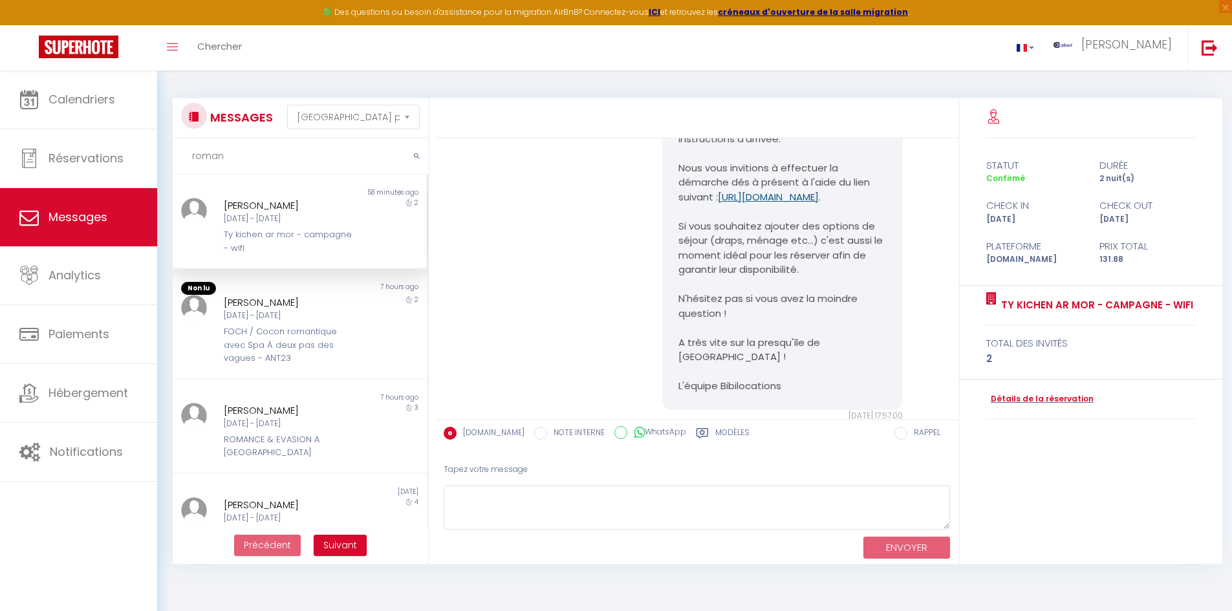
copy link "https://superhote.com/applink/p/yFMG1WZn"
drag, startPoint x: 673, startPoint y: 279, endPoint x: 694, endPoint y: 305, distance: 33.1
click at [694, 305] on div "Bonjour Gérard Roman Ceci est un message de l'agence Bibilocations au sujet de …" at bounding box center [782, 190] width 241 height 440
drag, startPoint x: 266, startPoint y: 160, endPoint x: 167, endPoint y: 167, distance: 99.9
click at [167, 167] on div "MESSAGES Trier par date de réservation Trier par date de message roman Non lu 5…" at bounding box center [296, 331] width 265 height 466
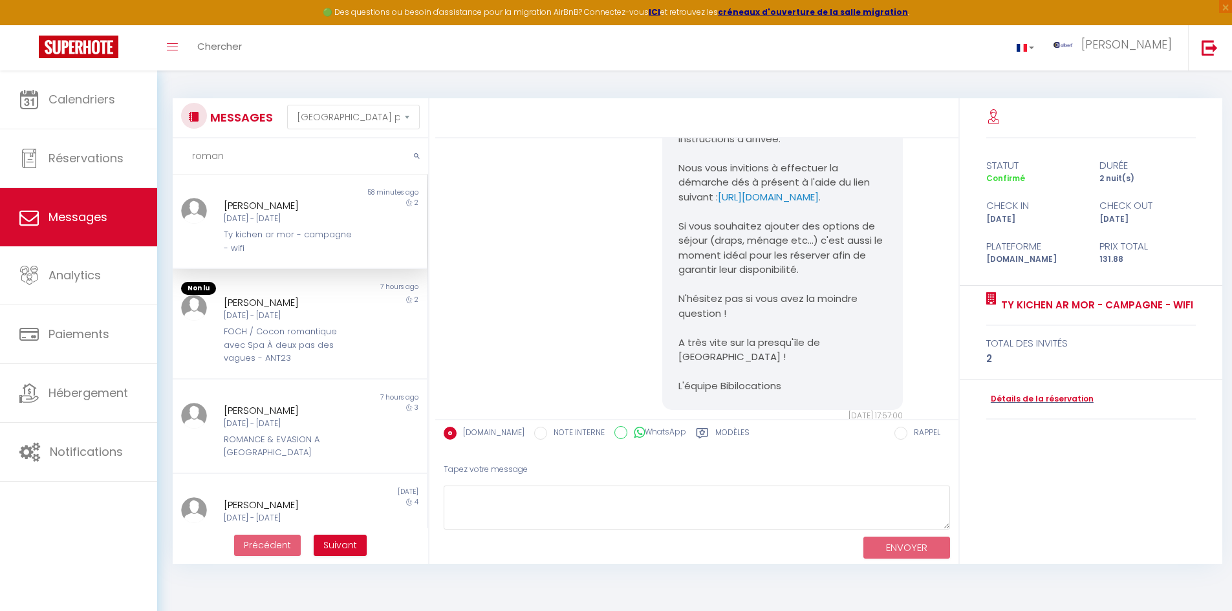
paste input "Le rêve d'Alice"
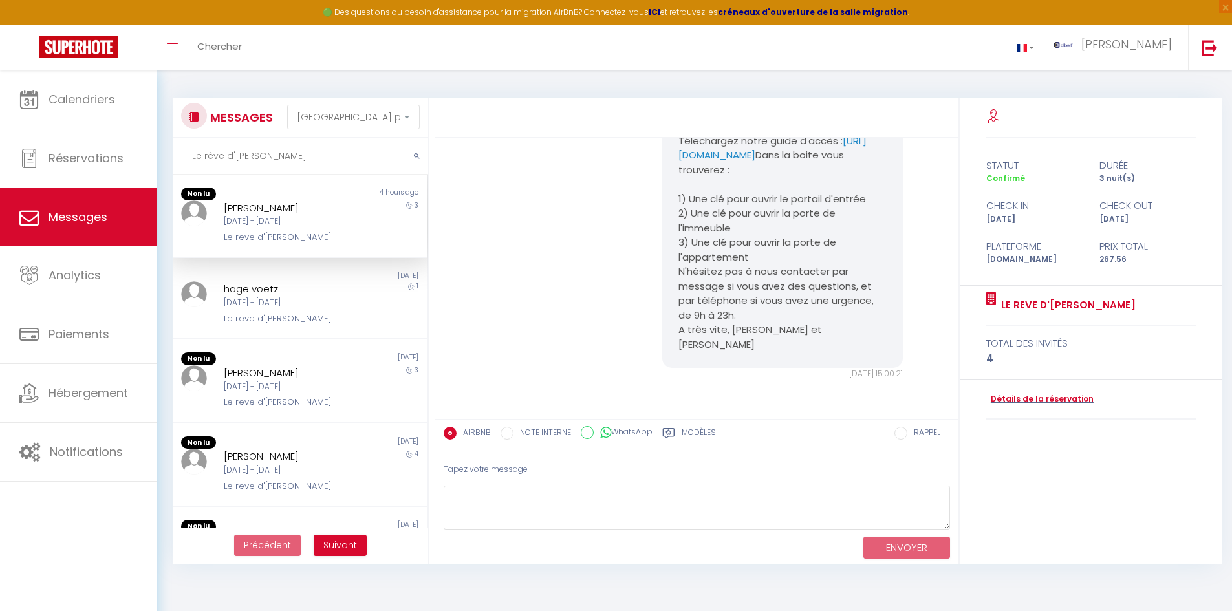
click at [308, 214] on div "Daniel Kreidl" at bounding box center [289, 209] width 131 height 16
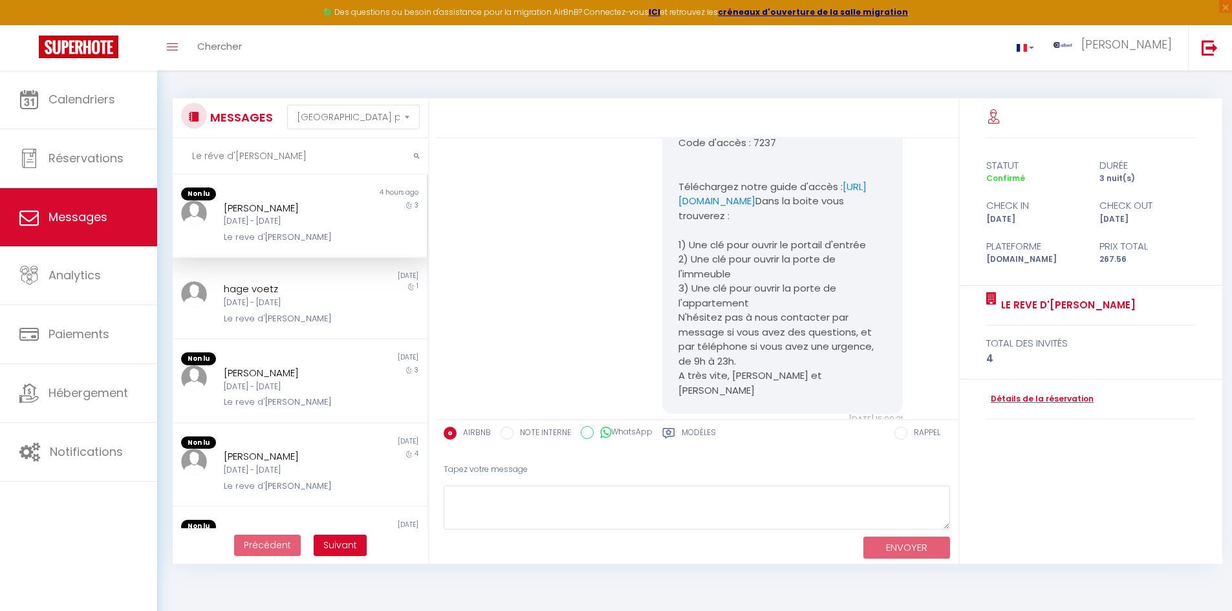
scroll to position [588, 0]
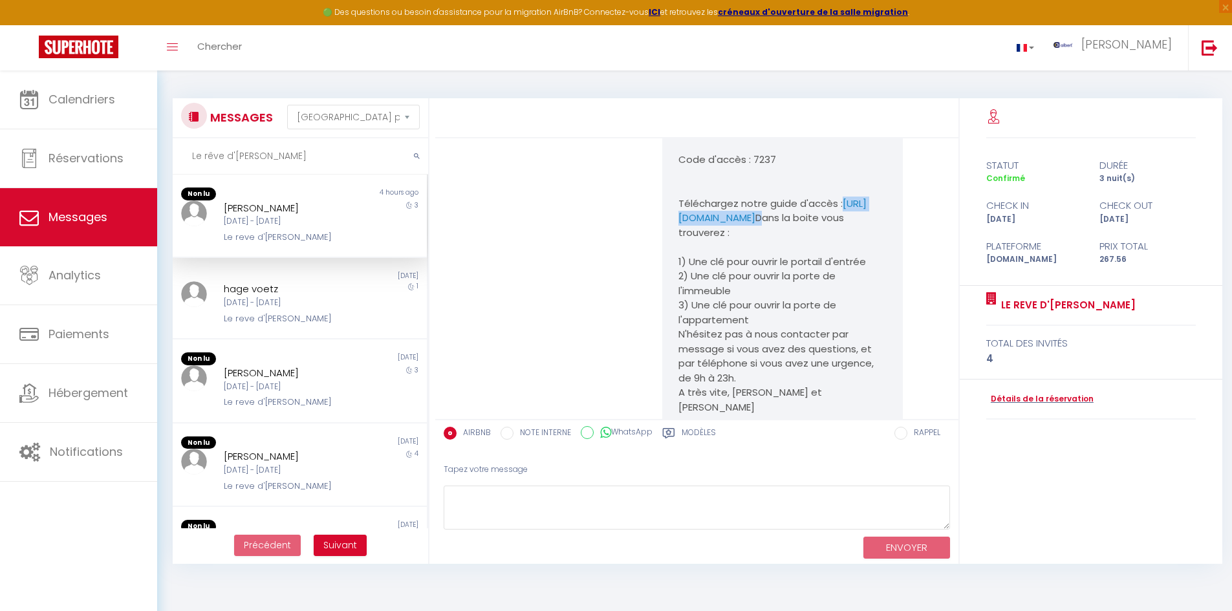
copy pre "https://drive.google.com/file/d/1XHUF9NiLfC47f5XUZjn6-Ay-W8AK_bU3/view?usp=driv…"
drag, startPoint x: 753, startPoint y: 347, endPoint x: 666, endPoint y: 320, distance: 91.0
click at [666, 320] on div "Bonjour Daniel, /! Attention /! il est interdit de stationner votre voiture sur…" at bounding box center [782, 190] width 241 height 484
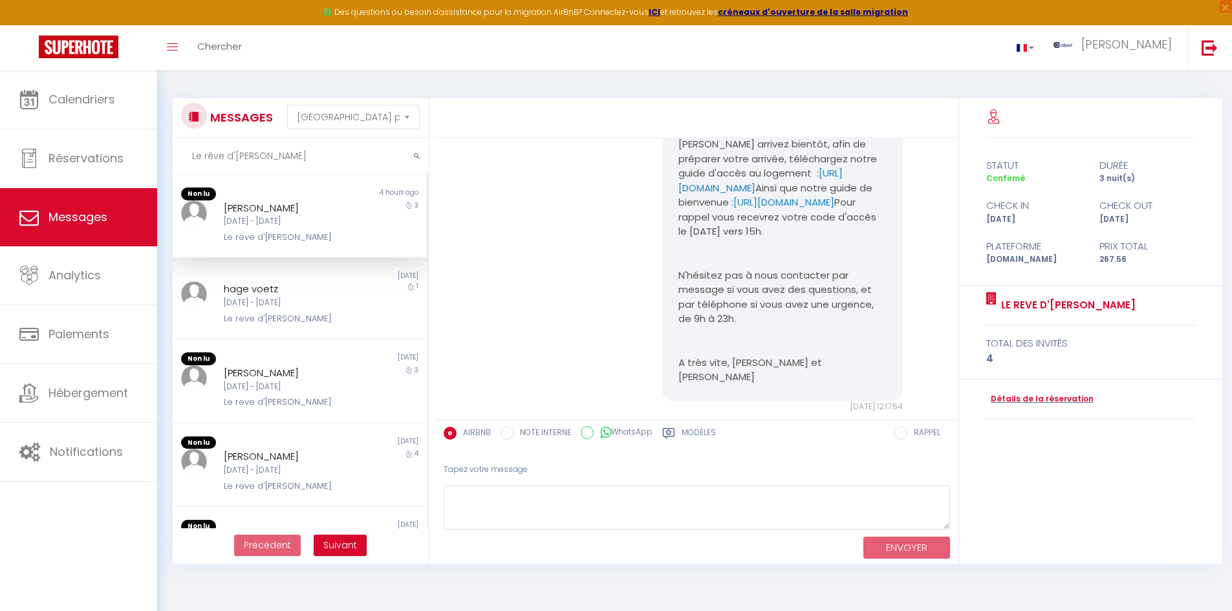
scroll to position [6, 0]
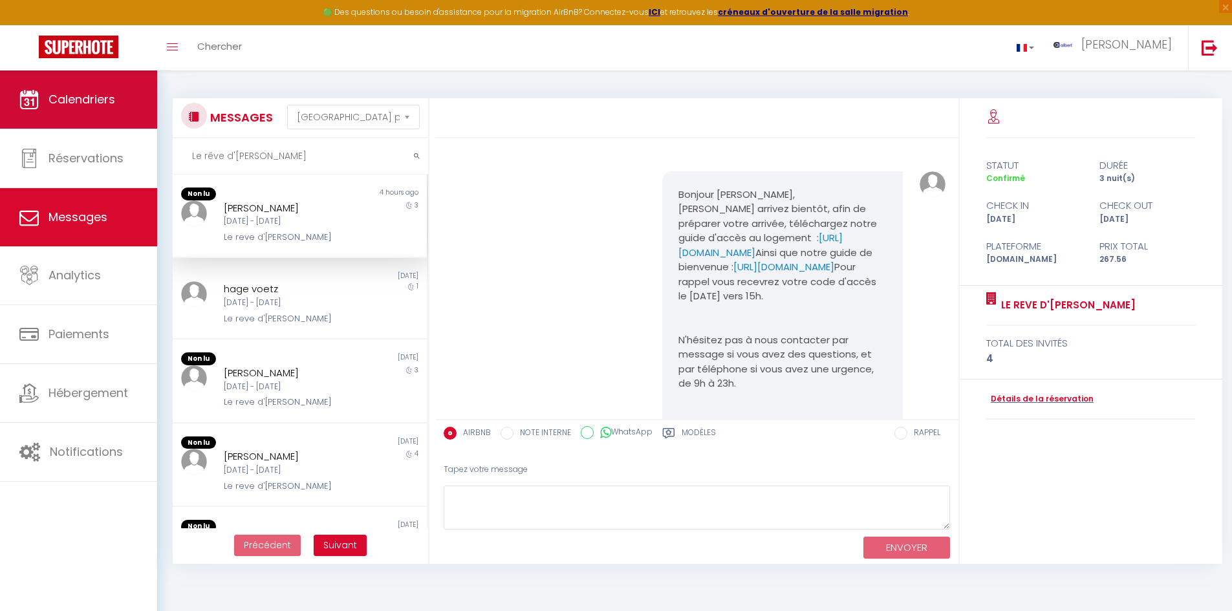
drag, startPoint x: 265, startPoint y: 157, endPoint x: 39, endPoint y: 124, distance: 228.0
click at [39, 124] on div "🟢 Des questions ou besoin d'assistance pour la migration AirBnB? Connectez-vous…" at bounding box center [616, 325] width 1232 height 509
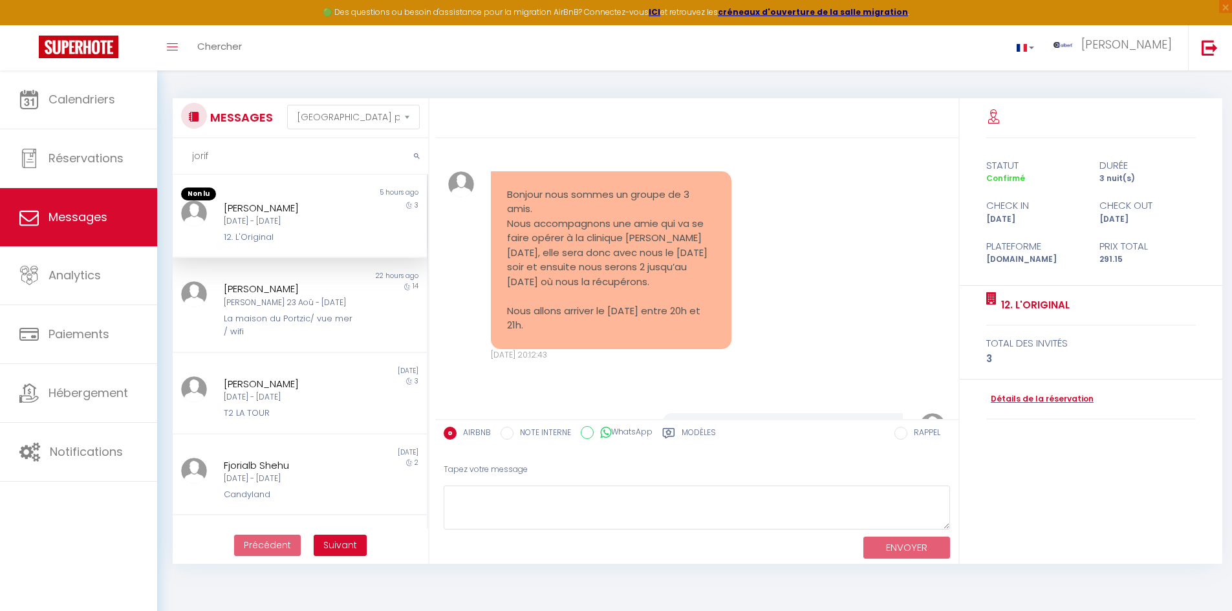
scroll to position [4581, 0]
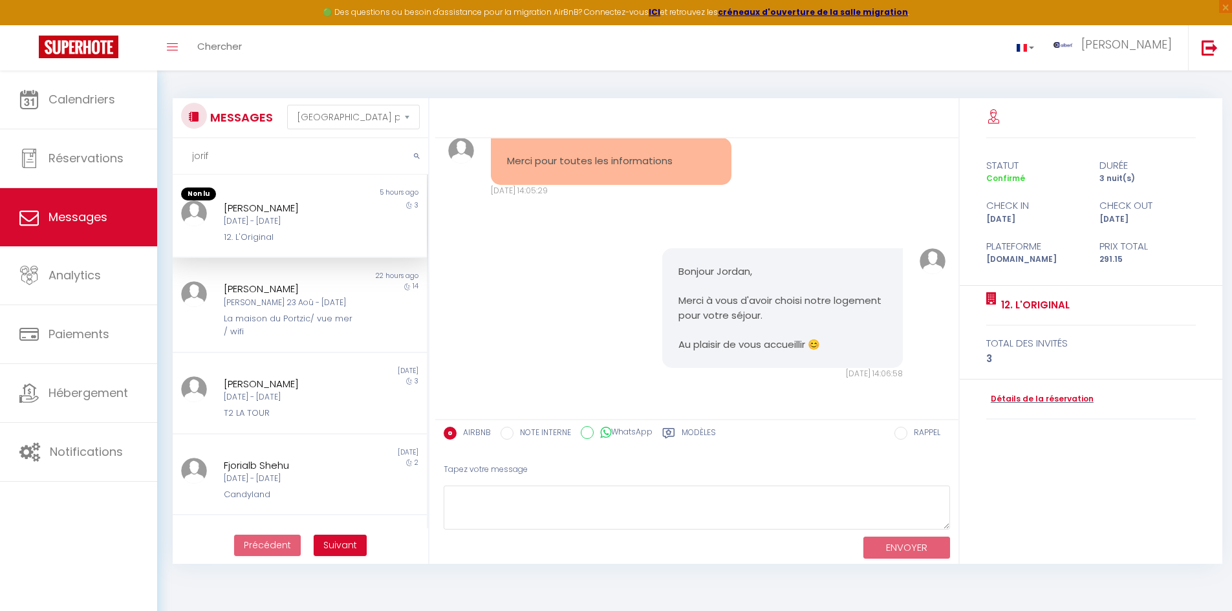
click at [215, 154] on input "jorif" at bounding box center [300, 156] width 255 height 36
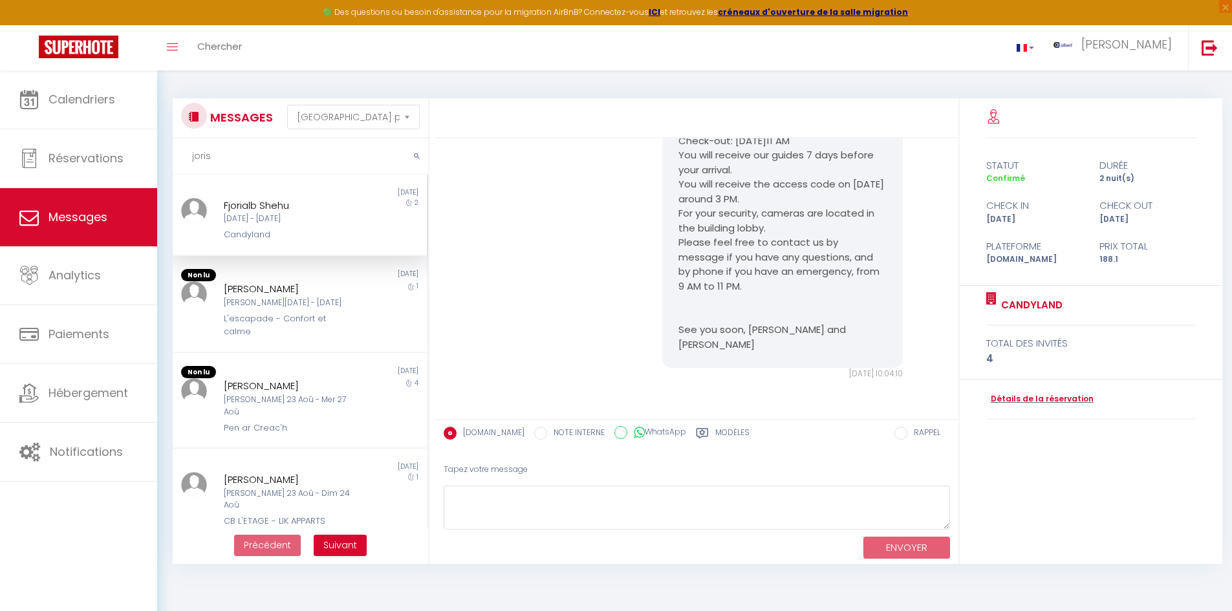
scroll to position [0, 0]
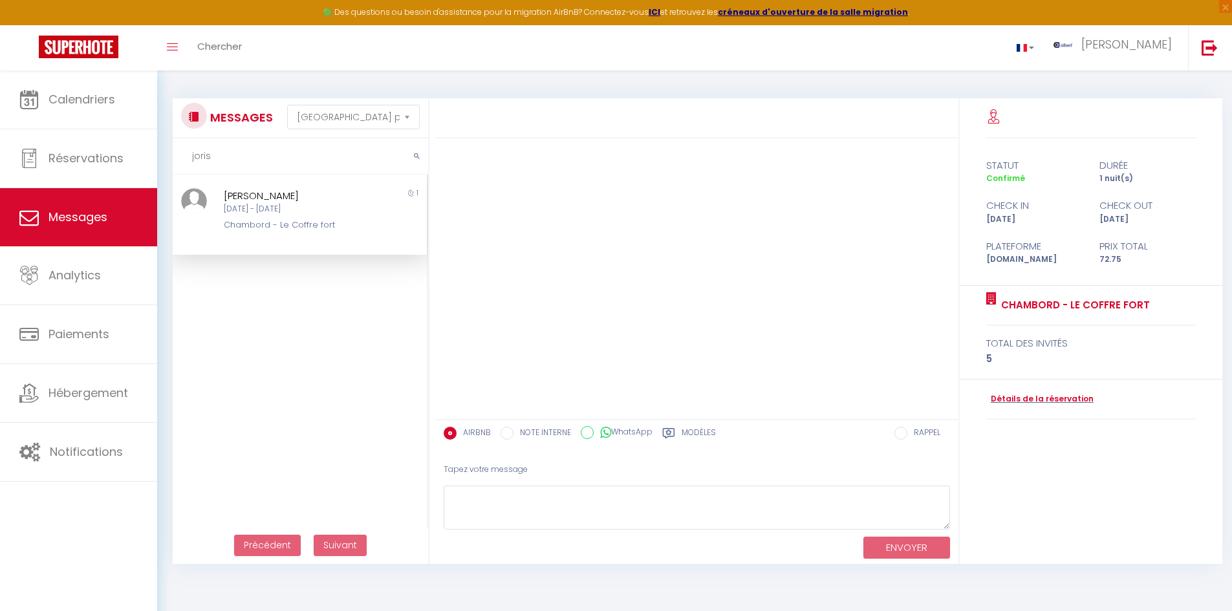
drag, startPoint x: 262, startPoint y: 165, endPoint x: 207, endPoint y: 171, distance: 55.3
click at [207, 171] on input "joris" at bounding box center [300, 156] width 255 height 36
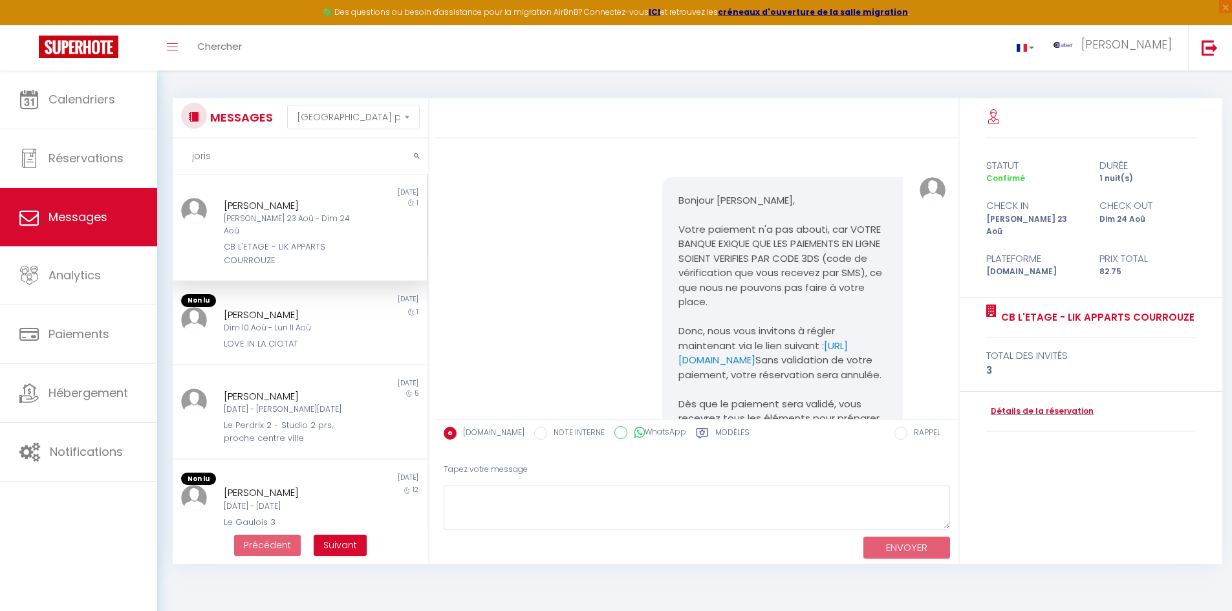
scroll to position [6229, 0]
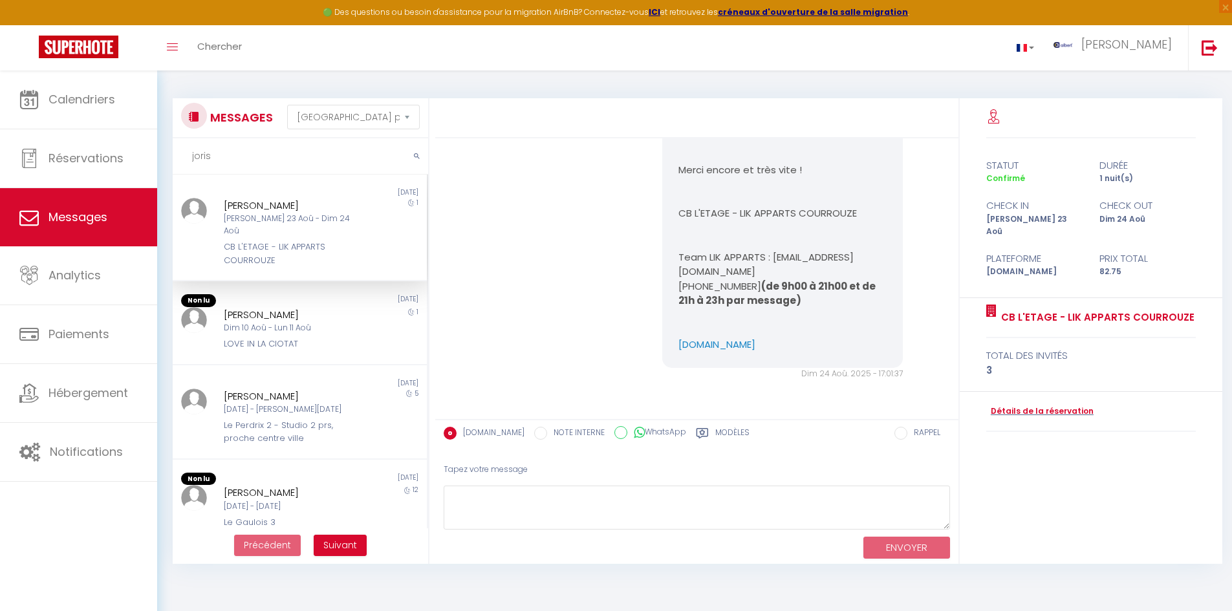
click at [232, 160] on input "joris" at bounding box center [300, 156] width 255 height 36
type input "j"
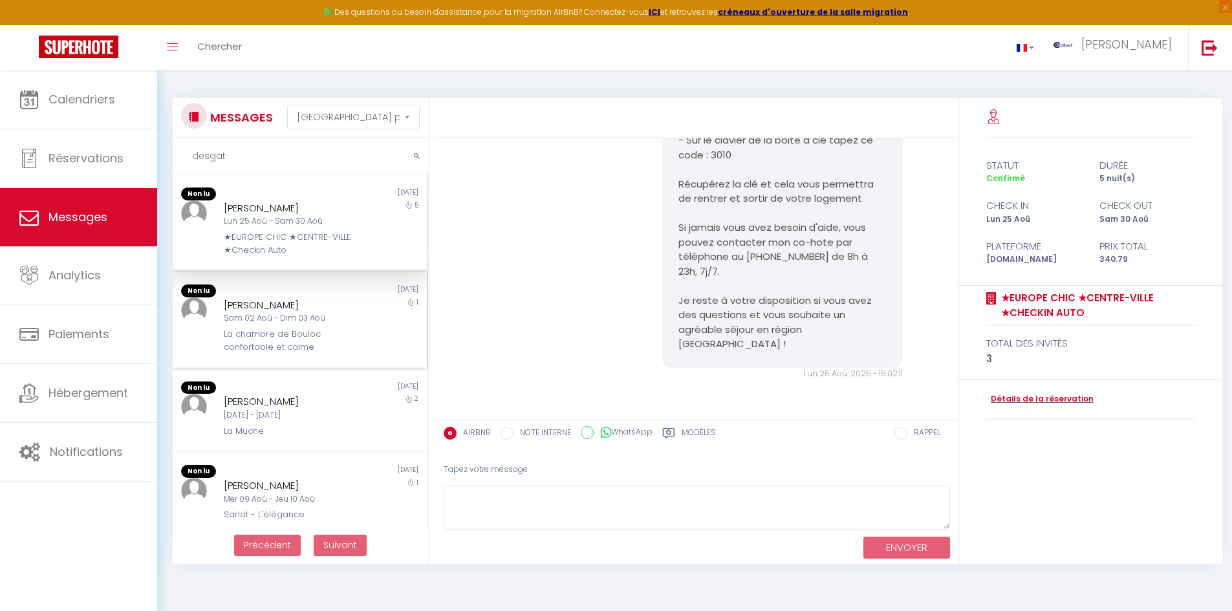
scroll to position [0, 0]
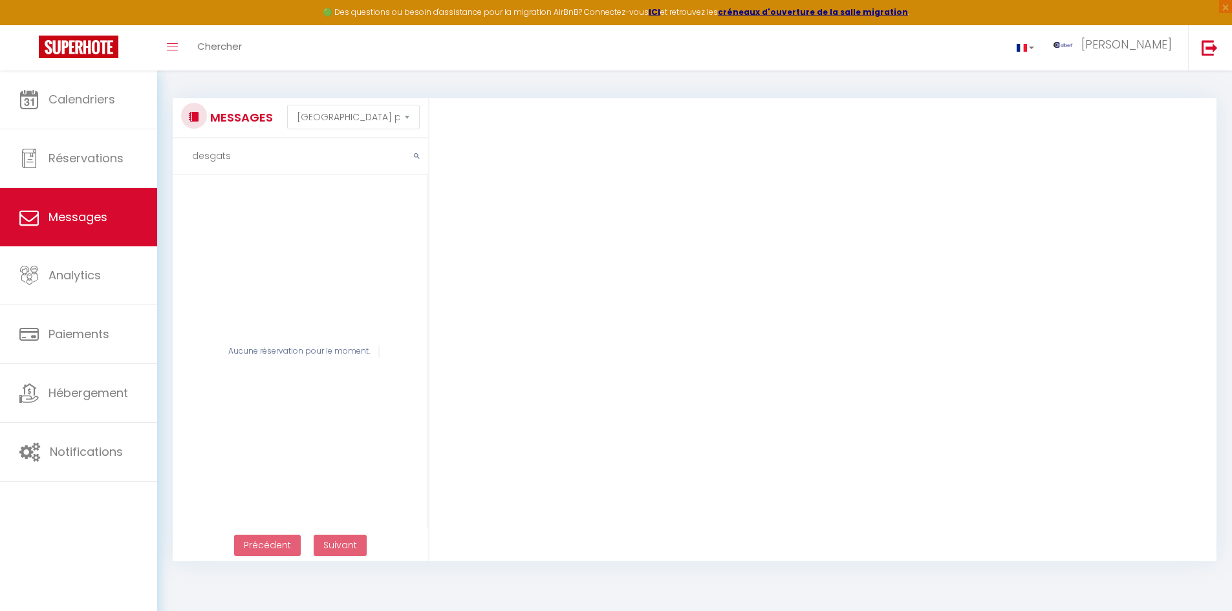
click at [243, 159] on input "desgats" at bounding box center [300, 156] width 255 height 36
type input "desgats"
drag, startPoint x: 243, startPoint y: 151, endPoint x: 164, endPoint y: 157, distance: 78.4
click at [164, 157] on div "MESSAGES Trier par date de réservation Trier par date de message desgats Aucune…" at bounding box center [296, 330] width 265 height 464
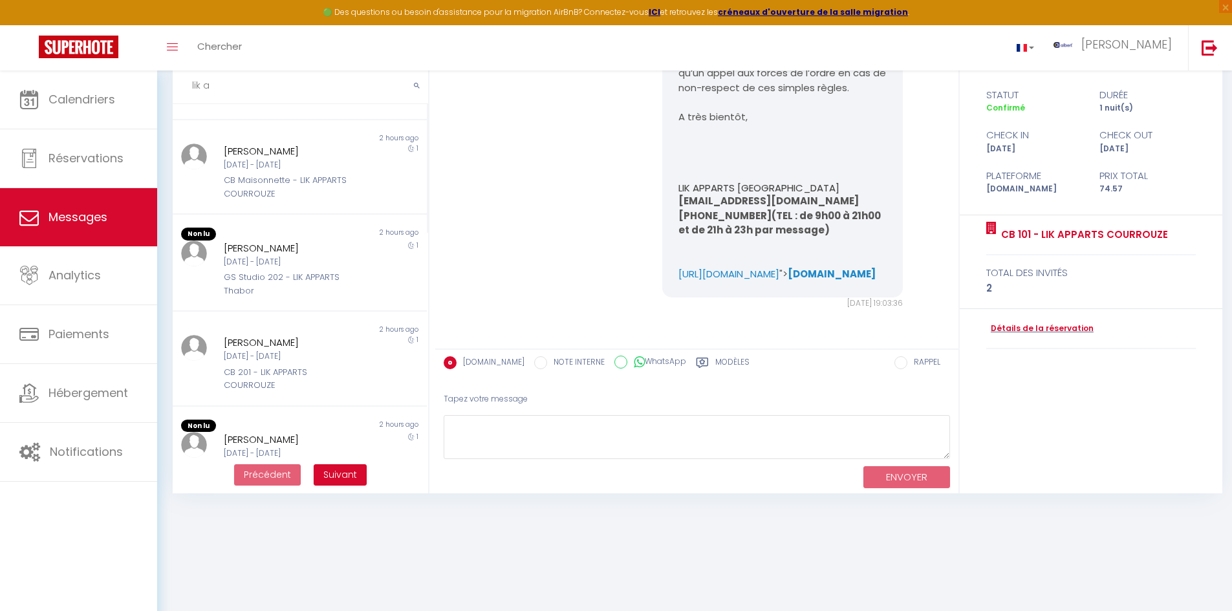
scroll to position [215, 0]
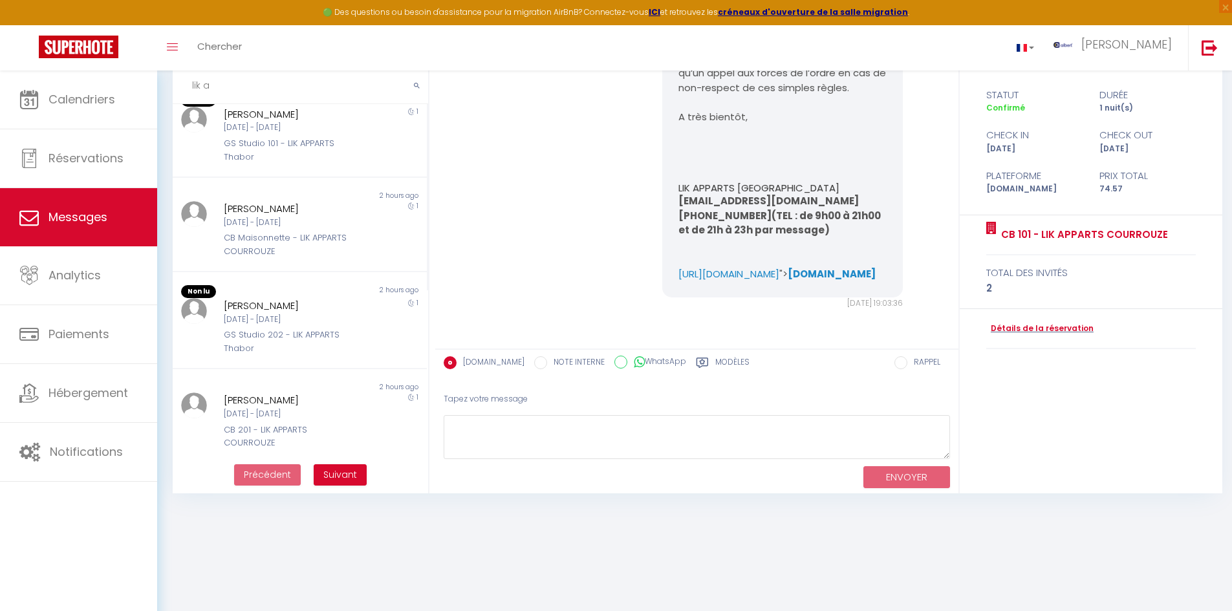
click at [223, 89] on input "lik a" at bounding box center [300, 86] width 255 height 36
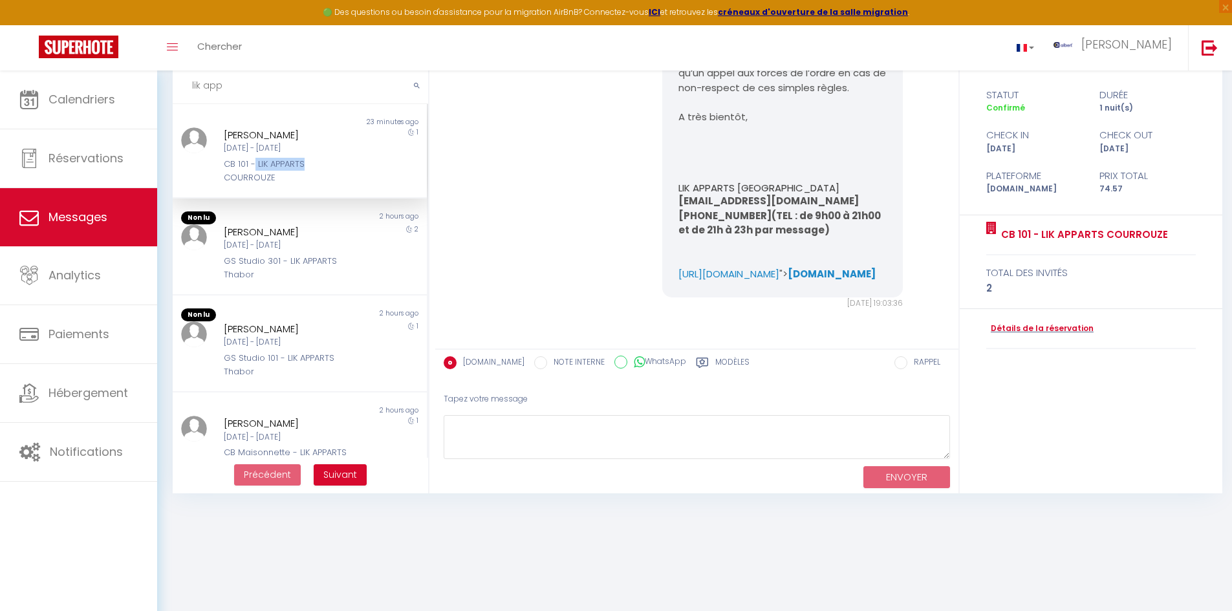
copy div "LIK APPARTS"
drag, startPoint x: 312, startPoint y: 166, endPoint x: 252, endPoint y: 169, distance: 60.3
click at [252, 169] on div "CB 101 - LIK APPARTS COURROUZE" at bounding box center [289, 171] width 131 height 27
drag, startPoint x: 227, startPoint y: 89, endPoint x: 179, endPoint y: 87, distance: 47.9
click at [179, 87] on input "lik app" at bounding box center [300, 86] width 255 height 36
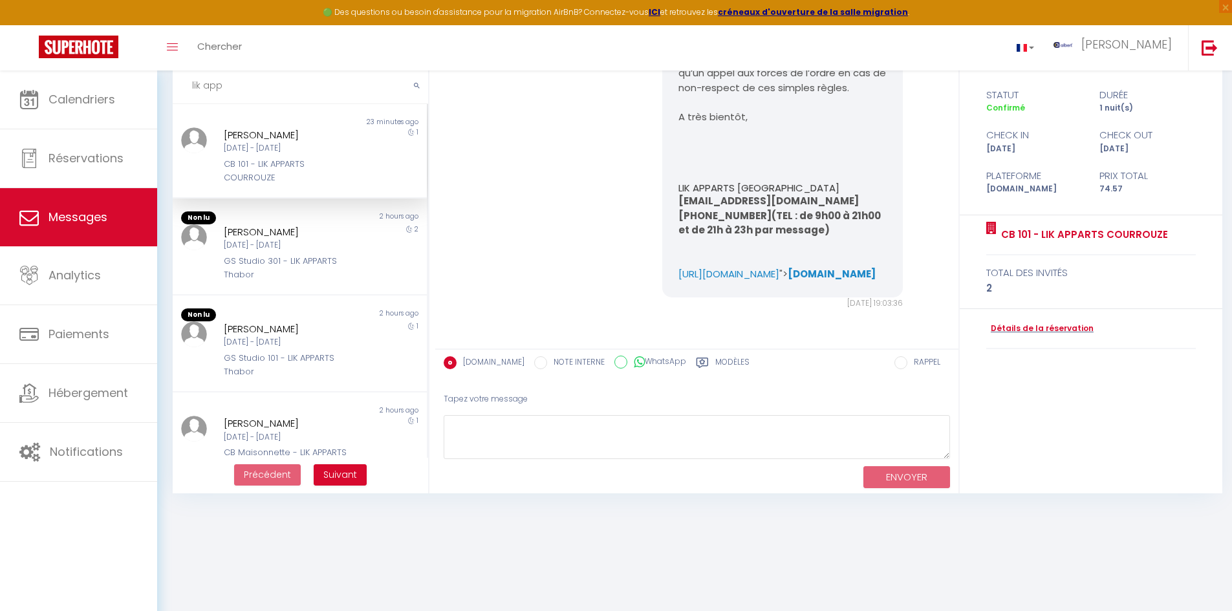
paste input "LIK APPARTS"
copy div "LIK APPARTS Thabor"
drag, startPoint x: 276, startPoint y: 277, endPoint x: 282, endPoint y: 265, distance: 13.6
click at [282, 265] on div "GS Studio 301 - LIK APPARTS Thabor" at bounding box center [289, 268] width 131 height 27
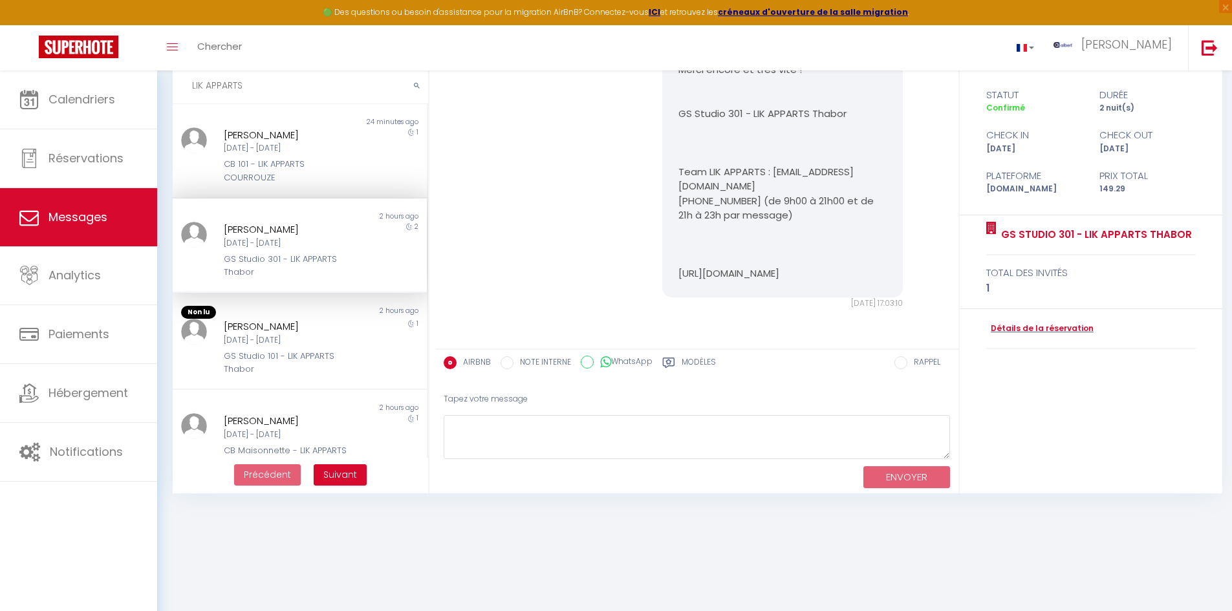
drag, startPoint x: 257, startPoint y: 93, endPoint x: 185, endPoint y: 88, distance: 72.6
click at [185, 88] on input "LIK APPARTS" at bounding box center [300, 86] width 255 height 36
paste input "Thabor"
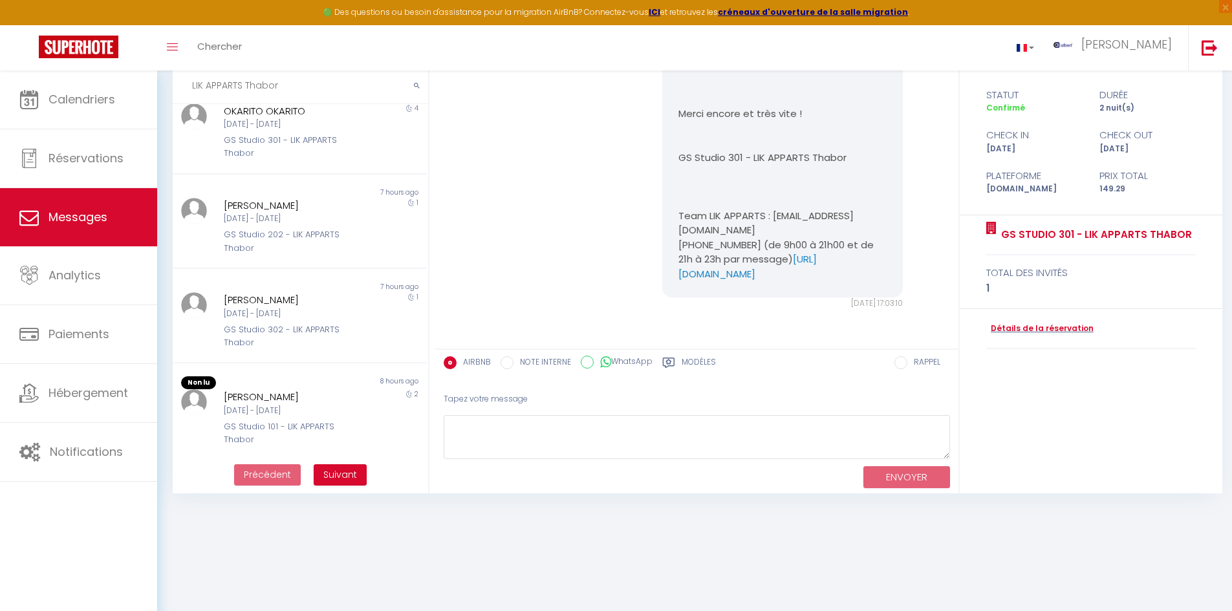
scroll to position [600, 0]
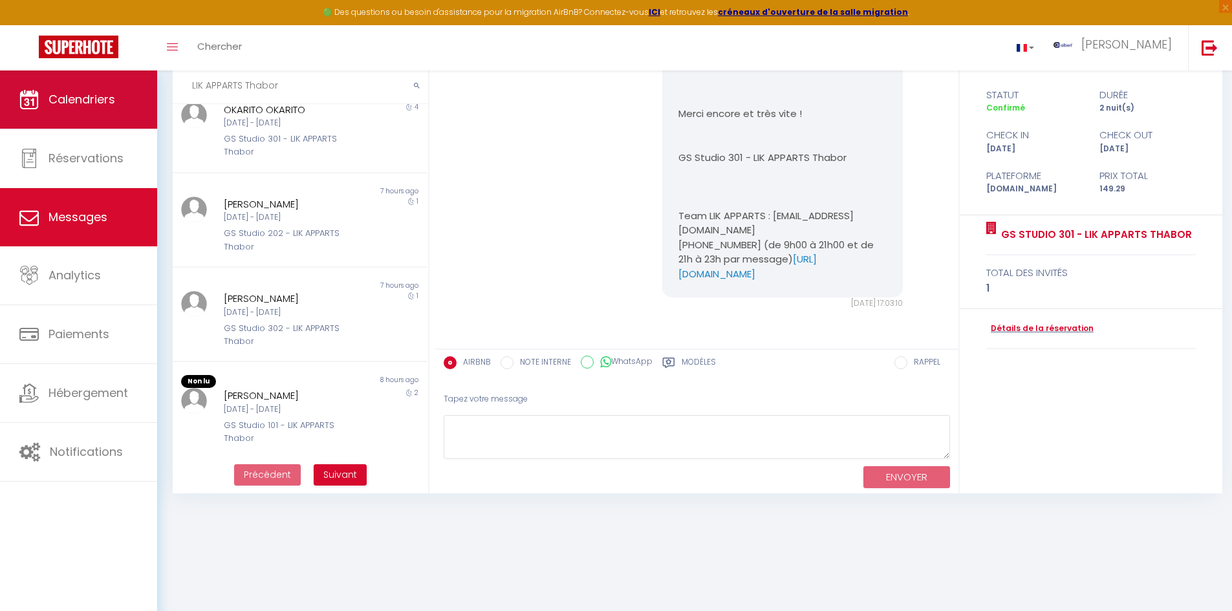
drag, startPoint x: 175, startPoint y: 88, endPoint x: 154, endPoint y: 88, distance: 21.3
click at [154, 88] on div "🟢 Des questions ou besoin d'assistance pour la migration AirBnB? Connectez-vous…" at bounding box center [616, 254] width 1232 height 509
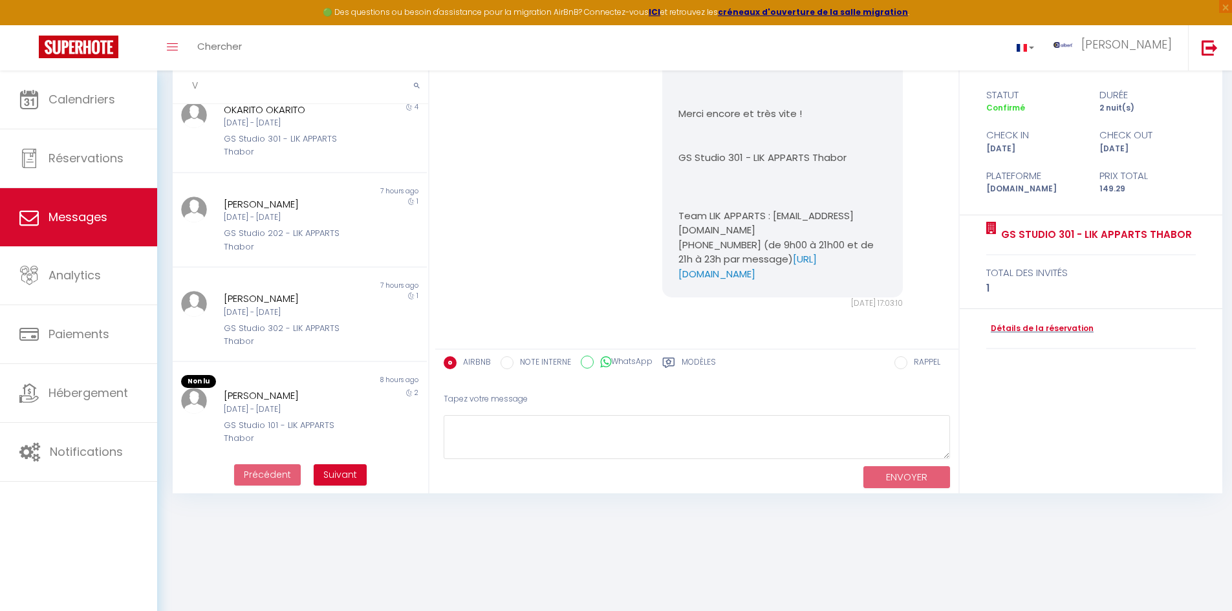
click at [191, 81] on input "V" at bounding box center [300, 86] width 255 height 36
paste input "DESGATS"
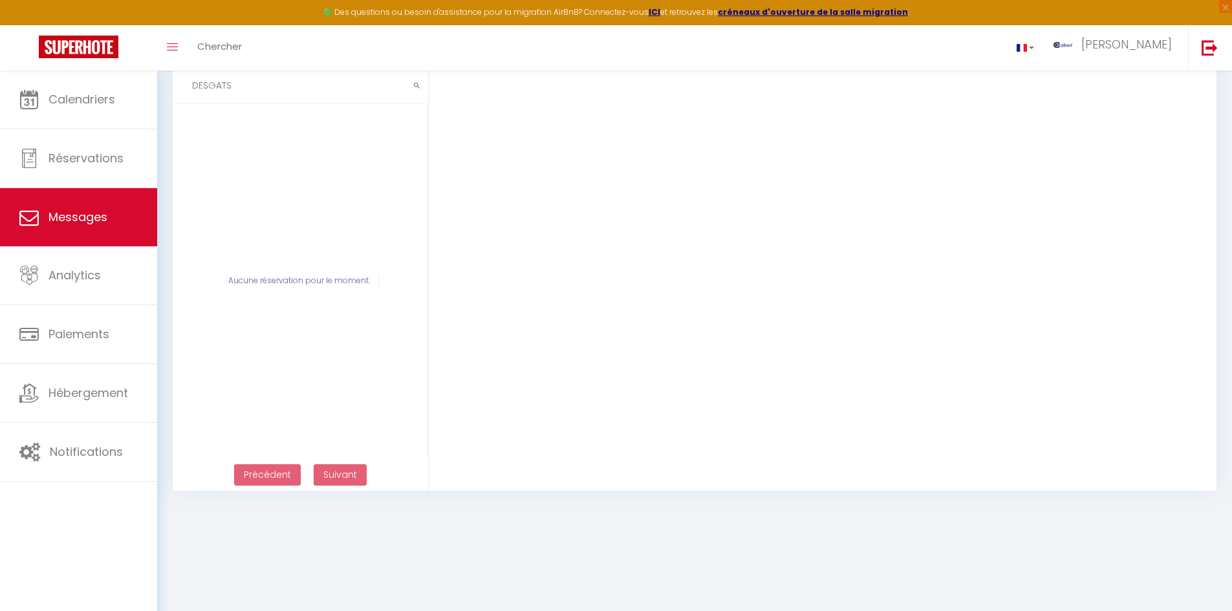
type input "DESGATS"
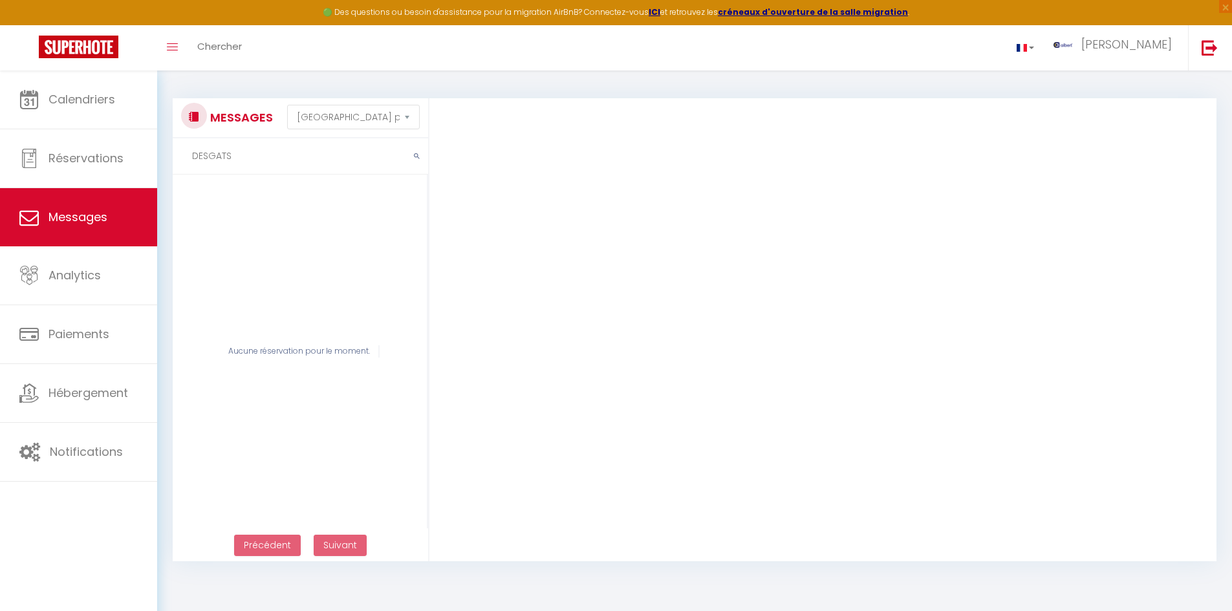
drag, startPoint x: 292, startPoint y: 175, endPoint x: 217, endPoint y: 173, distance: 75.1
click at [217, 173] on div "MESSAGES Trier par date de réservation Trier par date de message DESGATS Aucune…" at bounding box center [296, 330] width 265 height 464
drag, startPoint x: 254, startPoint y: 158, endPoint x: 161, endPoint y: 155, distance: 92.5
click at [161, 155] on div "MESSAGES Trier par date de réservation Trier par date de message DESGATS Aucune…" at bounding box center [694, 324] width 1075 height 506
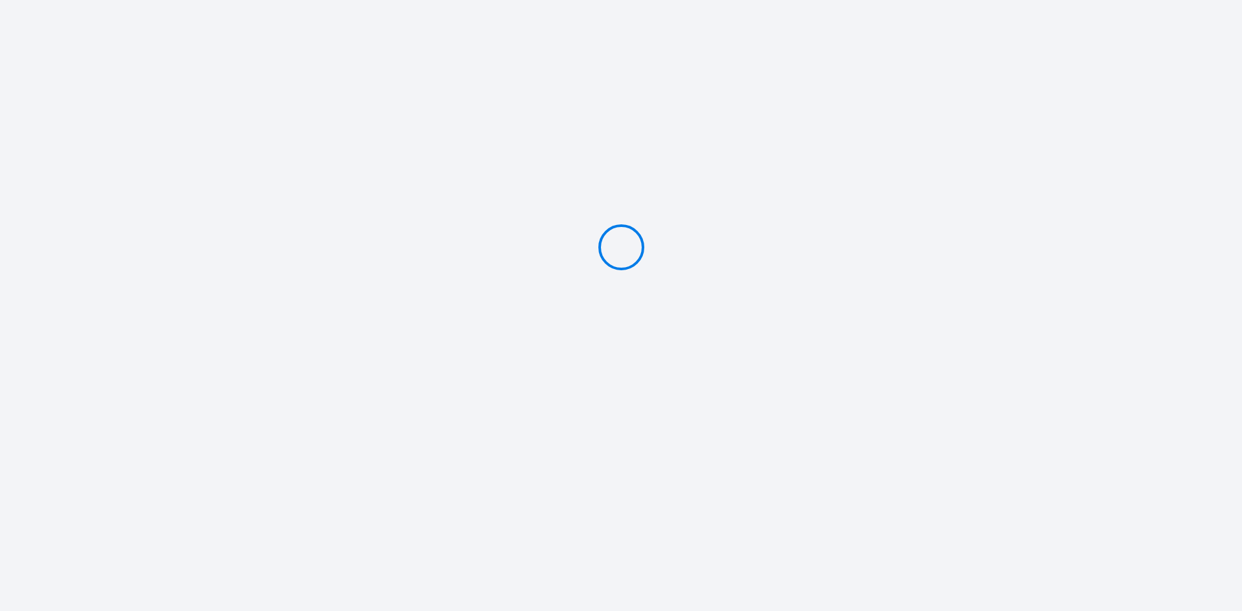
type input "Caution 300 €"
select select
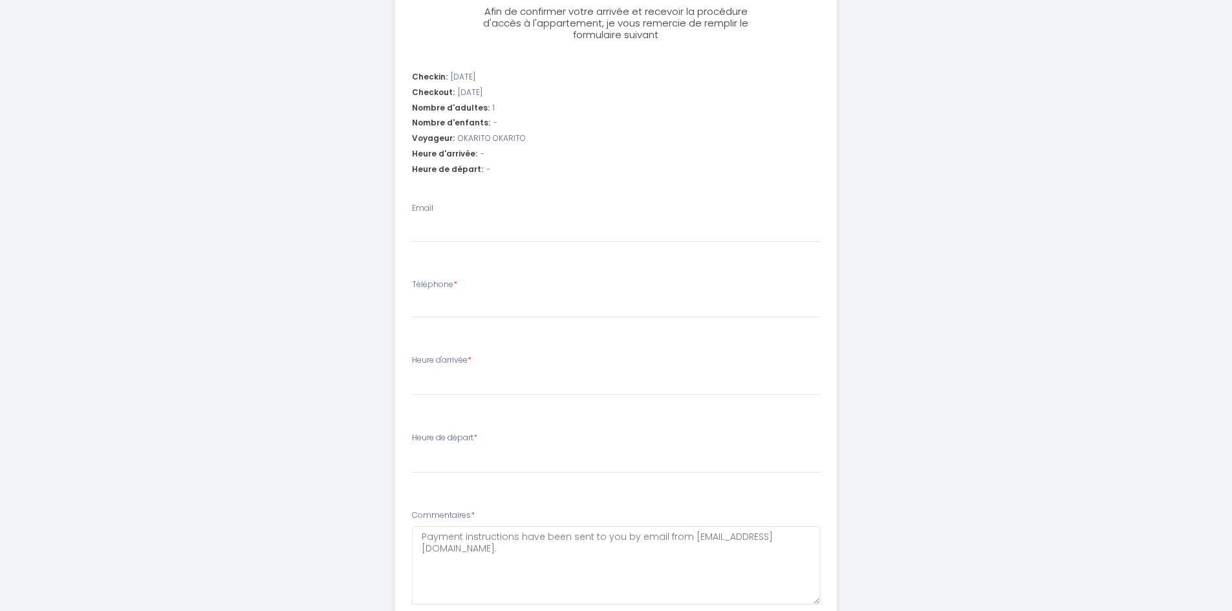
scroll to position [475, 0]
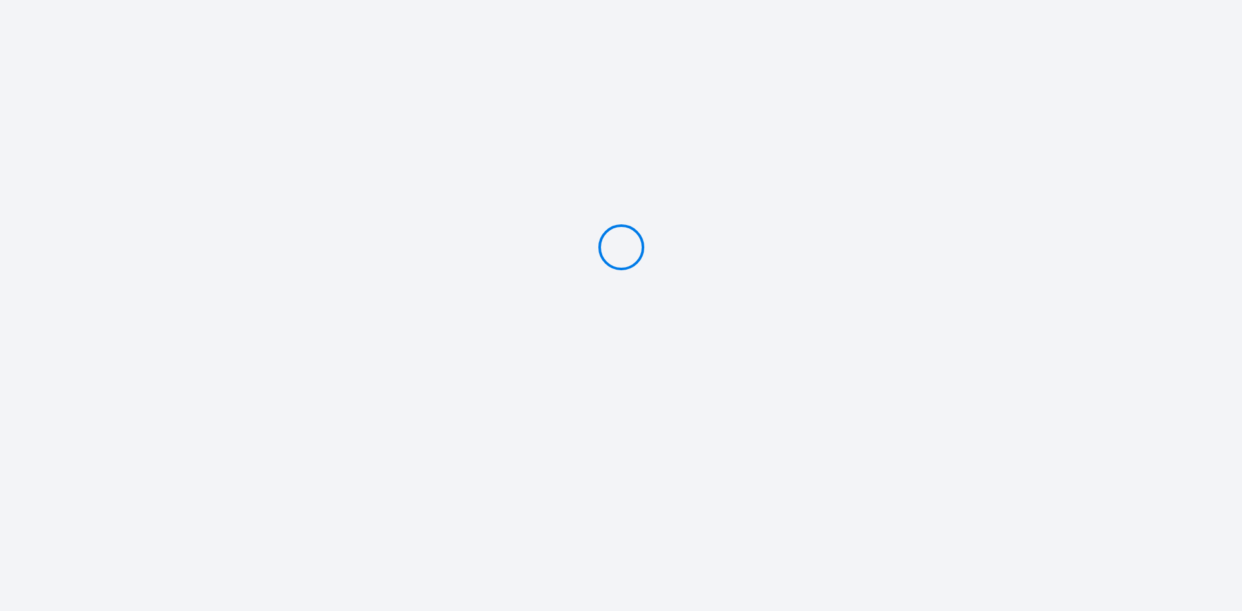
type input "Caution 200 €"
type input "Caution 300 €"
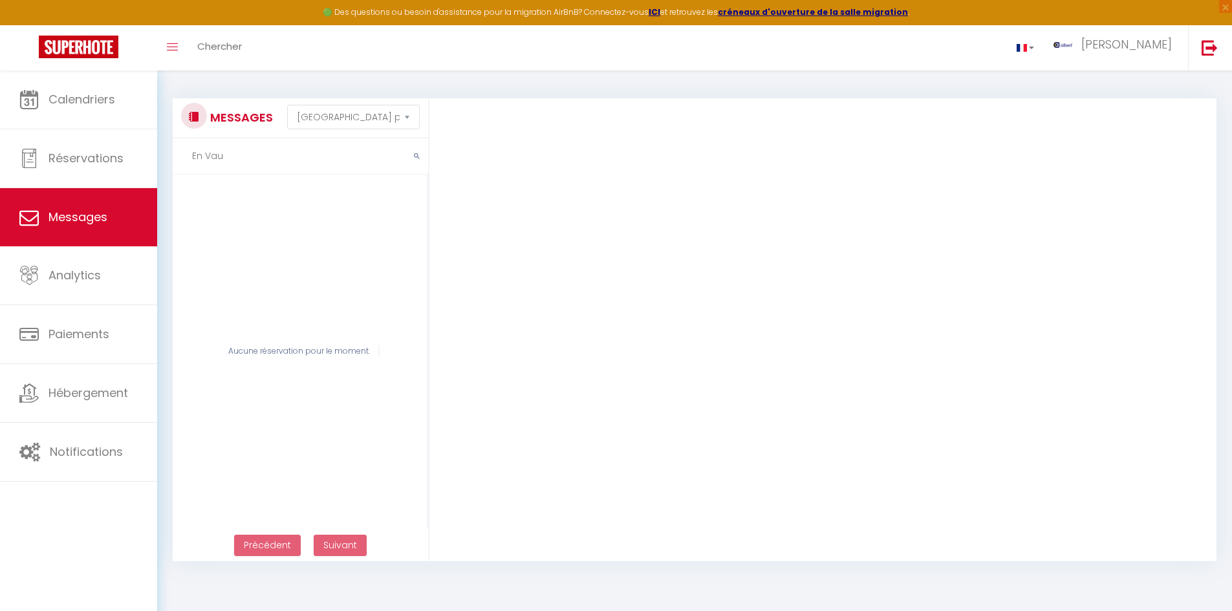
select select "message"
type input "En Vau"
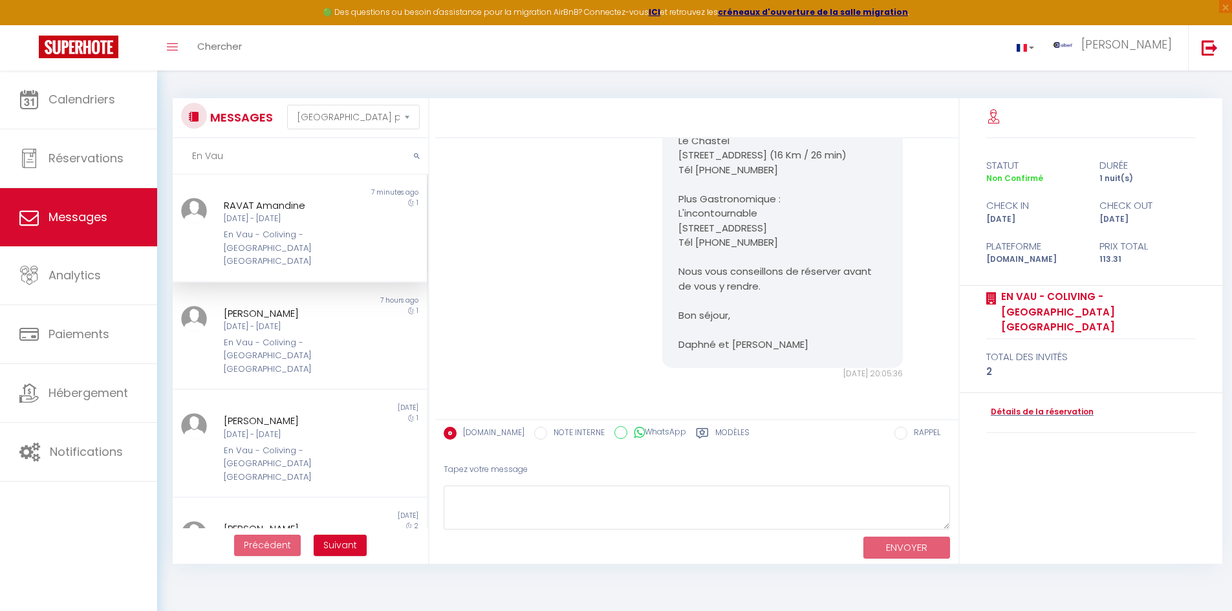
scroll to position [534, 0]
click at [1024, 406] on link "Détails de la réservation" at bounding box center [1039, 412] width 107 height 12
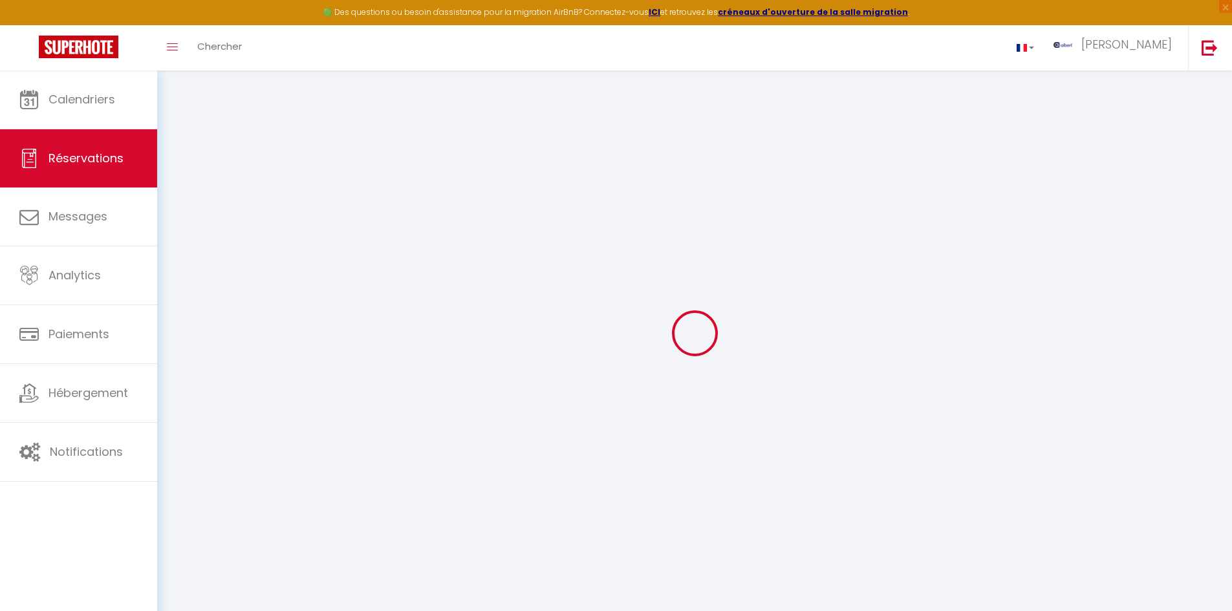
select select
checkbox input "false"
select select
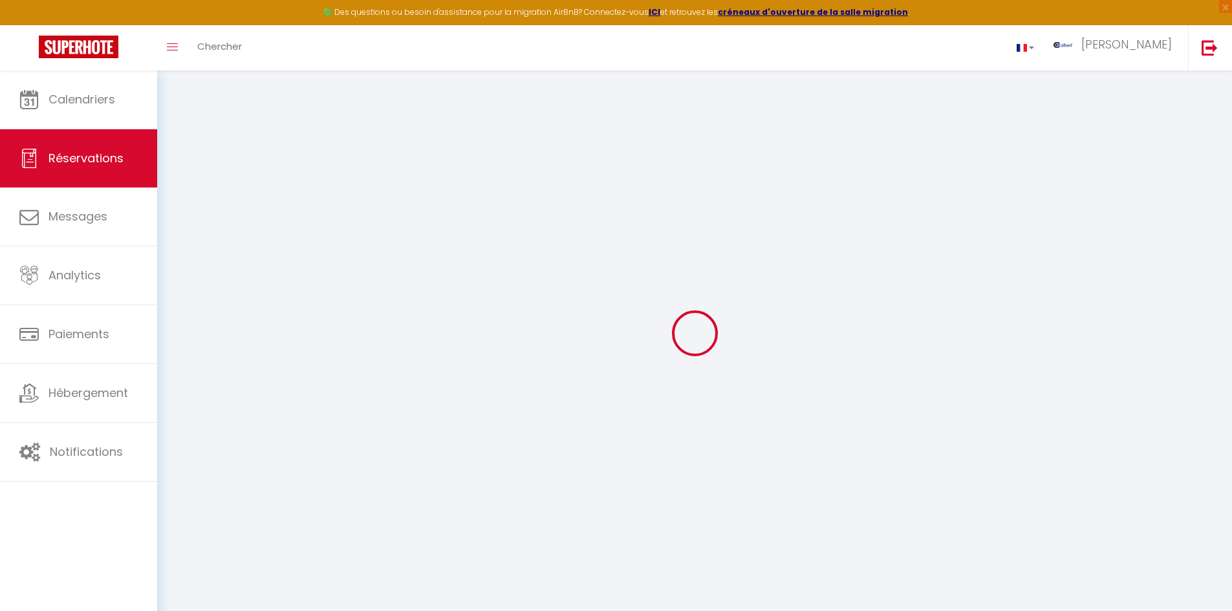
checkbox input "false"
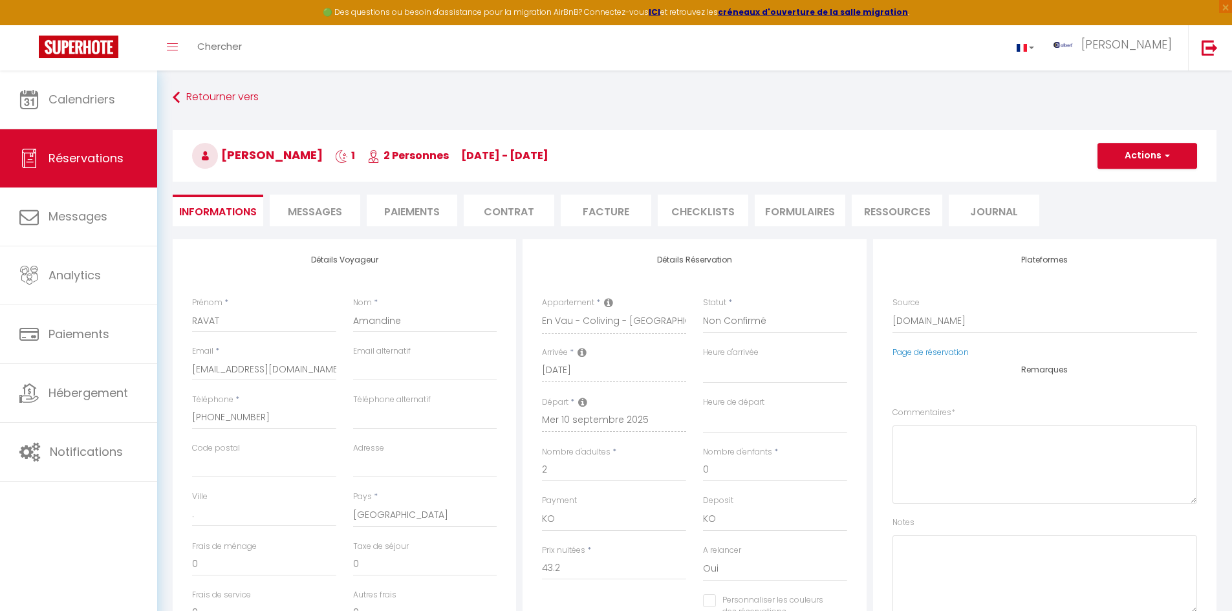
select select
checkbox input "false"
type textarea "Vous avez reçu une carte de crédit virtuelle pour cette réservation.Vous pourre…"
type input "67"
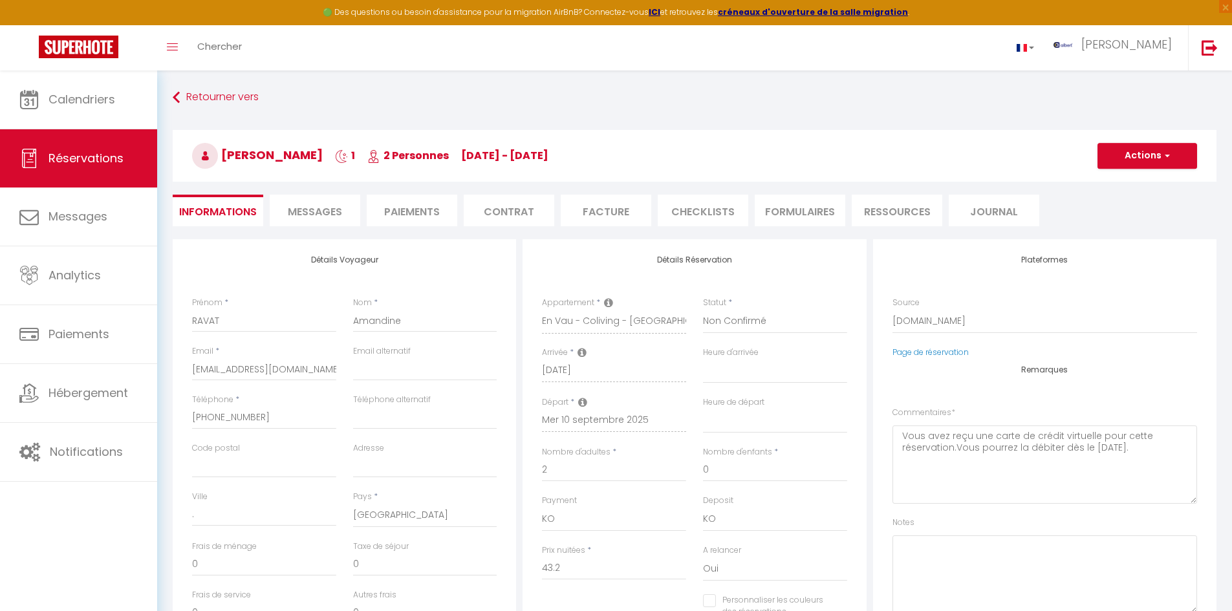
type input "3.11"
select select
checkbox input "false"
select select
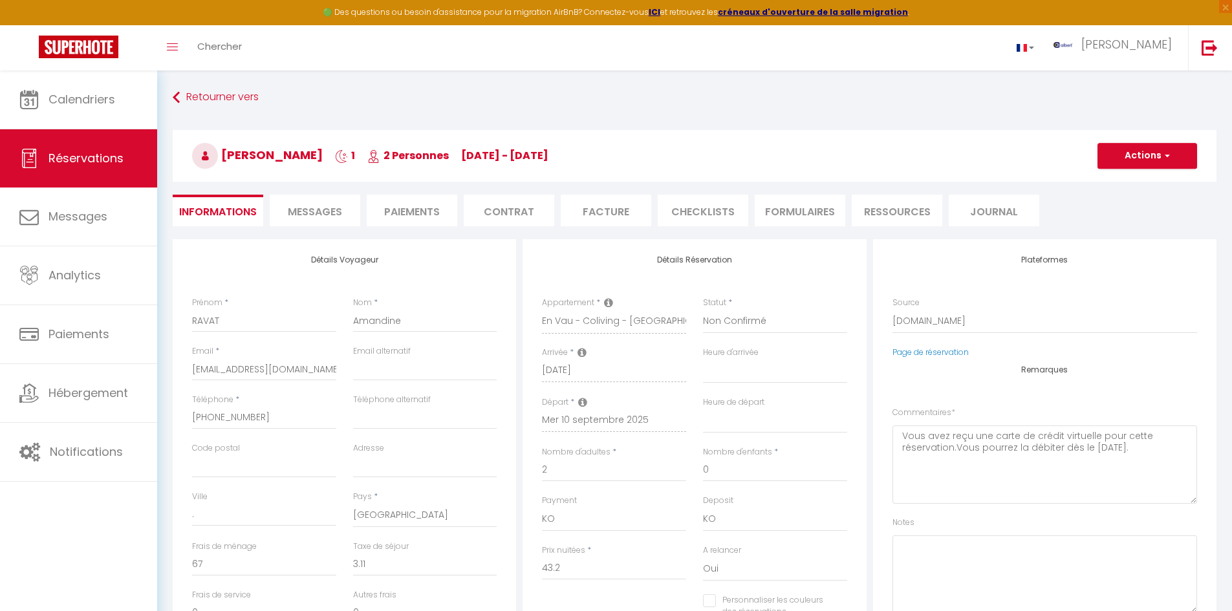
select select
click at [307, 212] on span "Messages" at bounding box center [315, 211] width 54 height 15
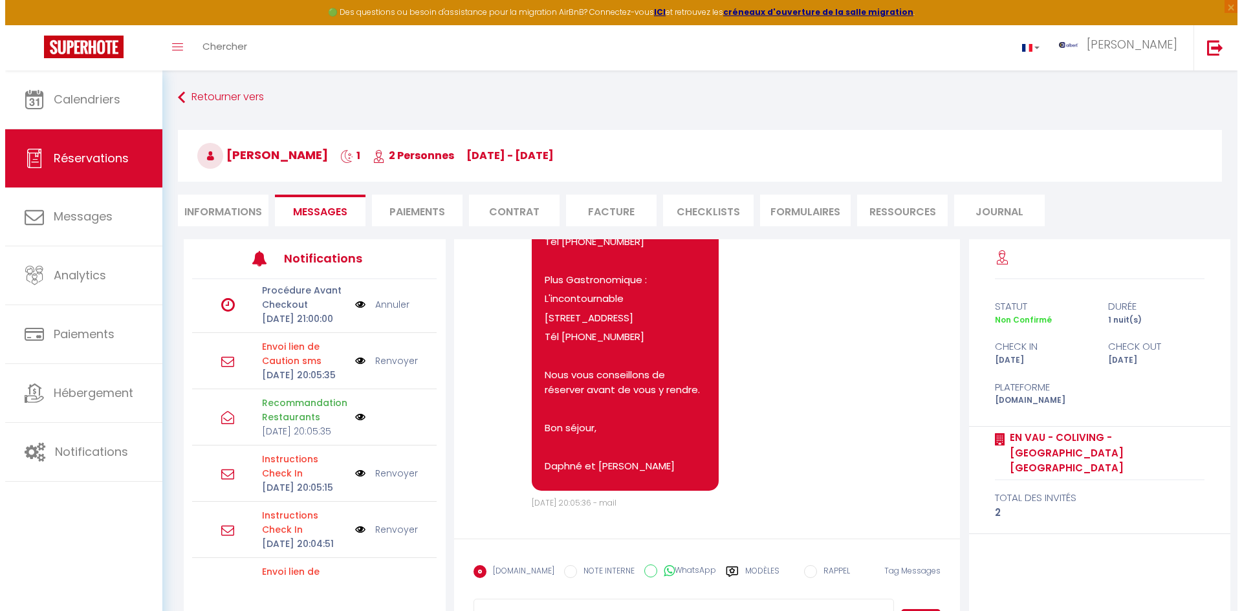
scroll to position [684, 0]
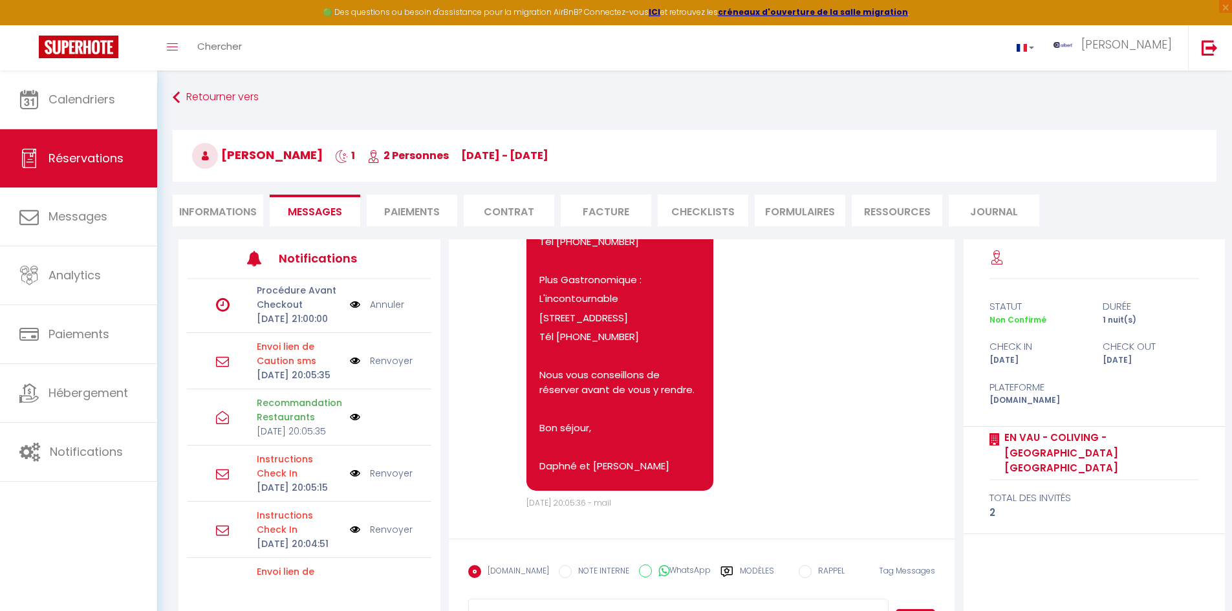
click at [350, 368] on img at bounding box center [355, 361] width 10 height 14
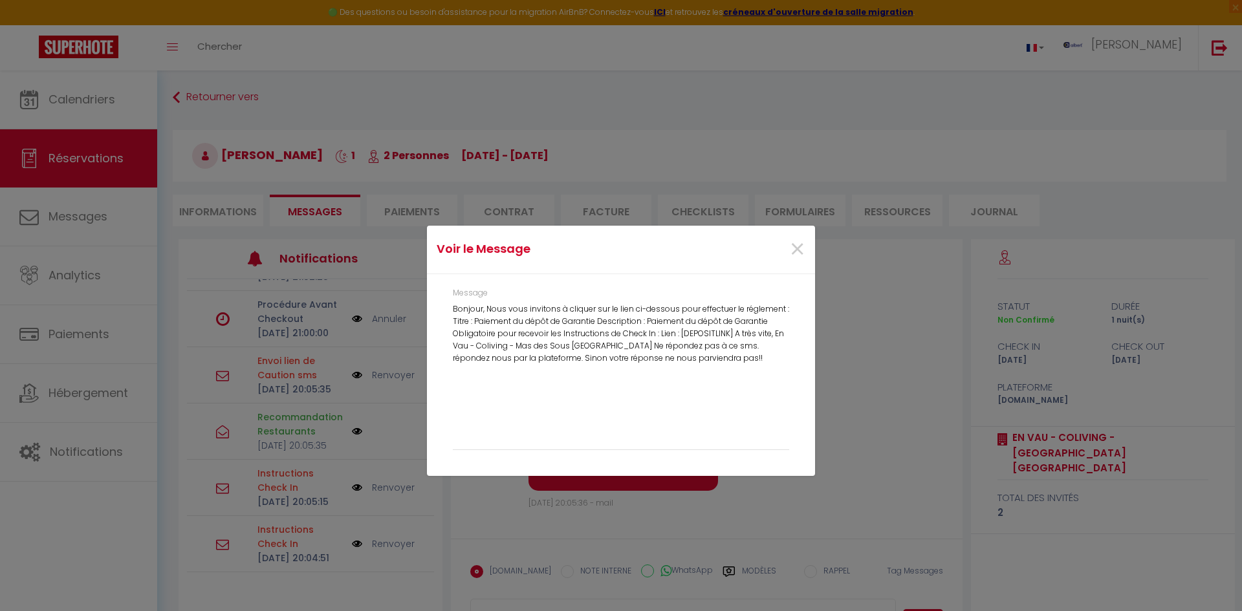
click at [370, 466] on div "Voir le Message × Message Bonjour, Nous vous invitons à cliquer sur le lien ci-…" at bounding box center [621, 305] width 1242 height 611
click at [805, 248] on span "×" at bounding box center [797, 249] width 16 height 39
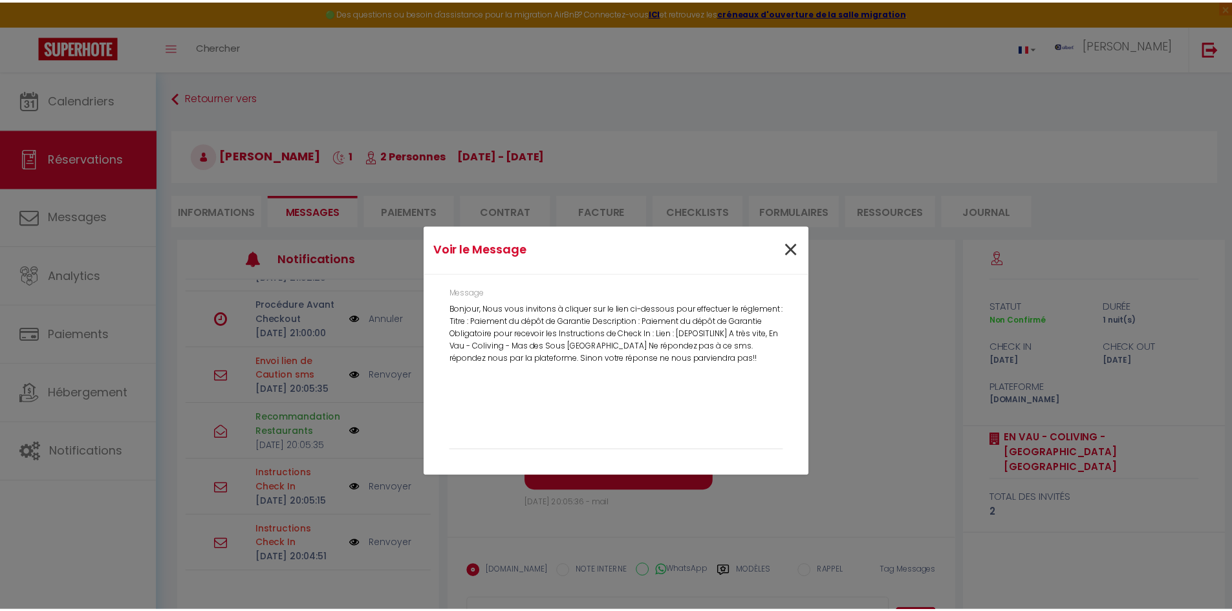
scroll to position [129, 0]
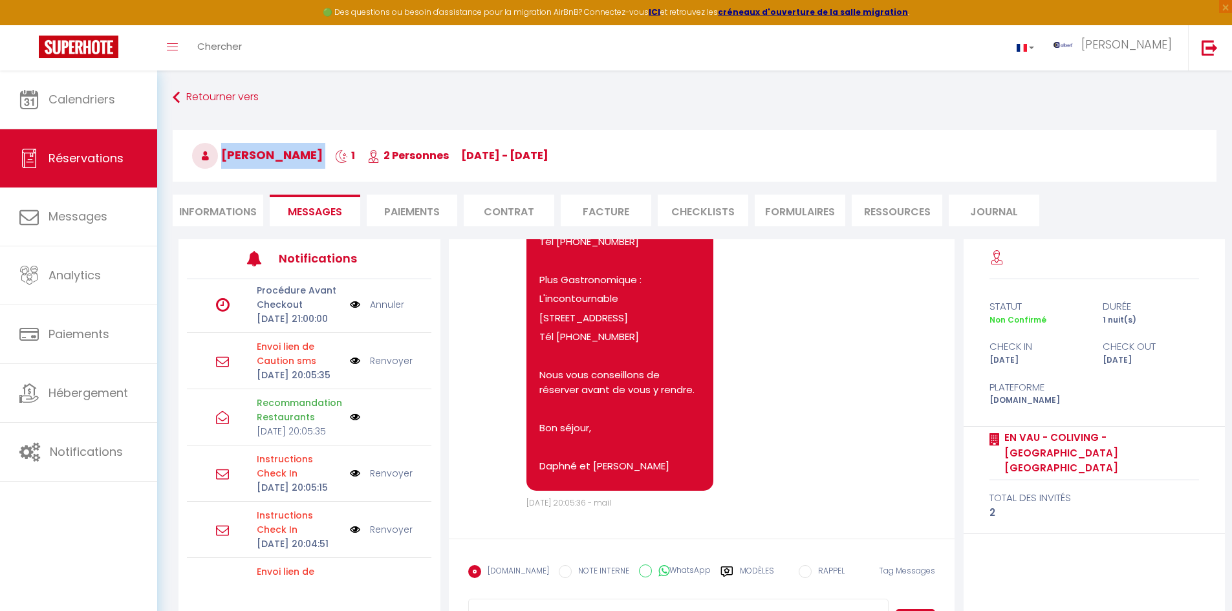
drag, startPoint x: 331, startPoint y: 155, endPoint x: 211, endPoint y: 165, distance: 120.7
click at [211, 165] on h3 "RAVAT Amandine 1 2 Personnes ma 09 Sep - me 10 Sep" at bounding box center [695, 156] width 1044 height 52
copy h3 "RAVAT Amandine"
click at [412, 212] on li "Paiements" at bounding box center [412, 211] width 91 height 32
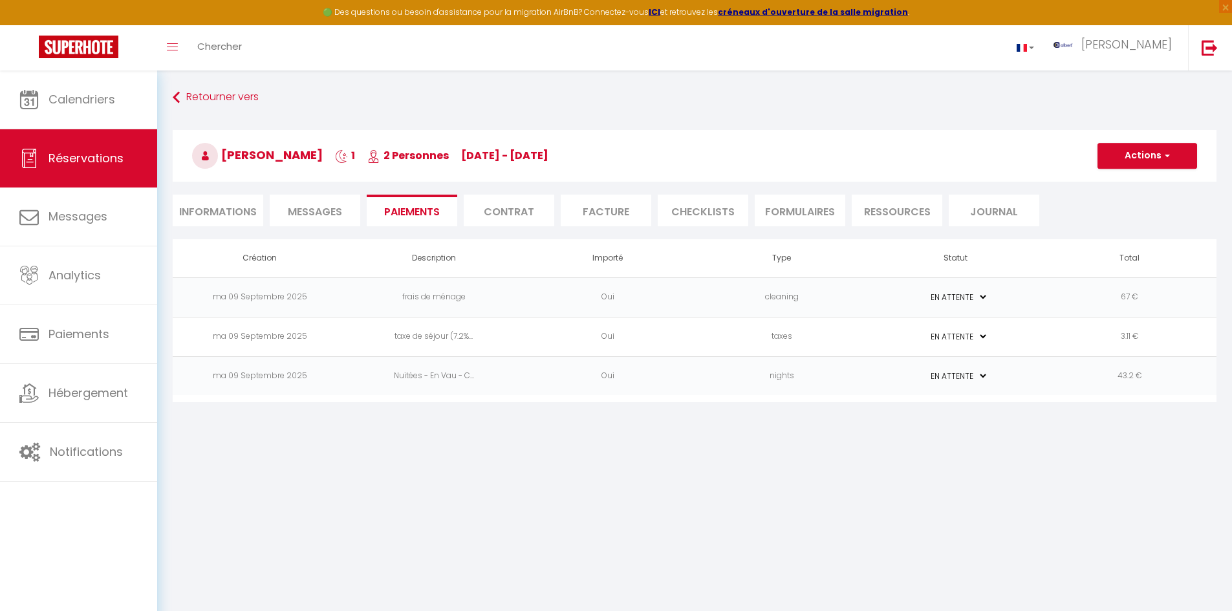
click at [202, 214] on li "Informations" at bounding box center [218, 211] width 91 height 32
select select
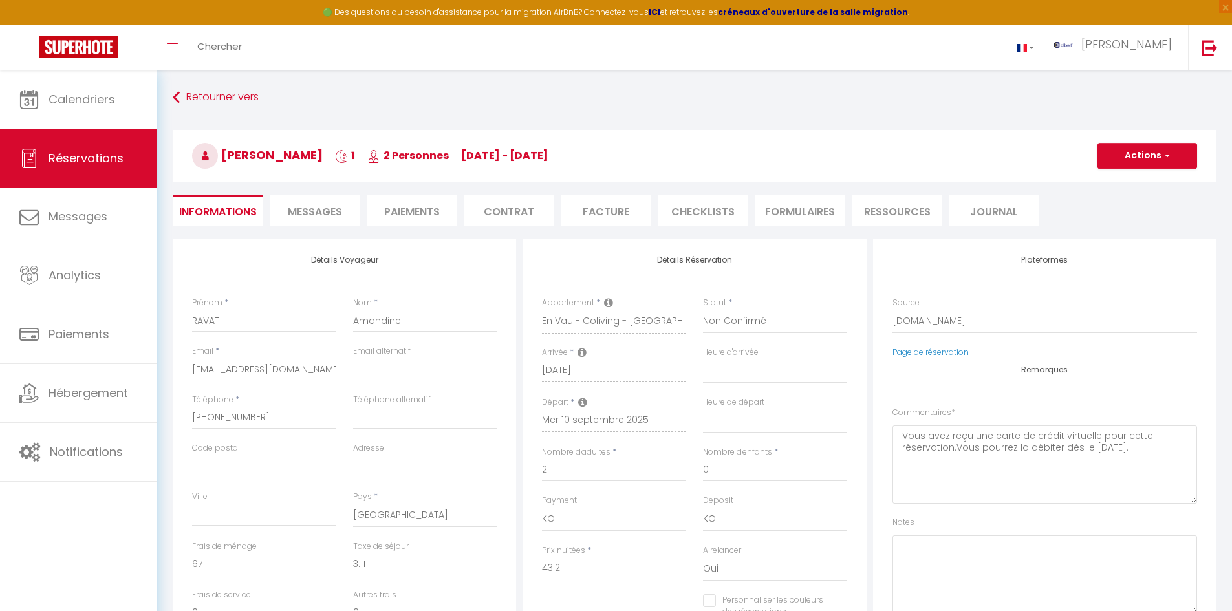
select select
checkbox input "false"
select select
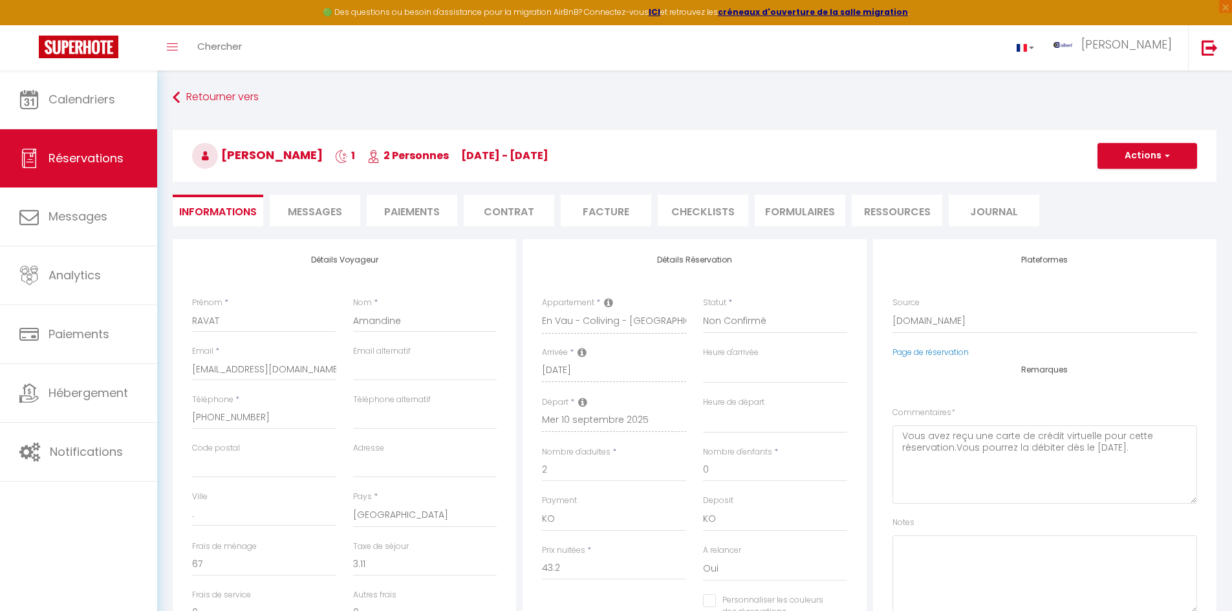
checkbox input "false"
copy span "RAVAT"
drag, startPoint x: 263, startPoint y: 155, endPoint x: 227, endPoint y: 162, distance: 37.0
click at [227, 162] on span "RAVAT Amandine" at bounding box center [257, 155] width 131 height 16
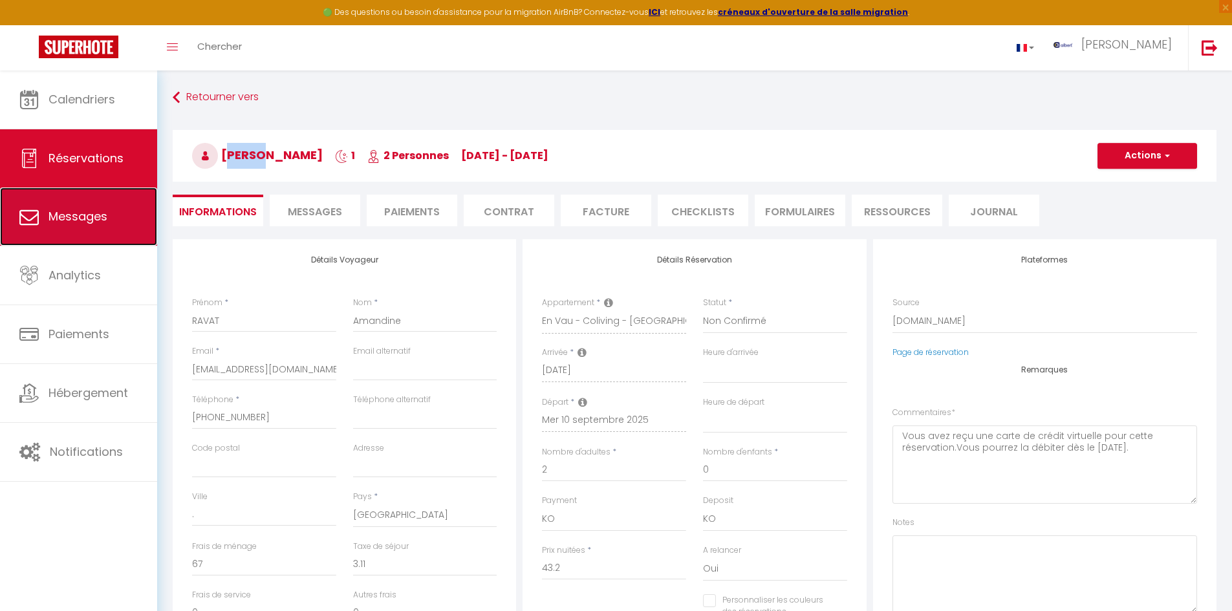
click at [106, 233] on link "Messages" at bounding box center [78, 217] width 157 height 58
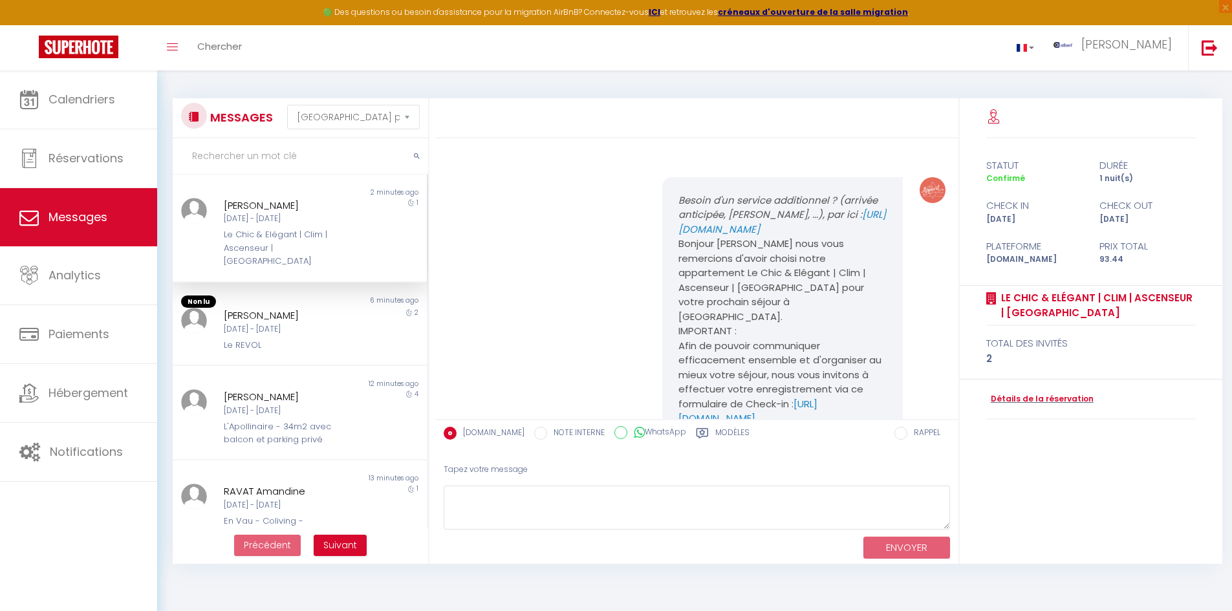
scroll to position [476, 0]
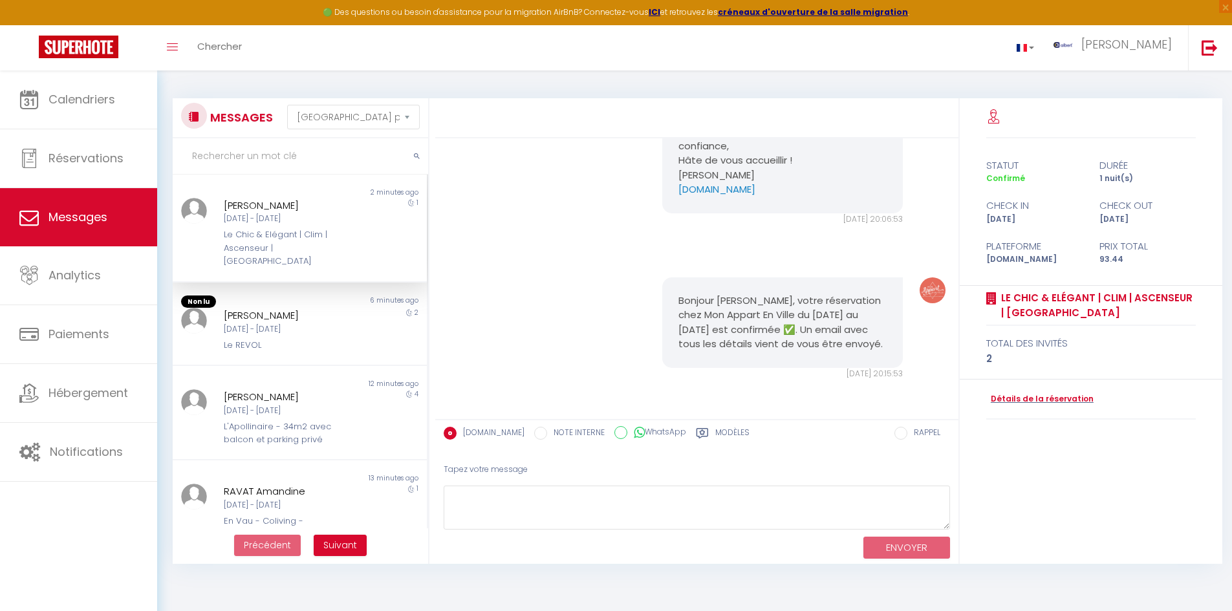
click at [256, 162] on input "text" at bounding box center [300, 156] width 255 height 36
paste input "RAVAT"
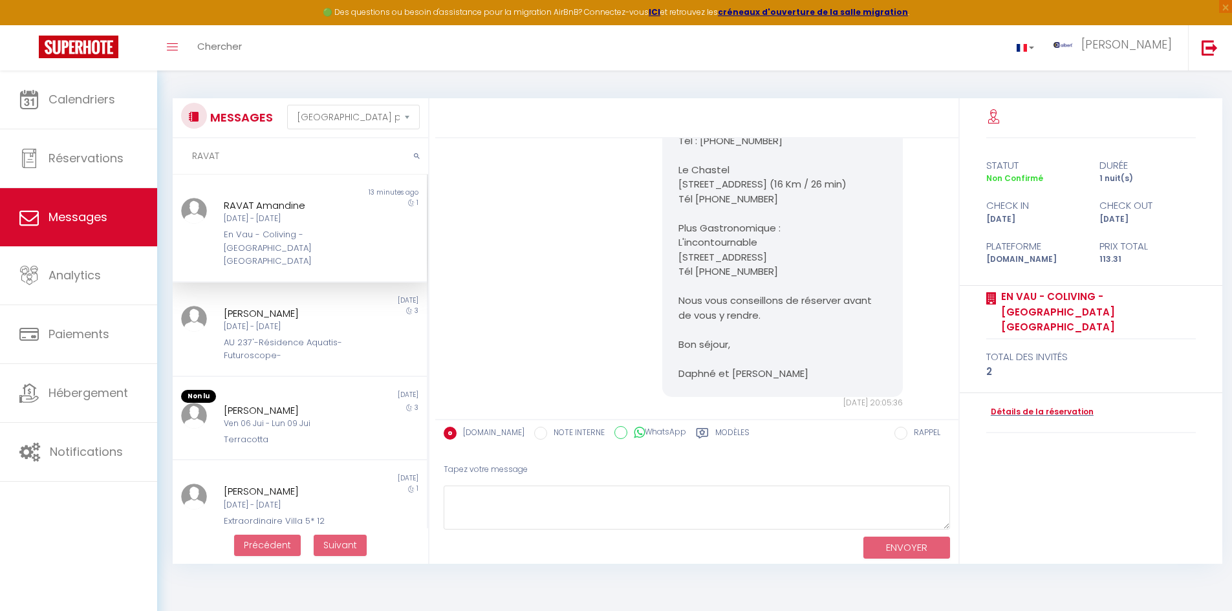
scroll to position [534, 0]
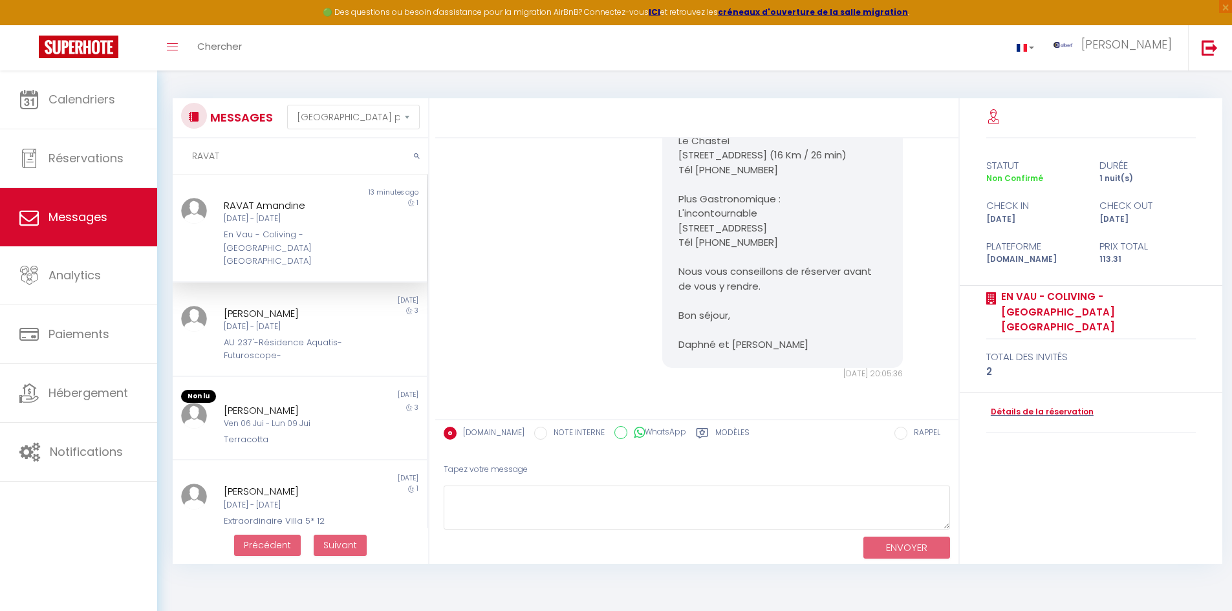
click at [302, 237] on div "En Vau - Coliving - Mas des Sous Bois - Ventabren" at bounding box center [289, 247] width 131 height 39
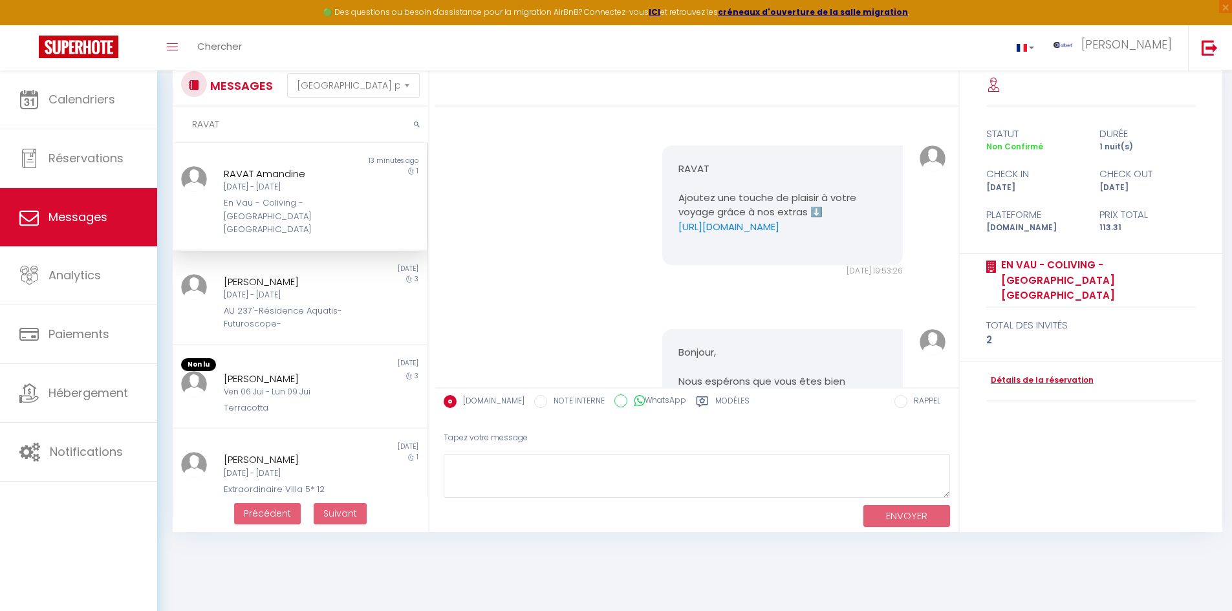
scroll to position [0, 0]
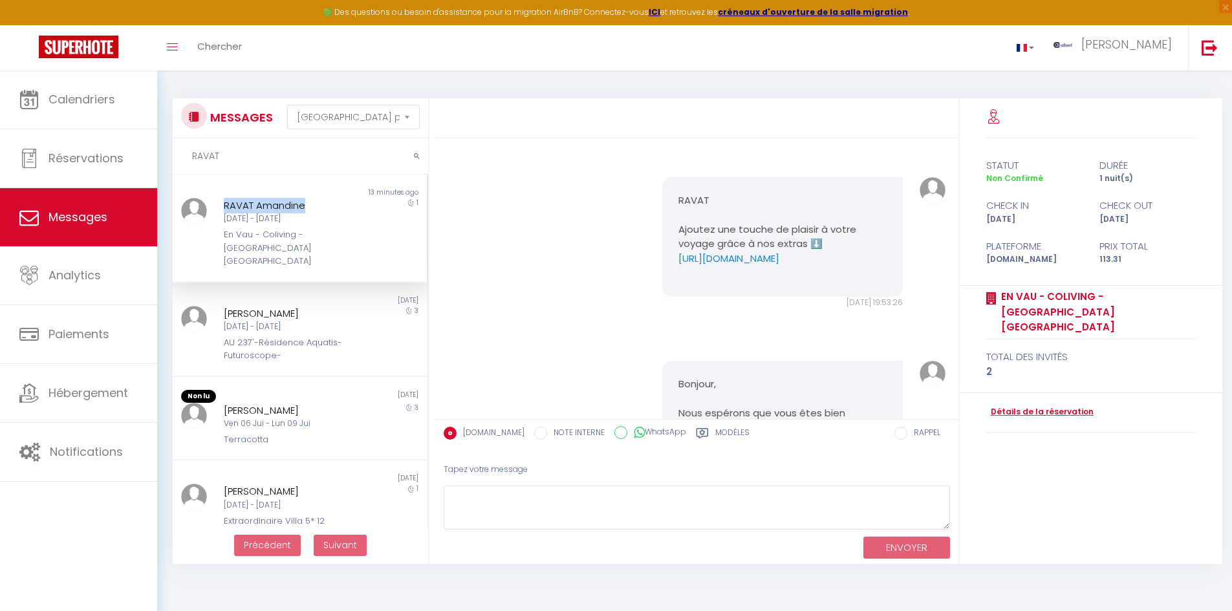
copy div "RAVAT Amandine"
drag, startPoint x: 308, startPoint y: 207, endPoint x: 217, endPoint y: 210, distance: 91.3
click at [217, 210] on div "RAVAT Amandine Mar 09 Sep - Mer 10 Sep En Vau - Coliving - Mas des Sous Bois - …" at bounding box center [289, 233] width 148 height 71
drag, startPoint x: 256, startPoint y: 162, endPoint x: 160, endPoint y: 165, distance: 95.8
click at [160, 165] on div "MESSAGES Trier par date de réservation Trier par date de message RAVAT Non lu 1…" at bounding box center [694, 325] width 1075 height 509
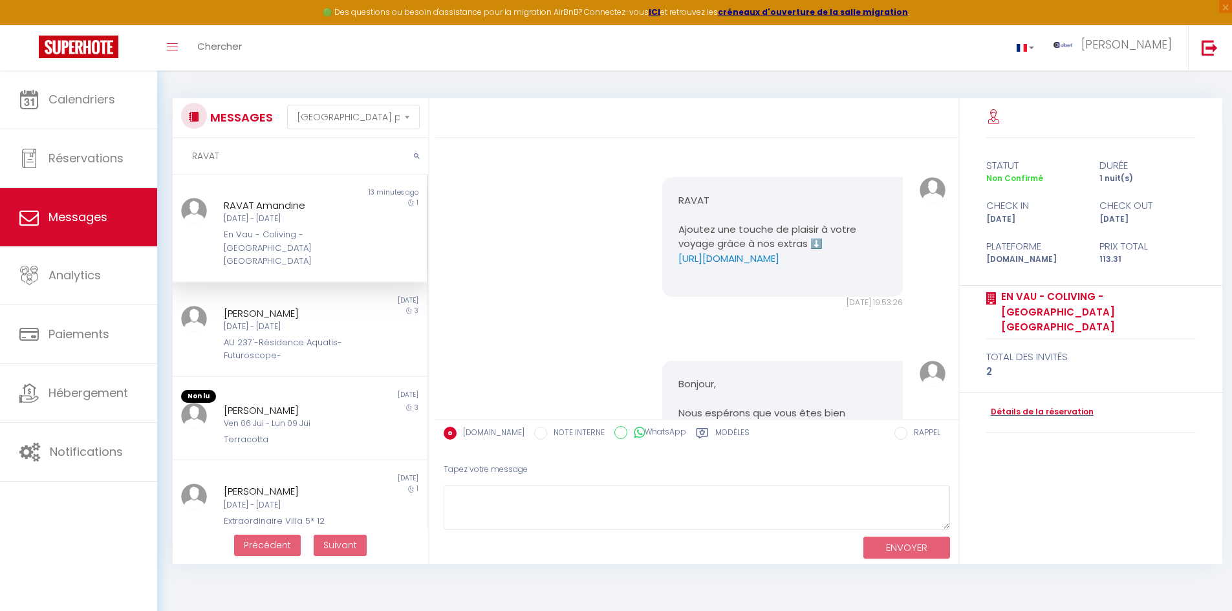
click at [241, 158] on input "RAVAT" at bounding box center [300, 156] width 255 height 36
drag, startPoint x: 241, startPoint y: 157, endPoint x: 200, endPoint y: 162, distance: 41.6
click at [200, 162] on input "RAVAT" at bounding box center [300, 156] width 255 height 36
click at [231, 158] on input "RAVAT" at bounding box center [300, 156] width 255 height 36
drag, startPoint x: 231, startPoint y: 158, endPoint x: 175, endPoint y: 164, distance: 55.9
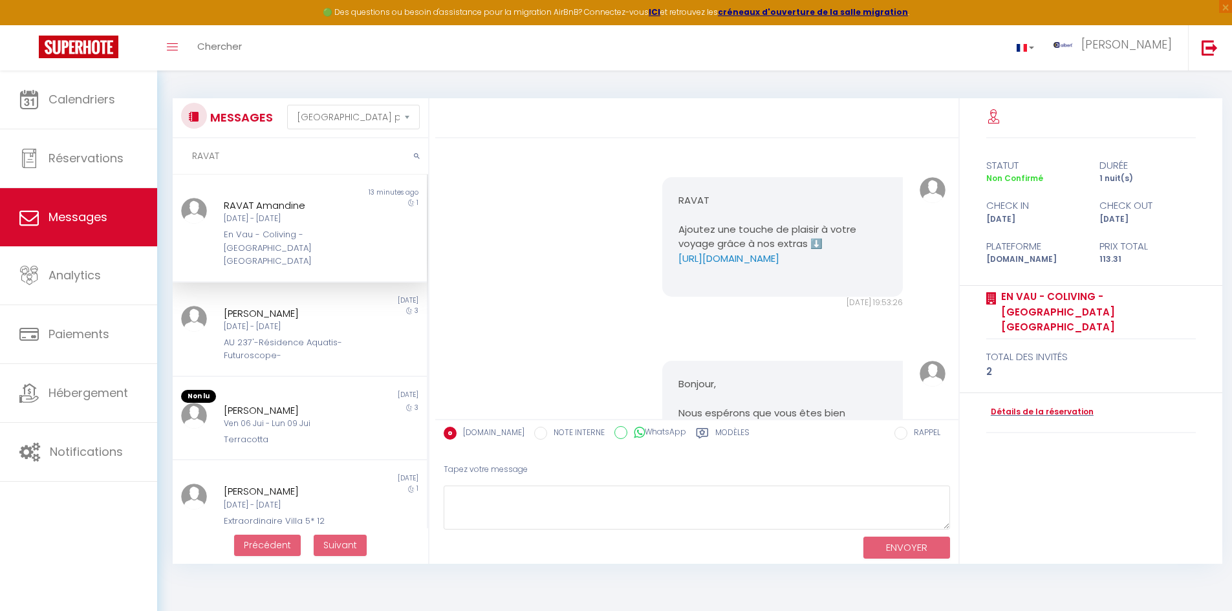
click at [175, 164] on input "RAVAT" at bounding box center [300, 156] width 255 height 36
copy div "En Vau - Coliving - Mas des Sous Bois - Ventabren"
drag, startPoint x: 321, startPoint y: 250, endPoint x: 215, endPoint y: 231, distance: 107.7
click at [215, 231] on div "RAVAT Amandine Mar 09 Sep - Mer 10 Sep En Vau - Coliving - Mas des Sous Bois - …" at bounding box center [289, 233] width 148 height 71
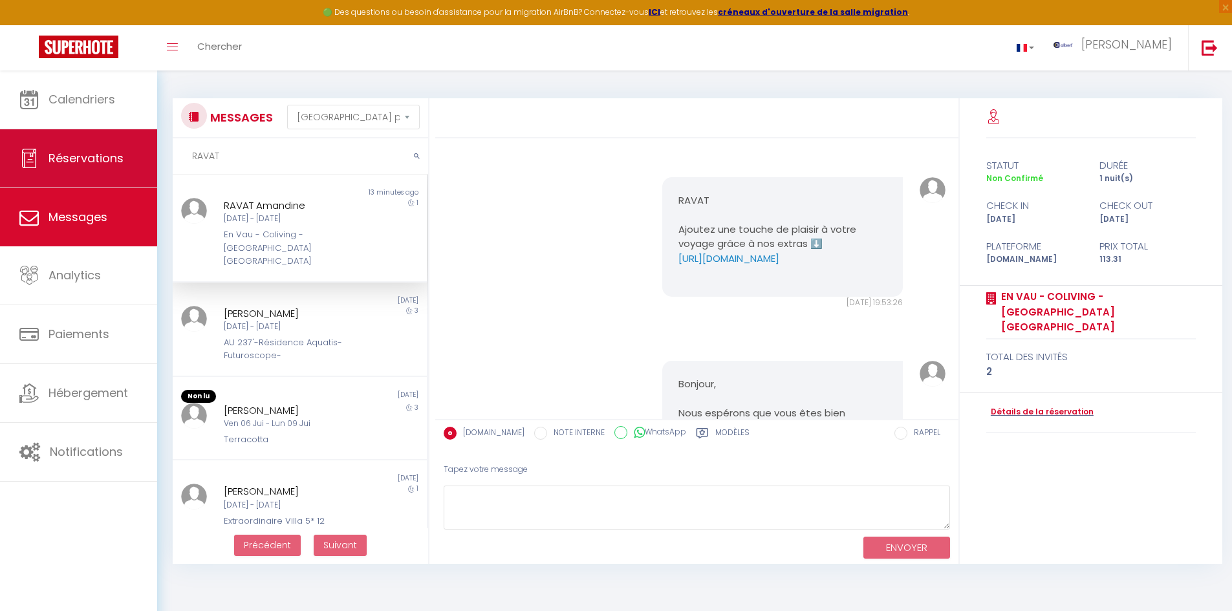
drag, startPoint x: 232, startPoint y: 161, endPoint x: 133, endPoint y: 160, distance: 99.0
click at [133, 160] on div "🟢 Des questions ou besoin d'assistance pour la migration AirBnB? Connectez-vous…" at bounding box center [616, 325] width 1232 height 509
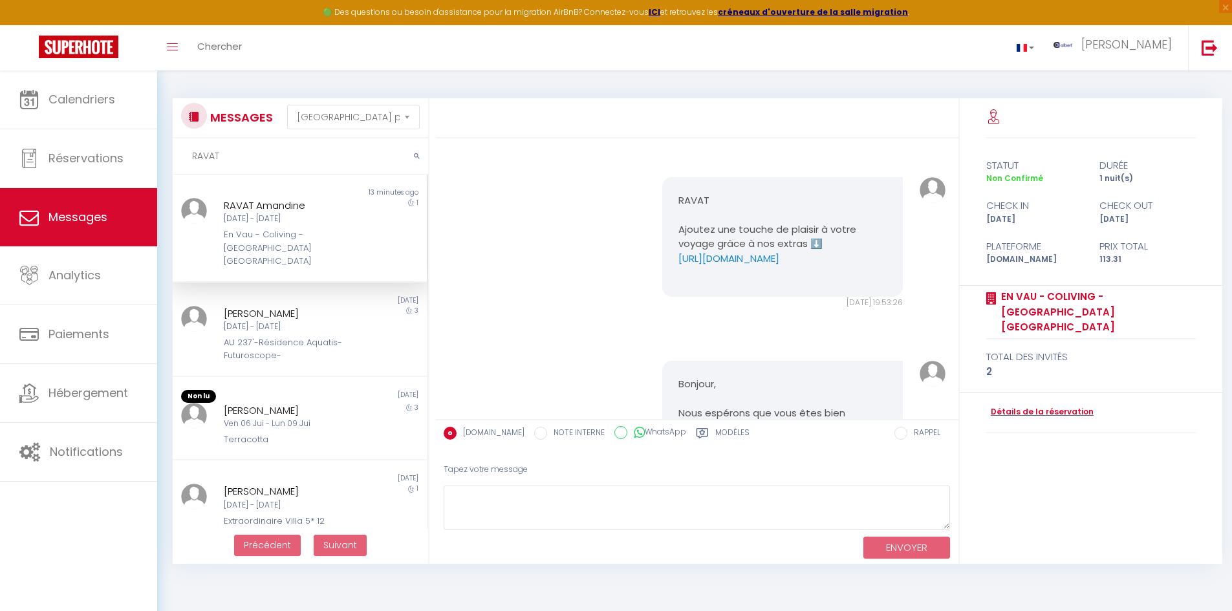
paste input "En Vau - Coliving - Mas des Sous Bois - Ventabren"
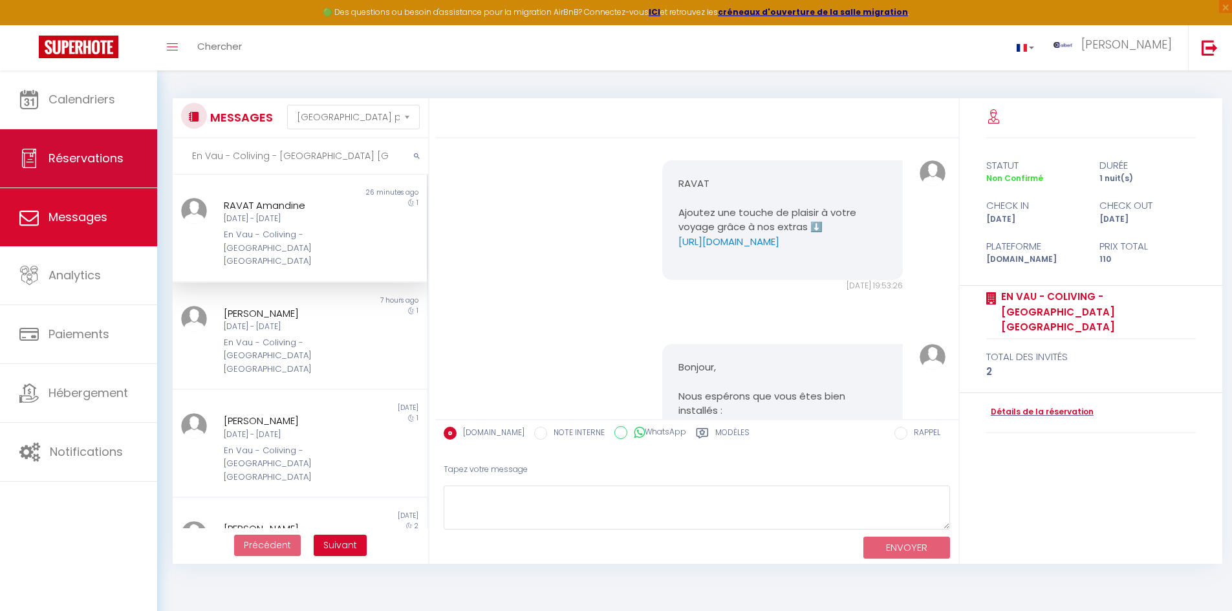
drag, startPoint x: 244, startPoint y: 158, endPoint x: 19, endPoint y: 169, distance: 225.4
click at [19, 169] on div "🟢 Des questions ou besoin d'assistance pour la migration AirBnB? Connectez-vous…" at bounding box center [616, 325] width 1232 height 509
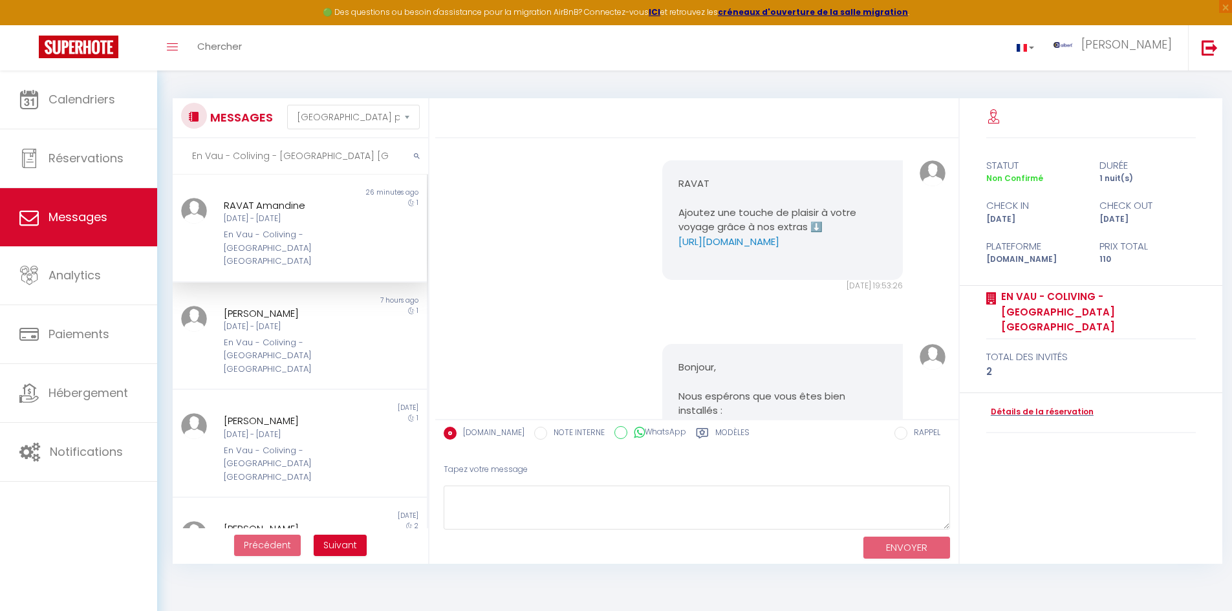
click at [1202, 371] on div "En Vau - Coliving - Mas des Sous Bois - Ventabren total des invités 2" at bounding box center [1091, 339] width 263 height 107
click at [246, 158] on input "En Vau - Coliving - Mas des Sous Bois - Ventabren" at bounding box center [300, 156] width 255 height 36
paste input "Karamoko"
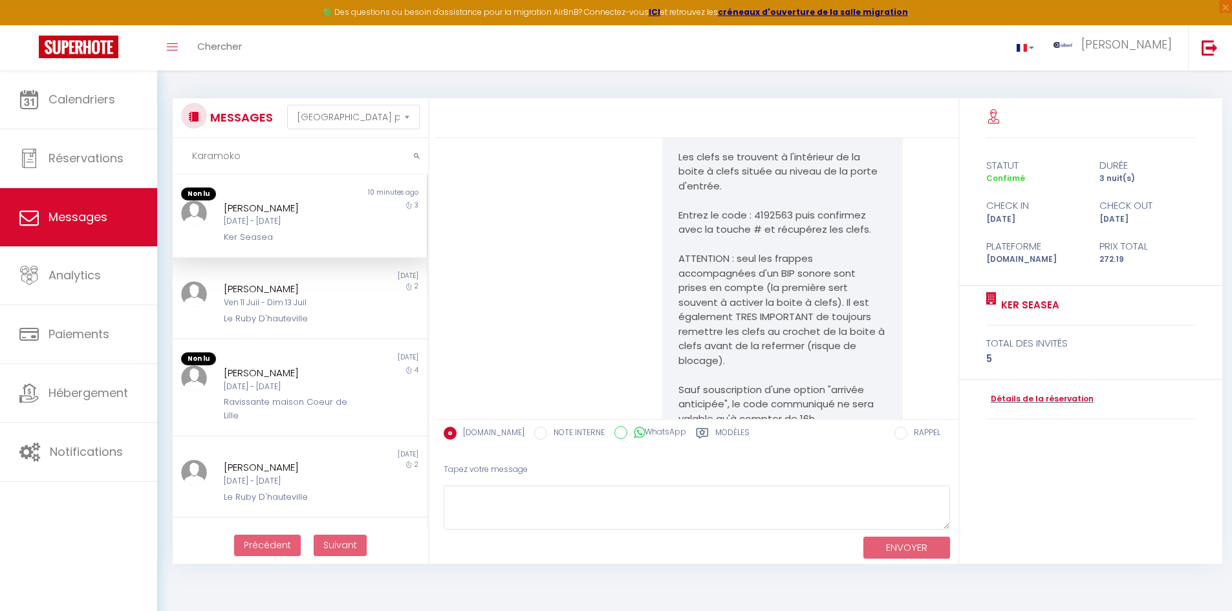
scroll to position [2248, 0]
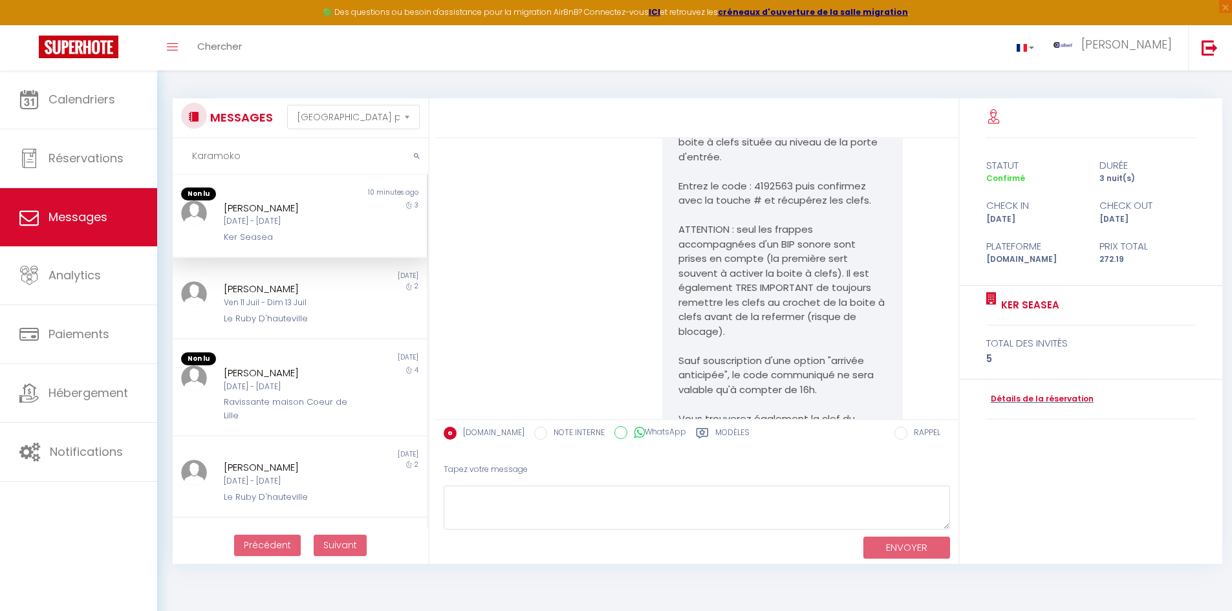
type input "Karamoko"
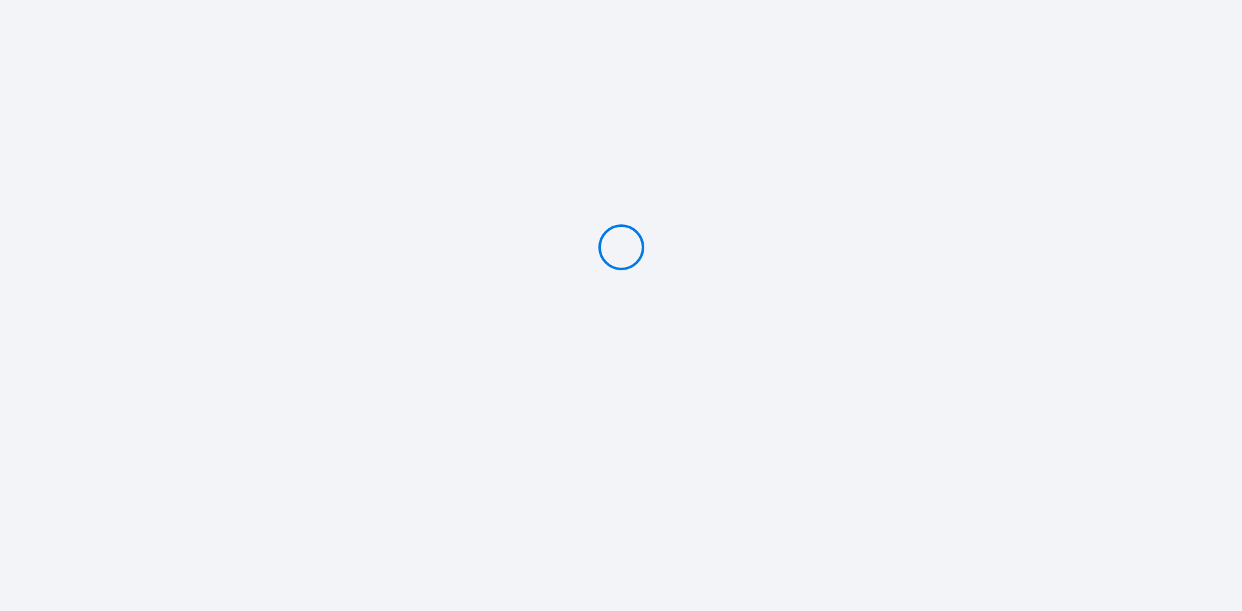
type input "Caution 300 €"
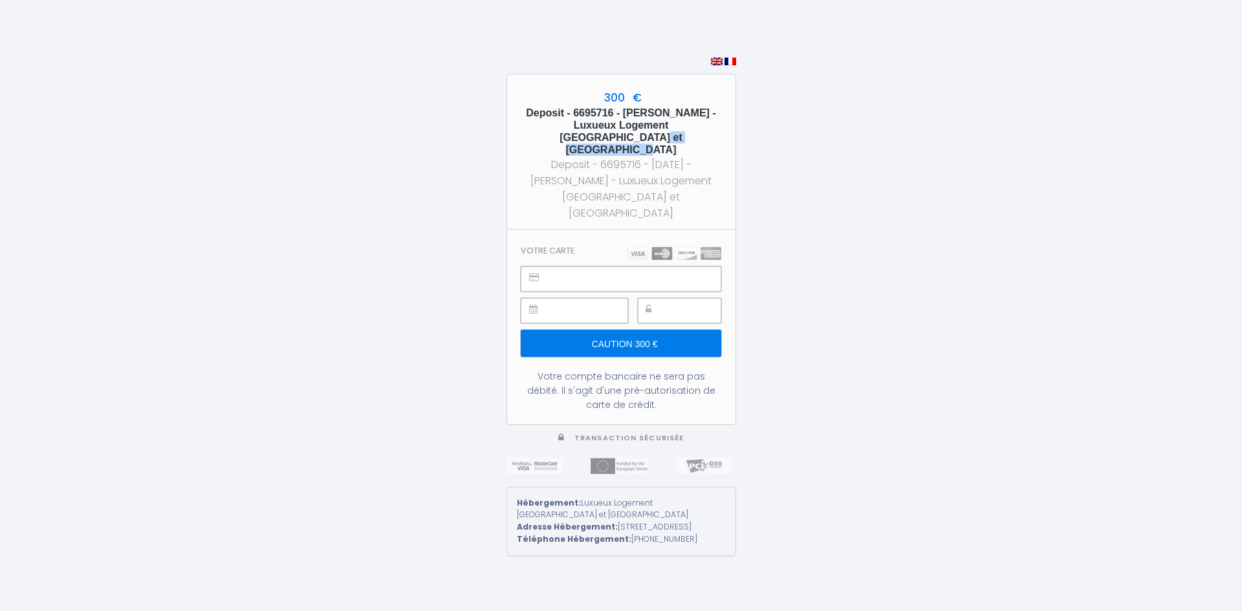
copy h5 "Luxueux Logement"
drag, startPoint x: 683, startPoint y: 127, endPoint x: 585, endPoint y: 137, distance: 98.8
click at [585, 137] on h5 "Deposit - 6695716 - [PERSON_NAME] - Luxueux Logement [GEOGRAPHIC_DATA] et [GEOG…" at bounding box center [621, 132] width 205 height 50
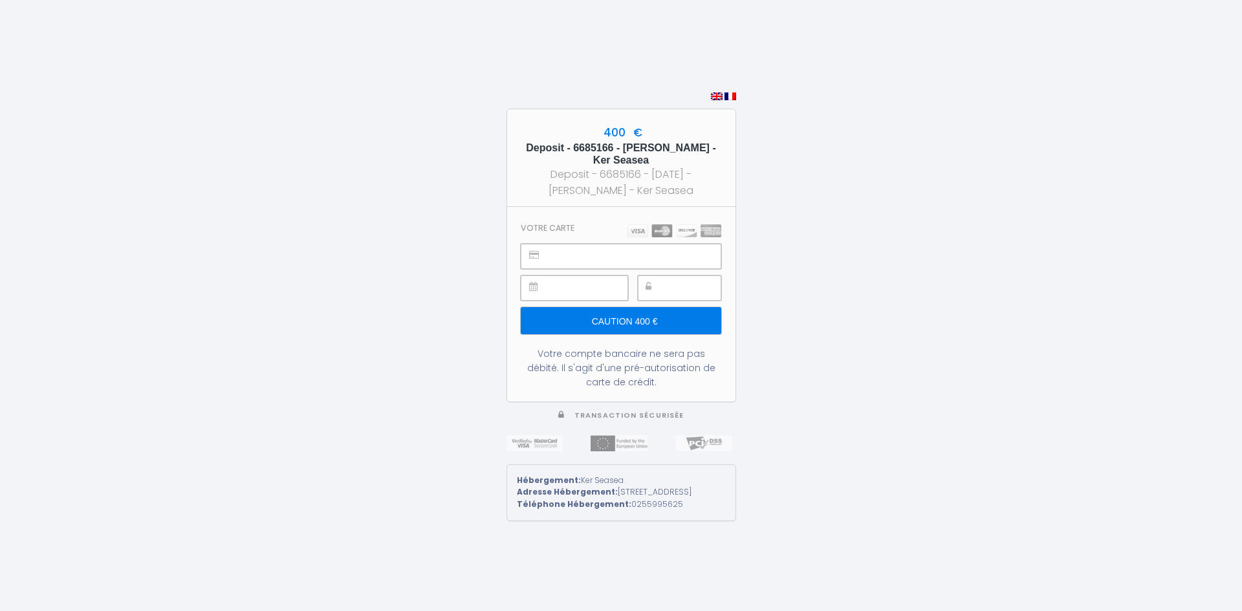
drag, startPoint x: 666, startPoint y: 142, endPoint x: 622, endPoint y: 147, distance: 43.7
click at [622, 147] on h5 "Deposit - 6685166 - [PERSON_NAME] - Ker Seasea" at bounding box center [621, 154] width 205 height 25
copy h5 "Karamoko"
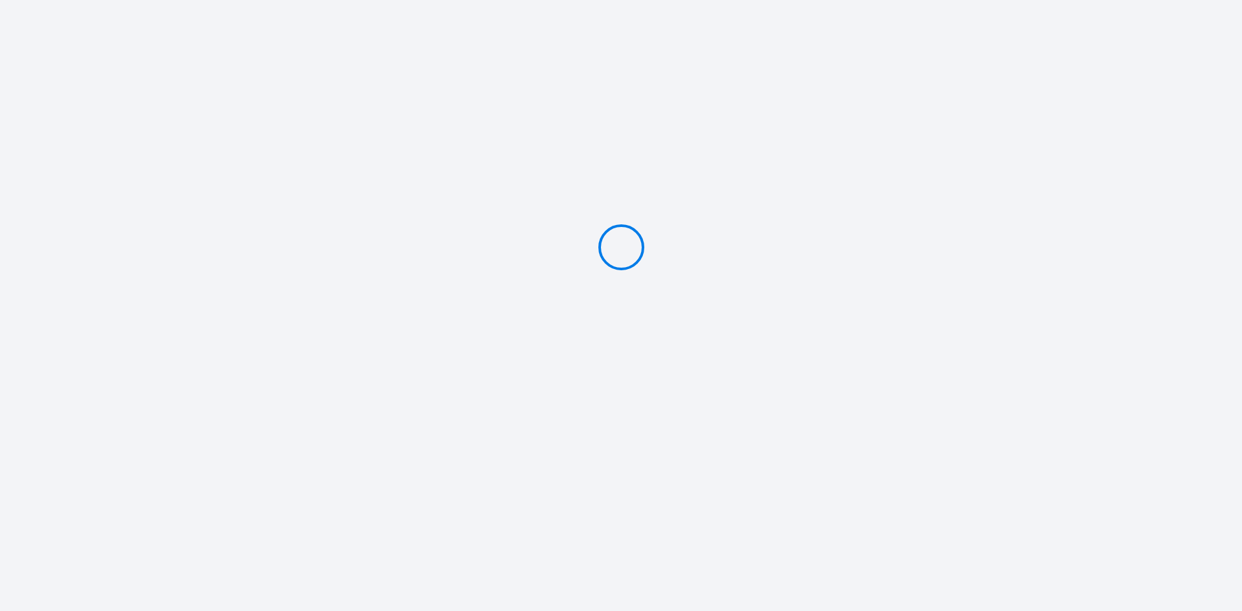
type input "Caution 300 €"
type input "Caution 200 €"
